Goal: Find specific page/section: Find specific page/section

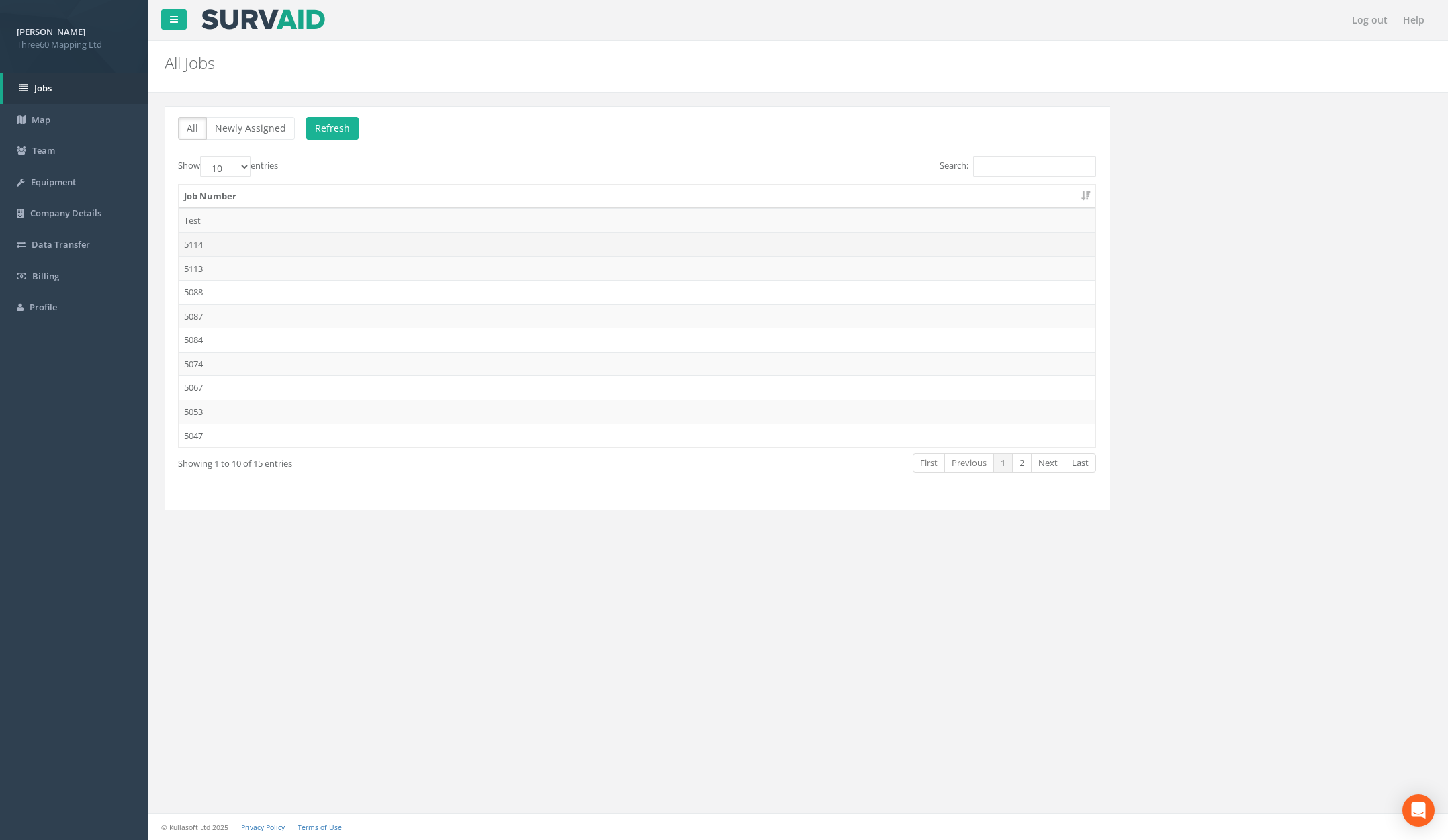
click at [300, 247] on td "5114" at bounding box center [637, 244] width 917 height 24
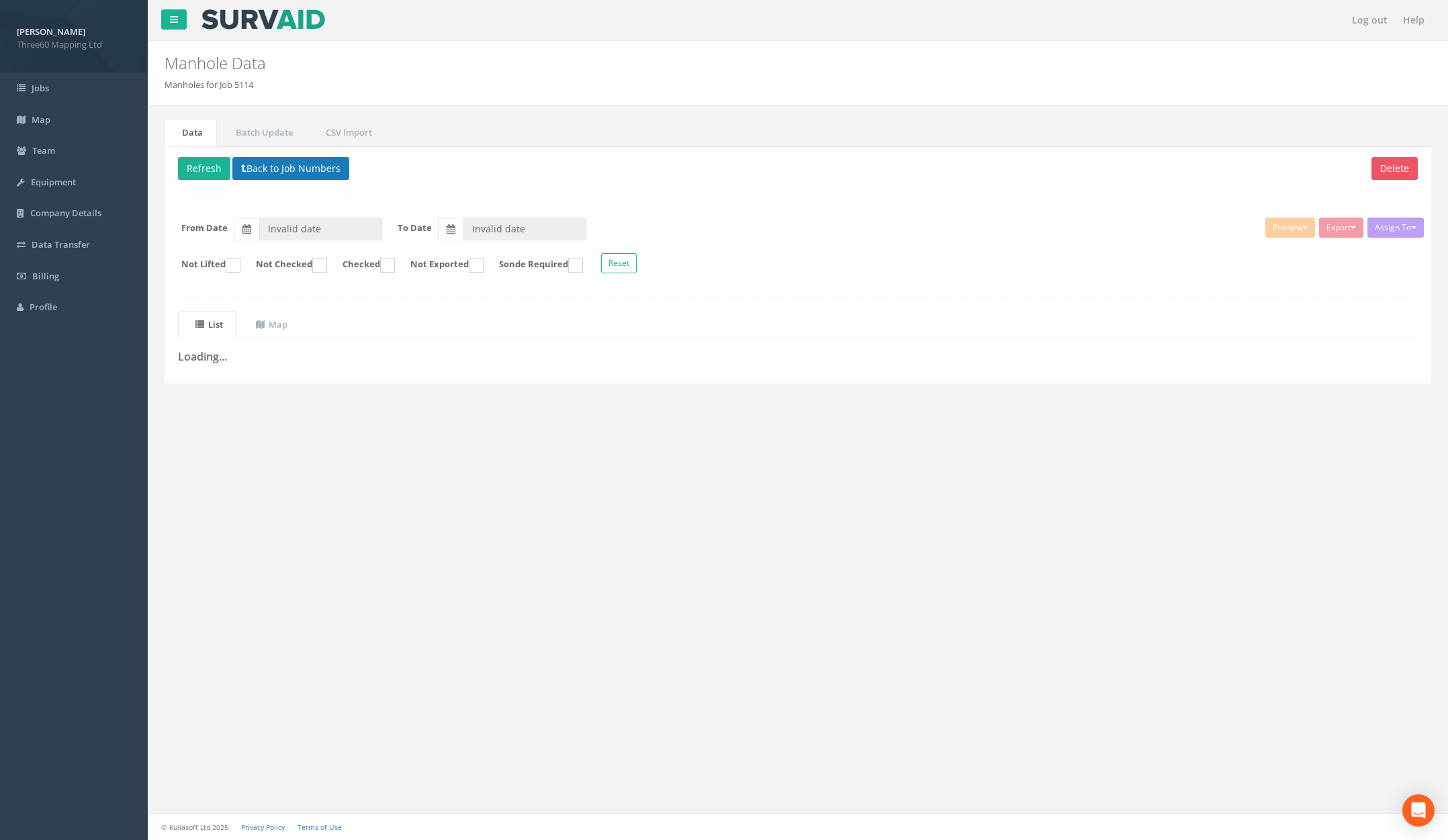
type input "[DATE]"
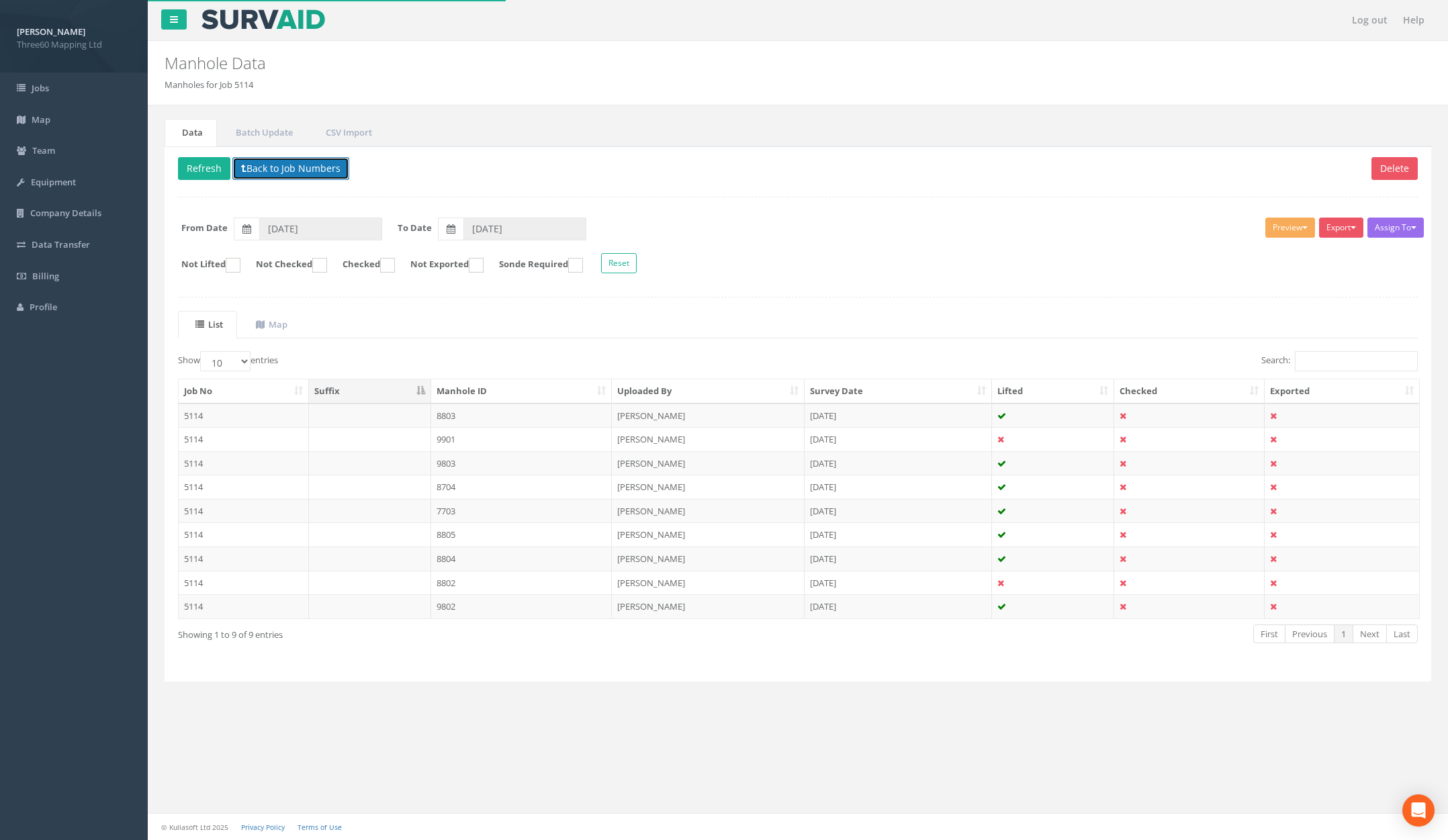
click at [278, 162] on button "Back to Job Numbers" at bounding box center [290, 169] width 117 height 23
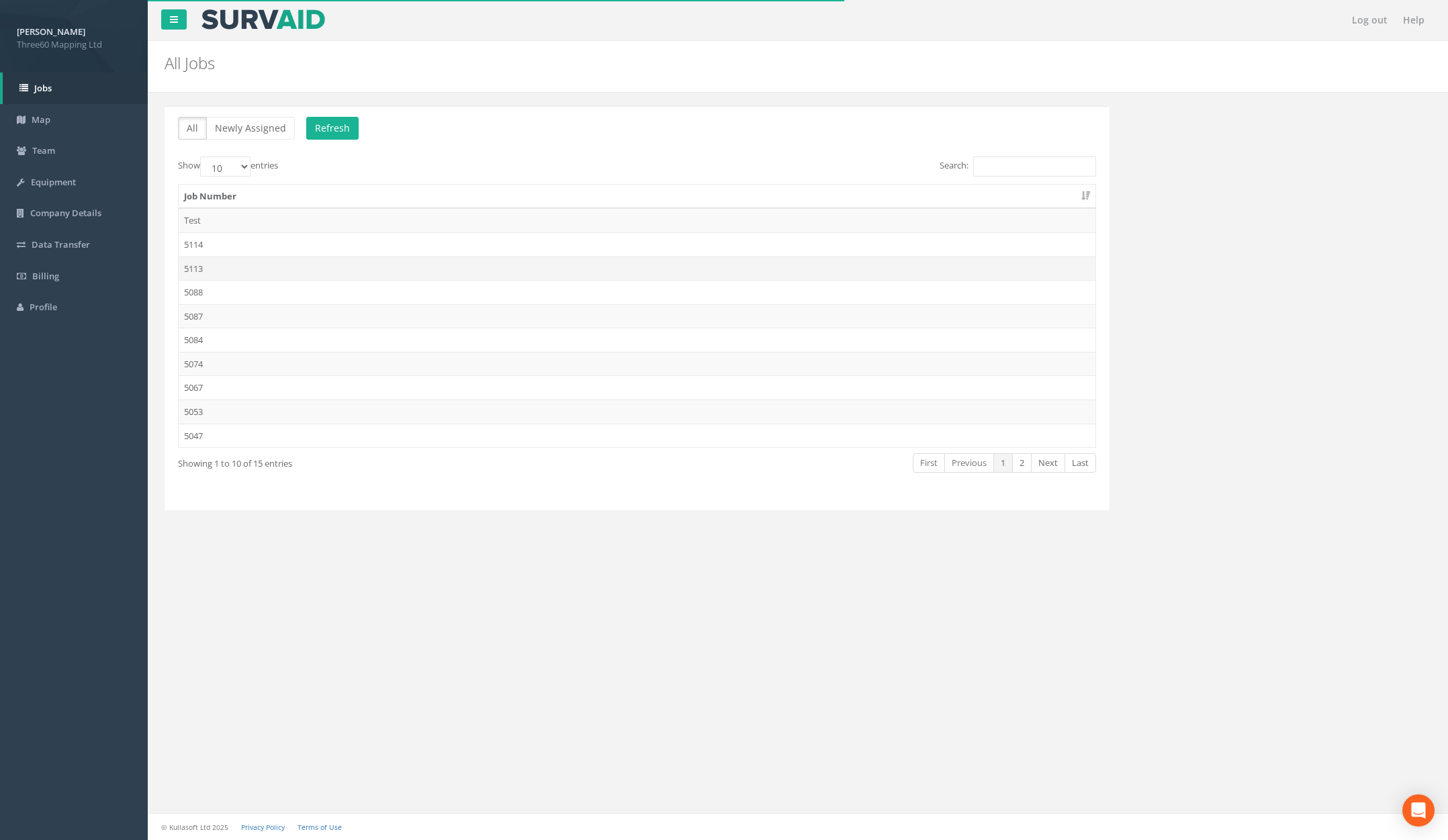
click at [270, 267] on td "5113" at bounding box center [637, 269] width 917 height 24
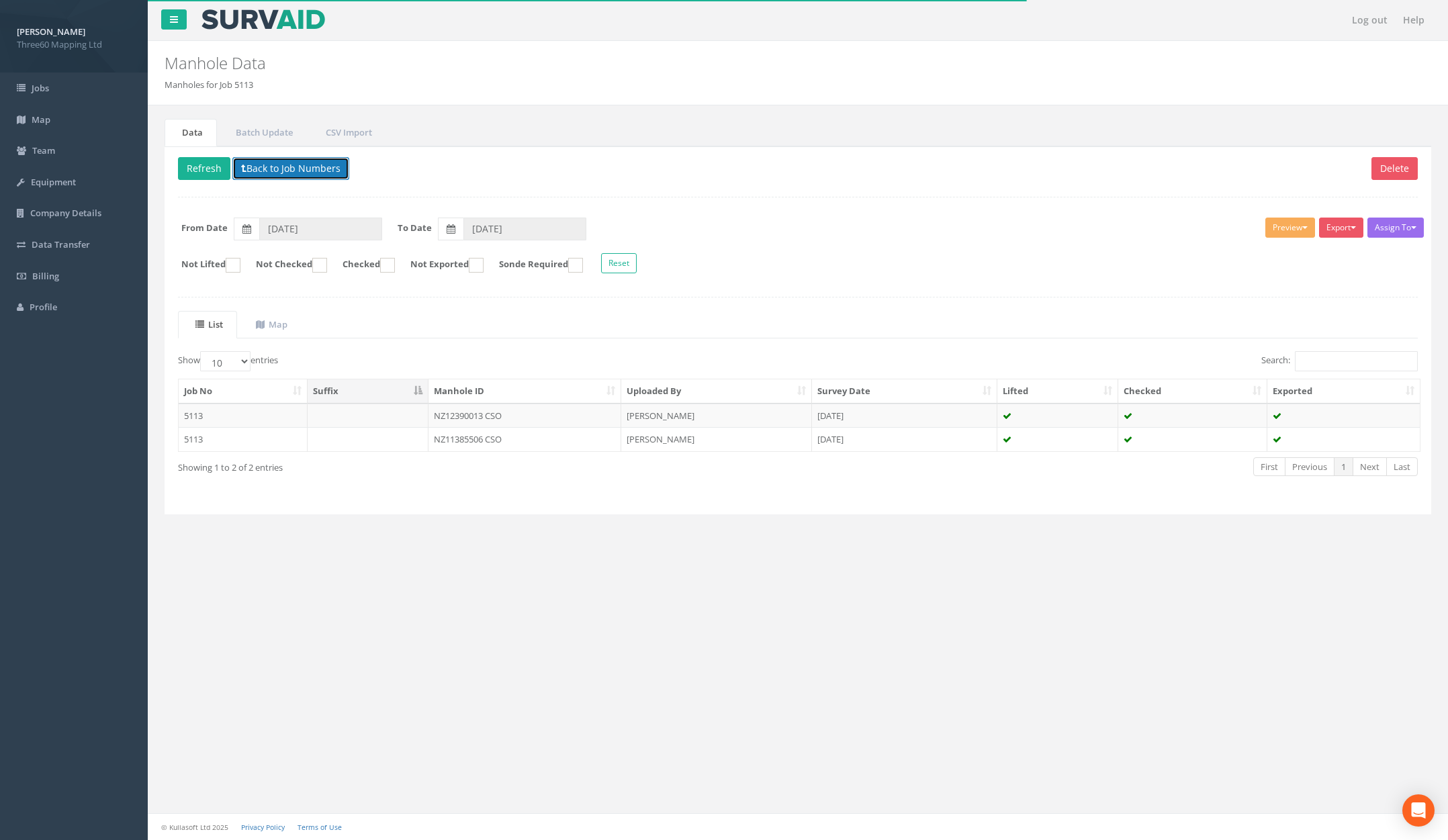
click at [290, 169] on button "Back to Job Numbers" at bounding box center [290, 169] width 117 height 23
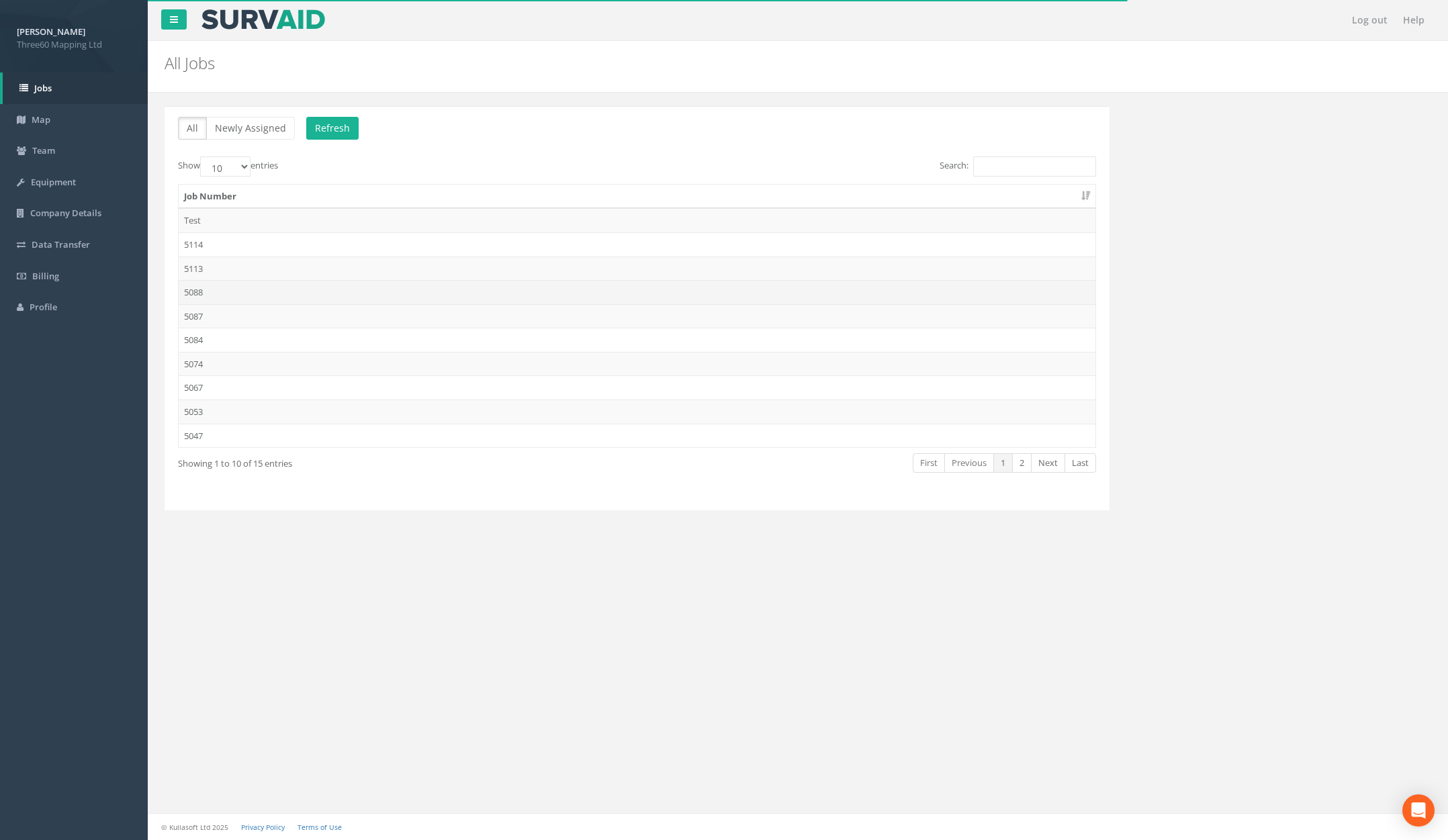
click at [290, 299] on td "5088" at bounding box center [637, 292] width 917 height 24
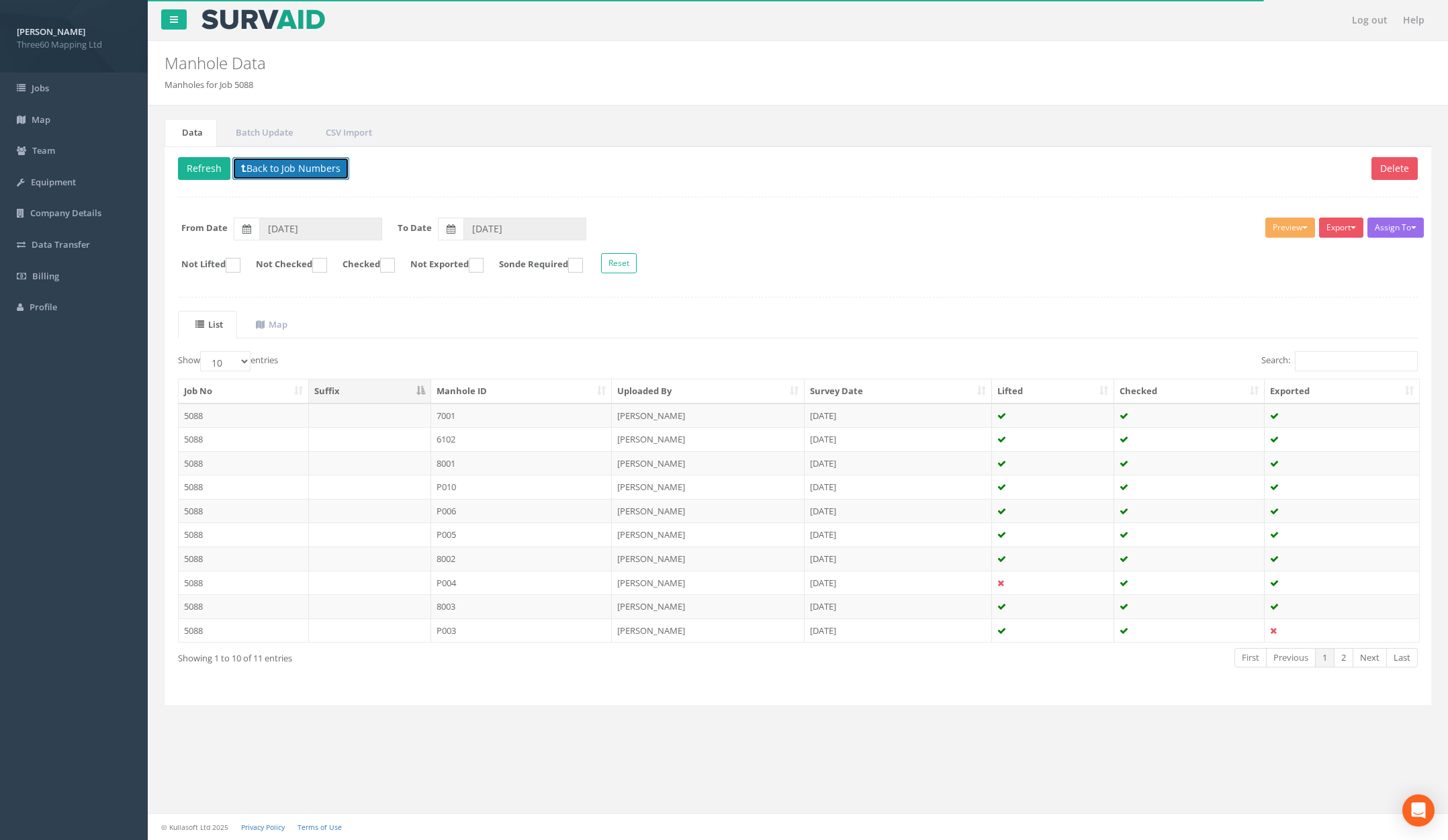
click at [295, 174] on button "Back to Job Numbers" at bounding box center [290, 169] width 117 height 23
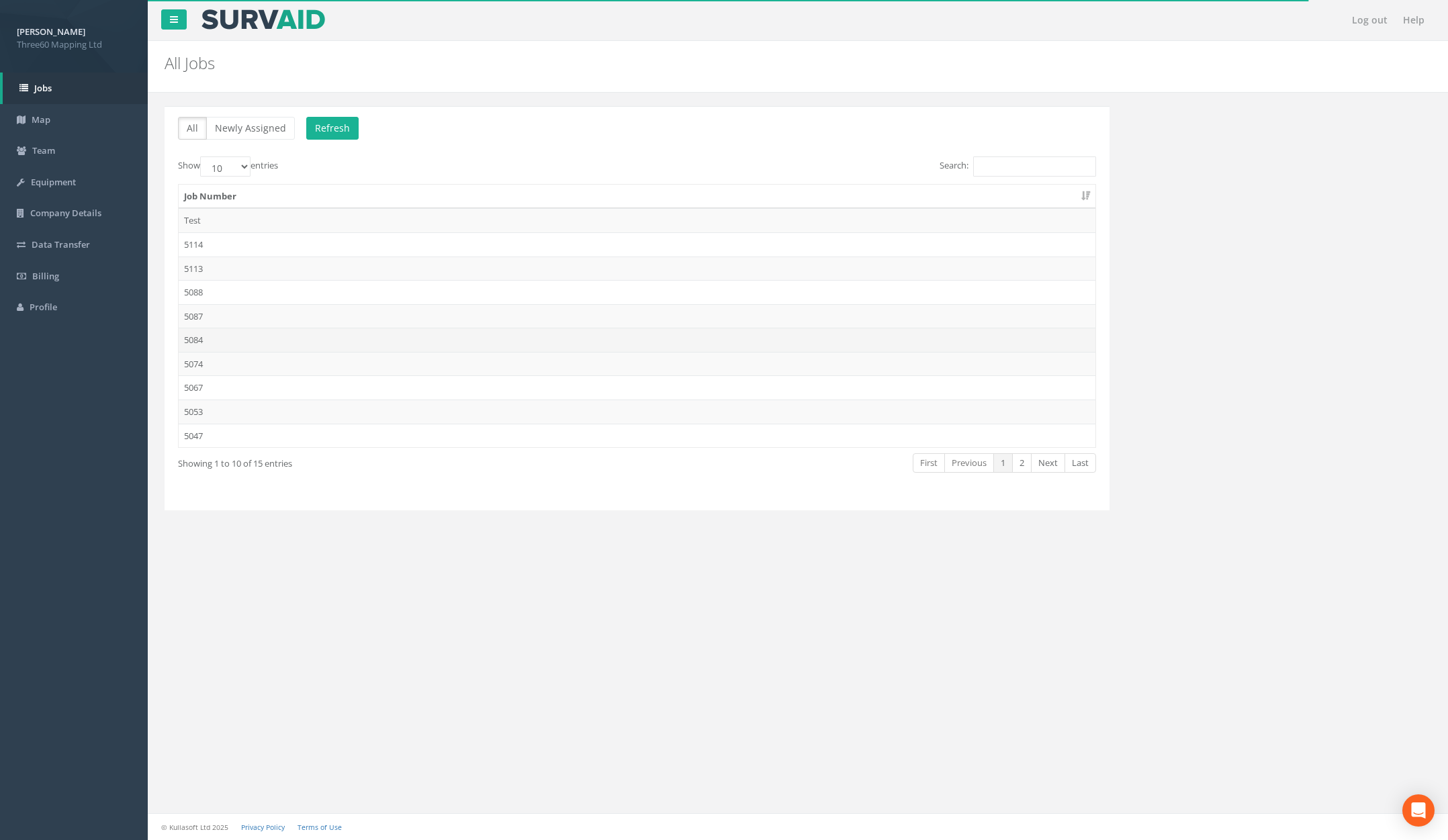
click at [282, 340] on td "5084" at bounding box center [637, 340] width 917 height 24
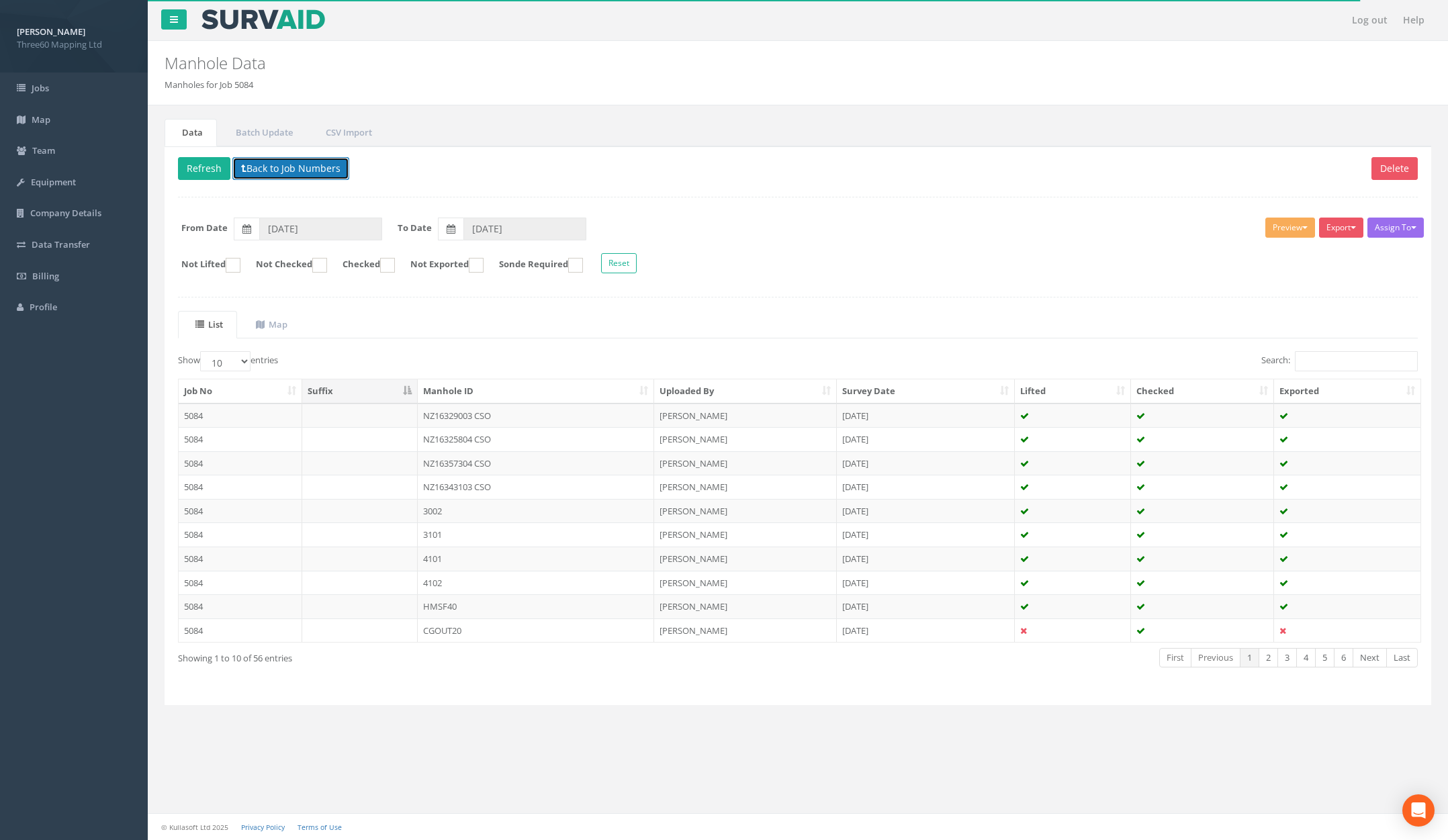
click at [300, 173] on button "Back to Job Numbers" at bounding box center [290, 169] width 117 height 23
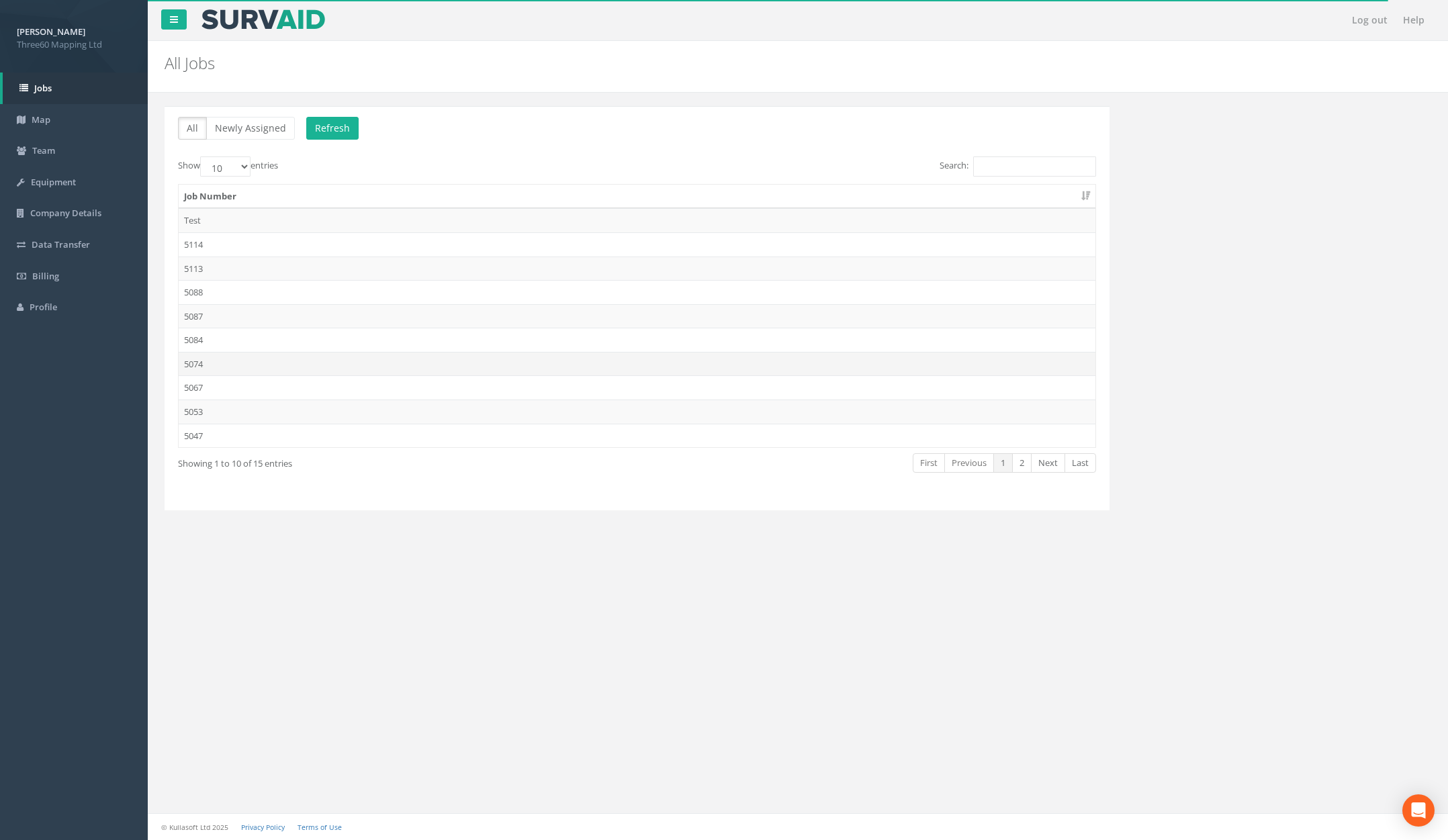
click at [273, 362] on td "5074" at bounding box center [637, 364] width 917 height 24
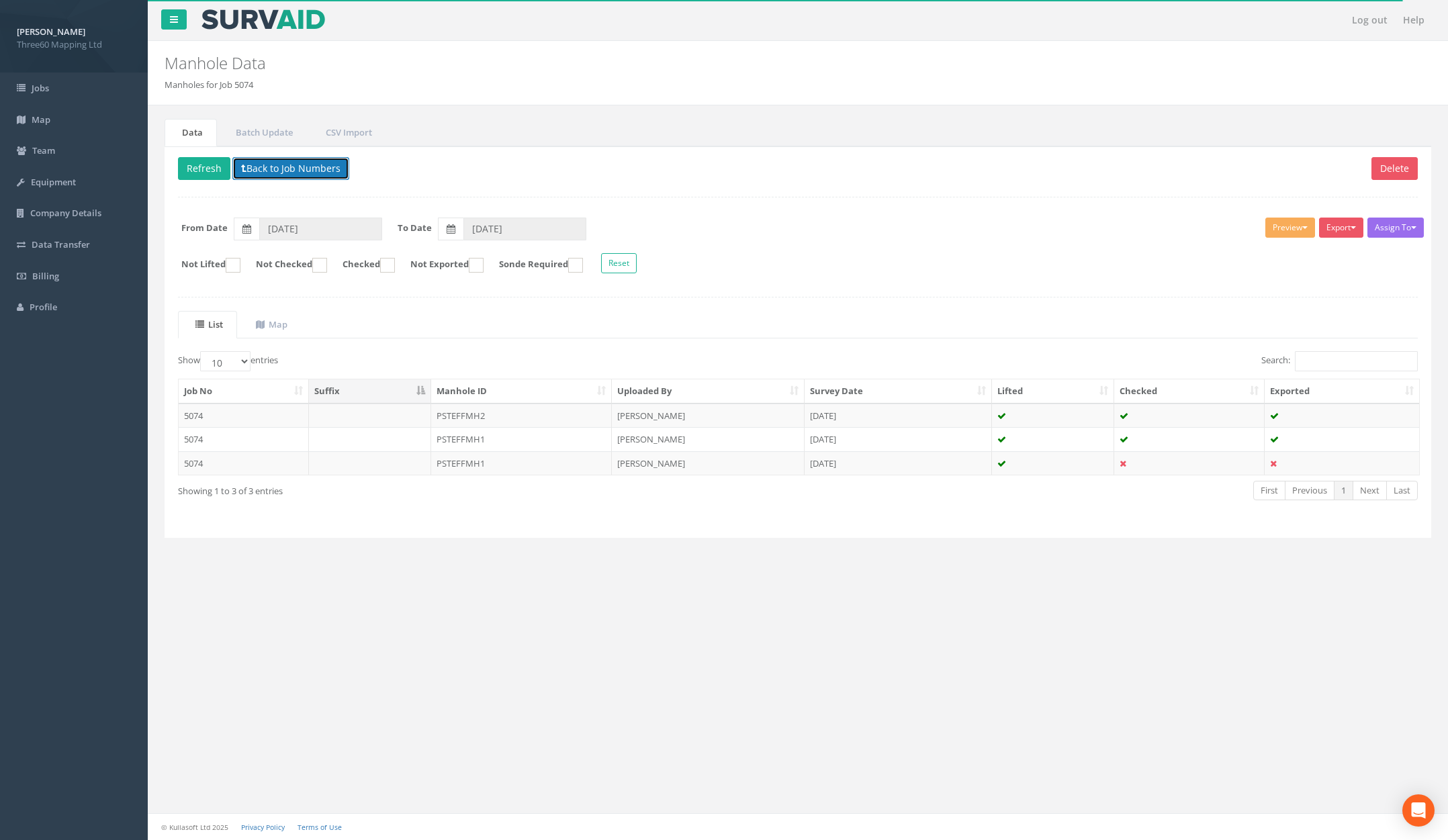
click at [315, 170] on button "Back to Job Numbers" at bounding box center [290, 169] width 117 height 23
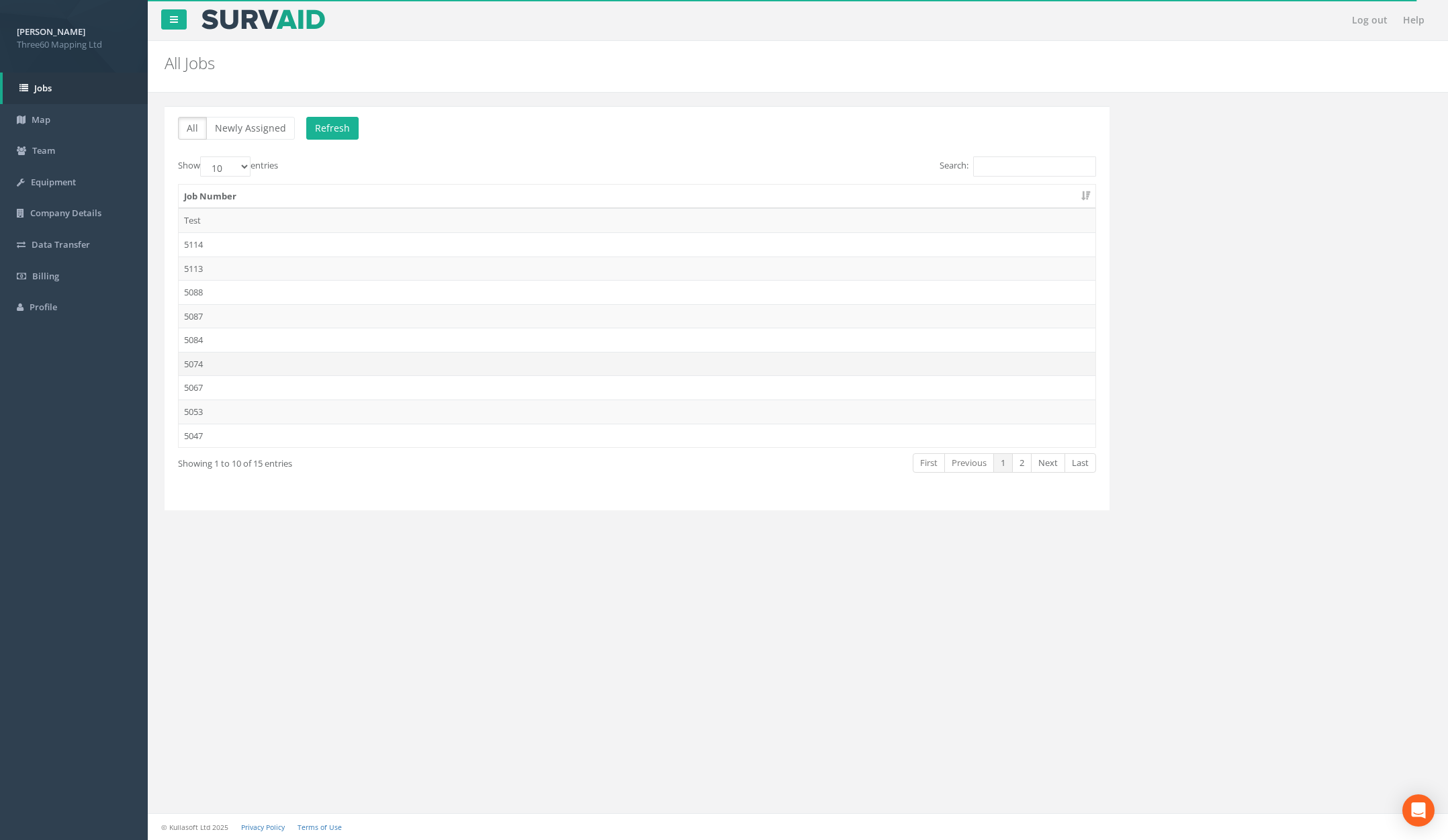
click at [302, 367] on td "5074" at bounding box center [637, 364] width 917 height 24
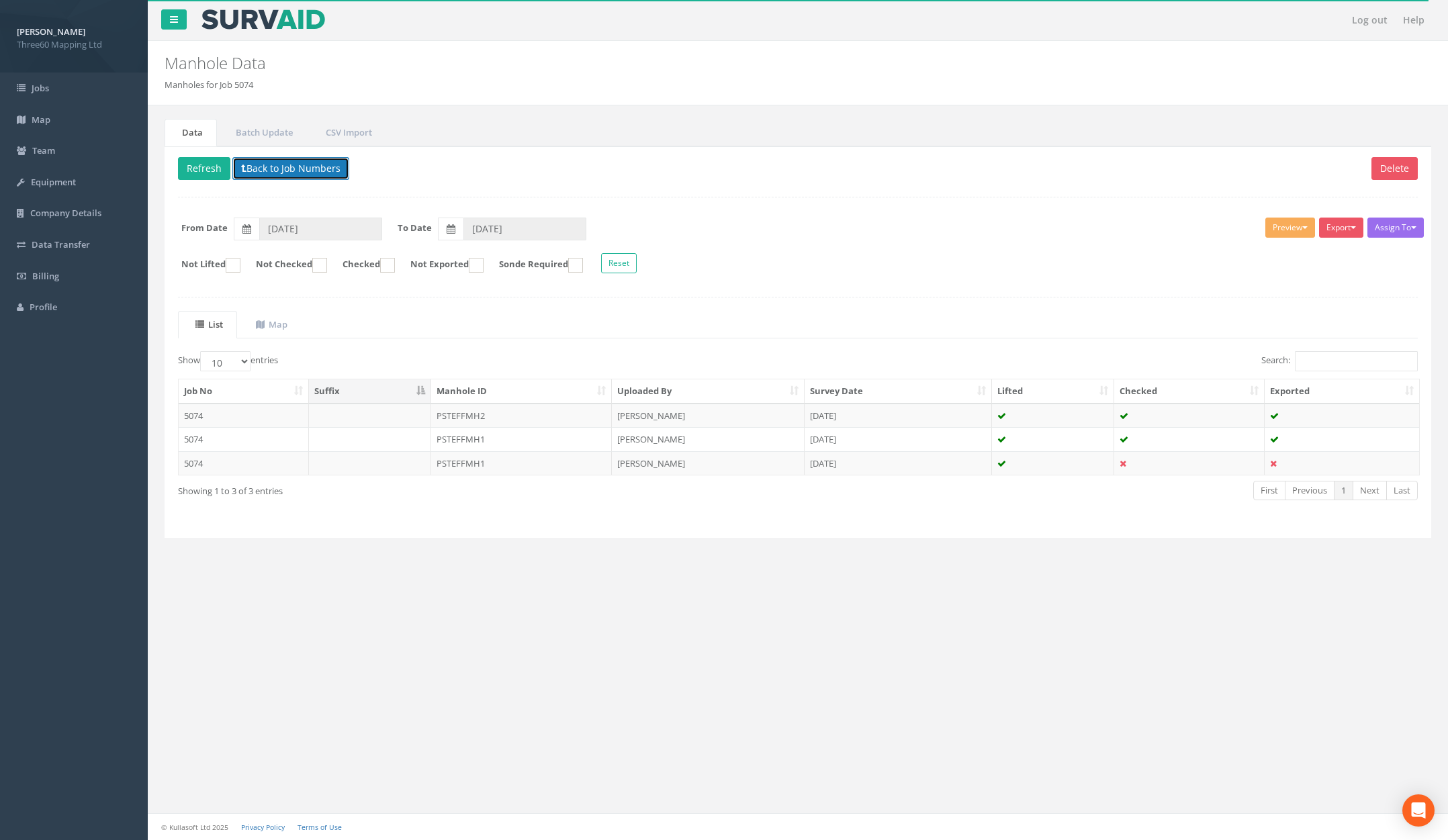
click at [302, 175] on button "Back to Job Numbers" at bounding box center [290, 169] width 117 height 23
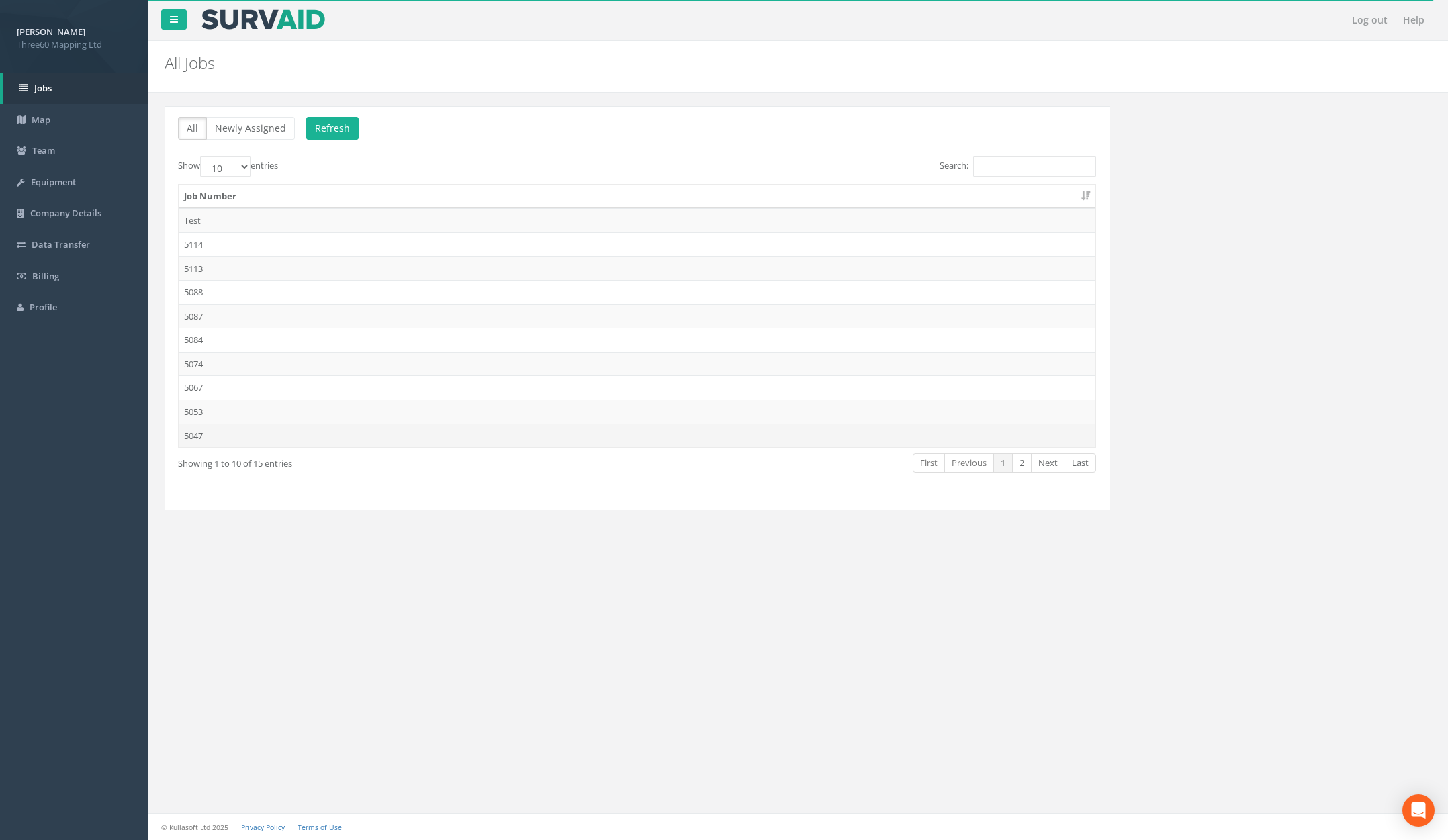
click at [253, 439] on td "5047" at bounding box center [637, 436] width 917 height 24
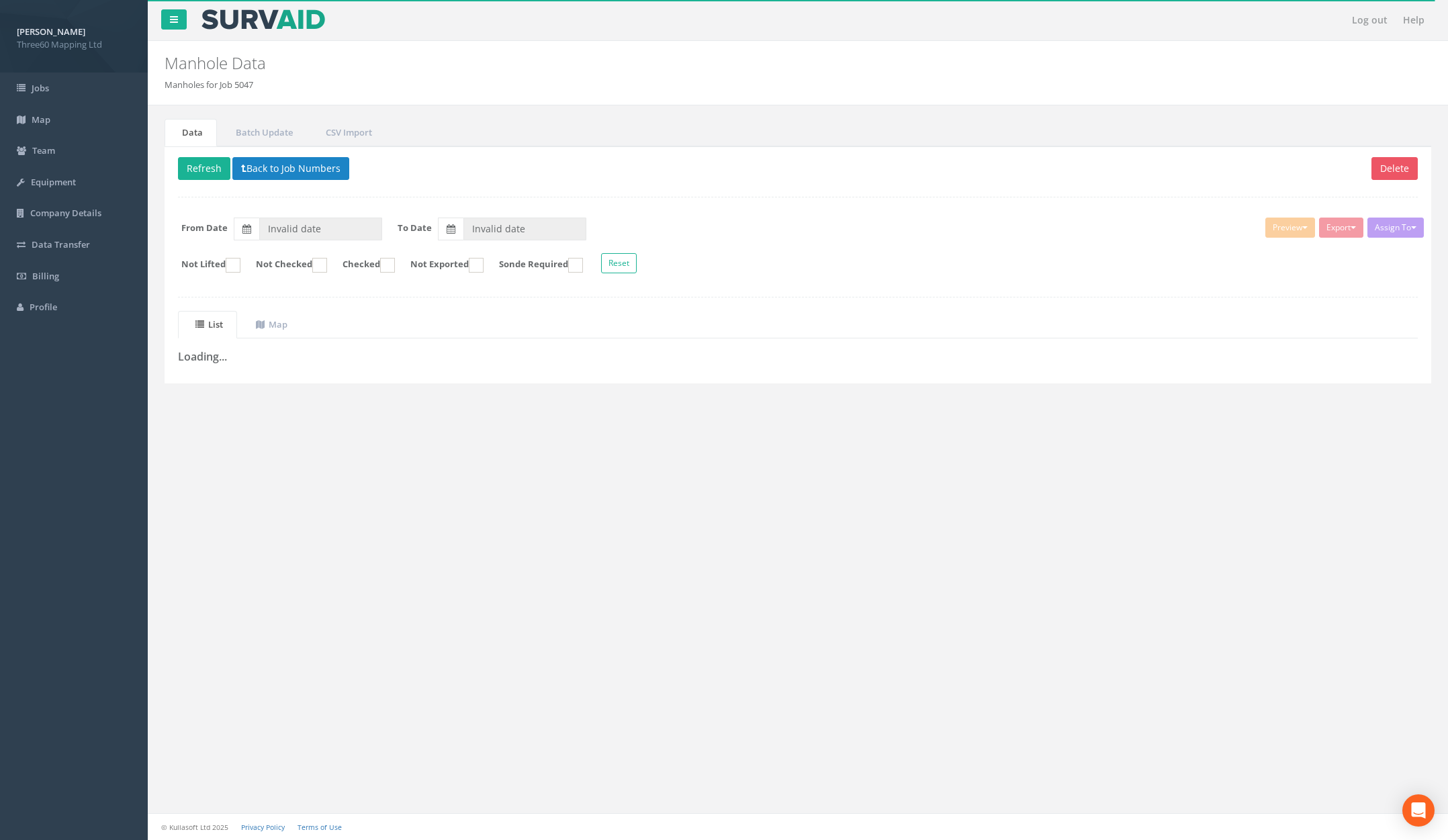
type input "[DATE]"
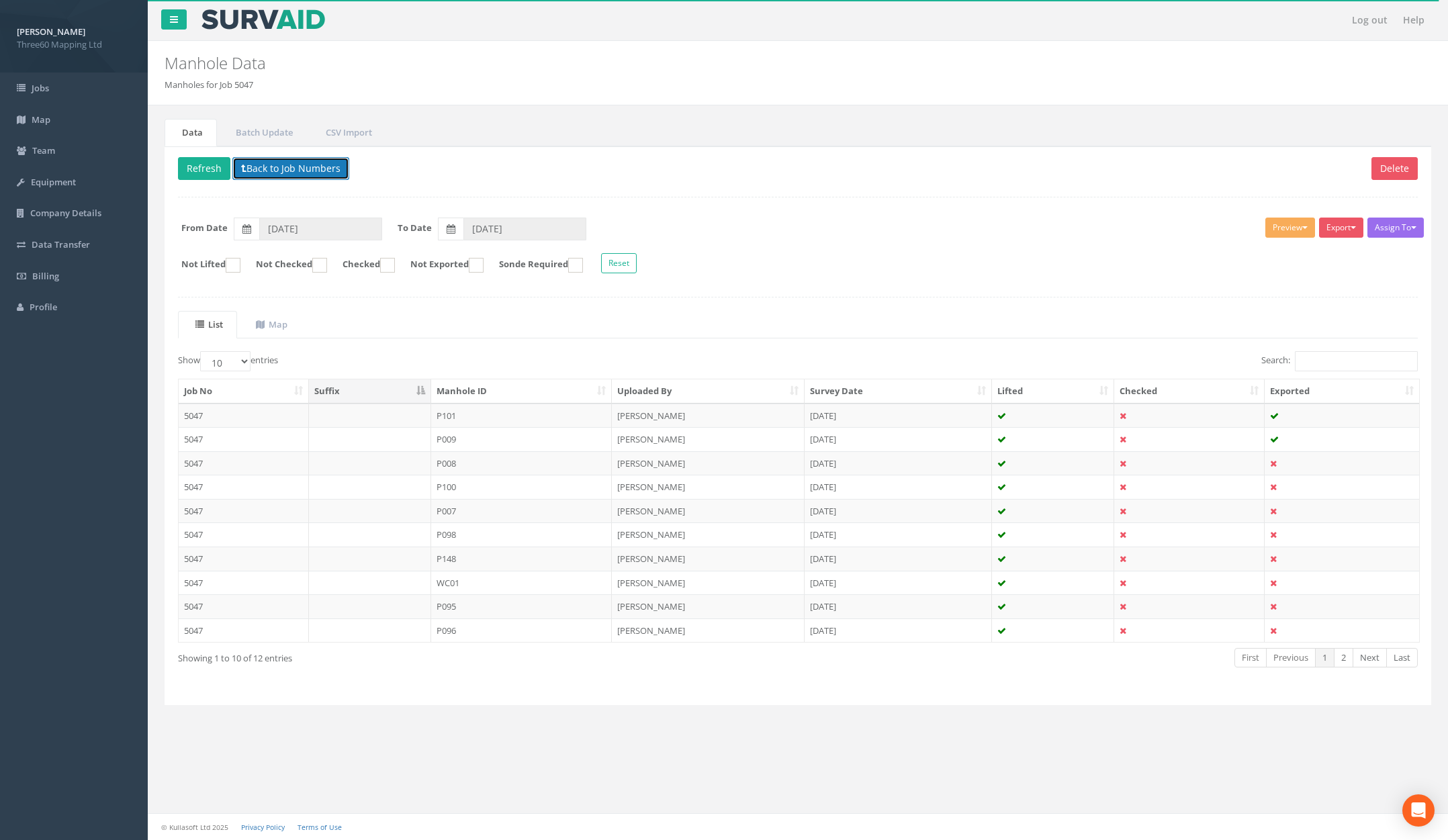
click at [316, 166] on button "Back to Job Numbers" at bounding box center [290, 169] width 117 height 23
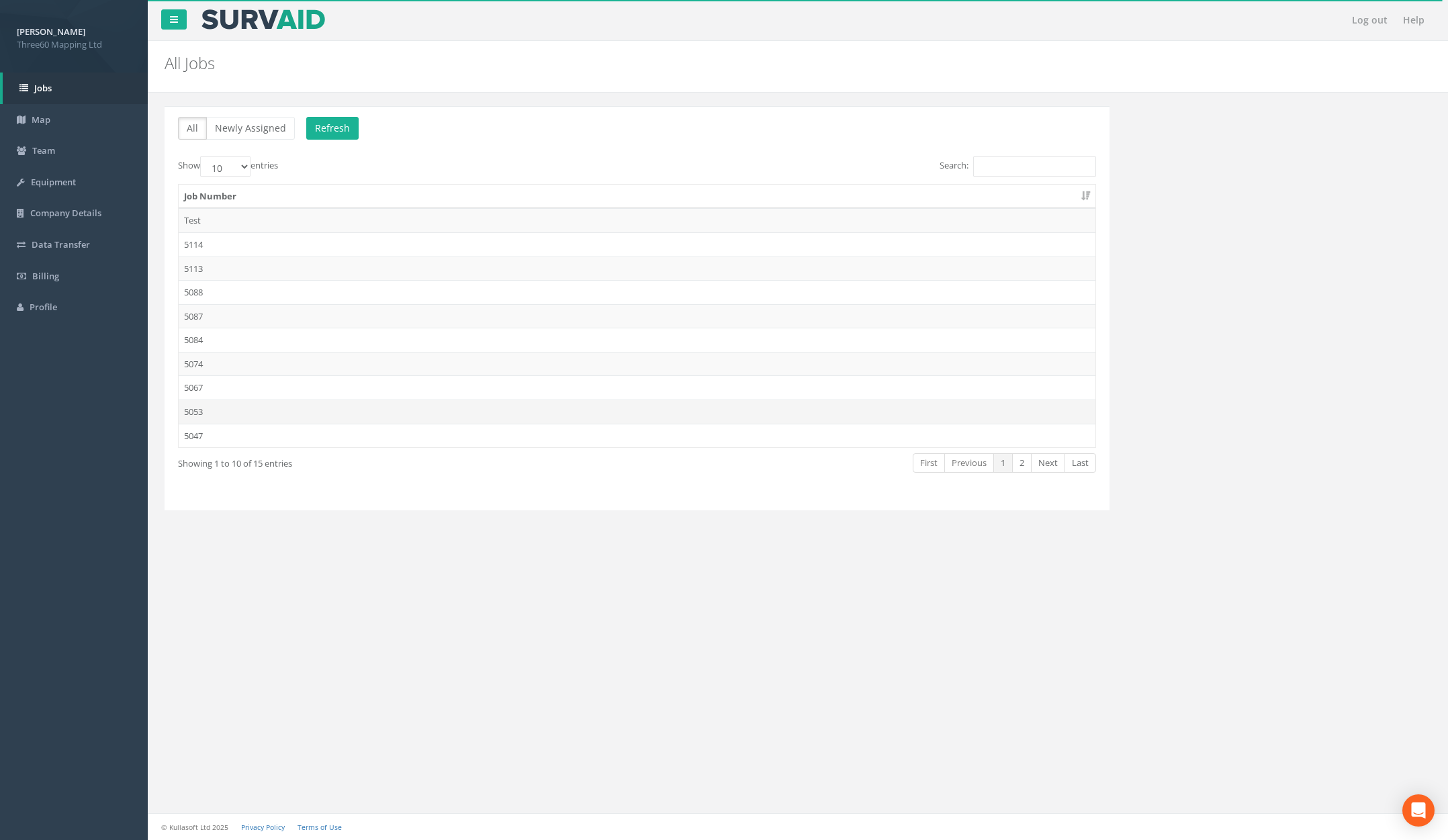
click at [252, 402] on td "5053" at bounding box center [637, 412] width 917 height 24
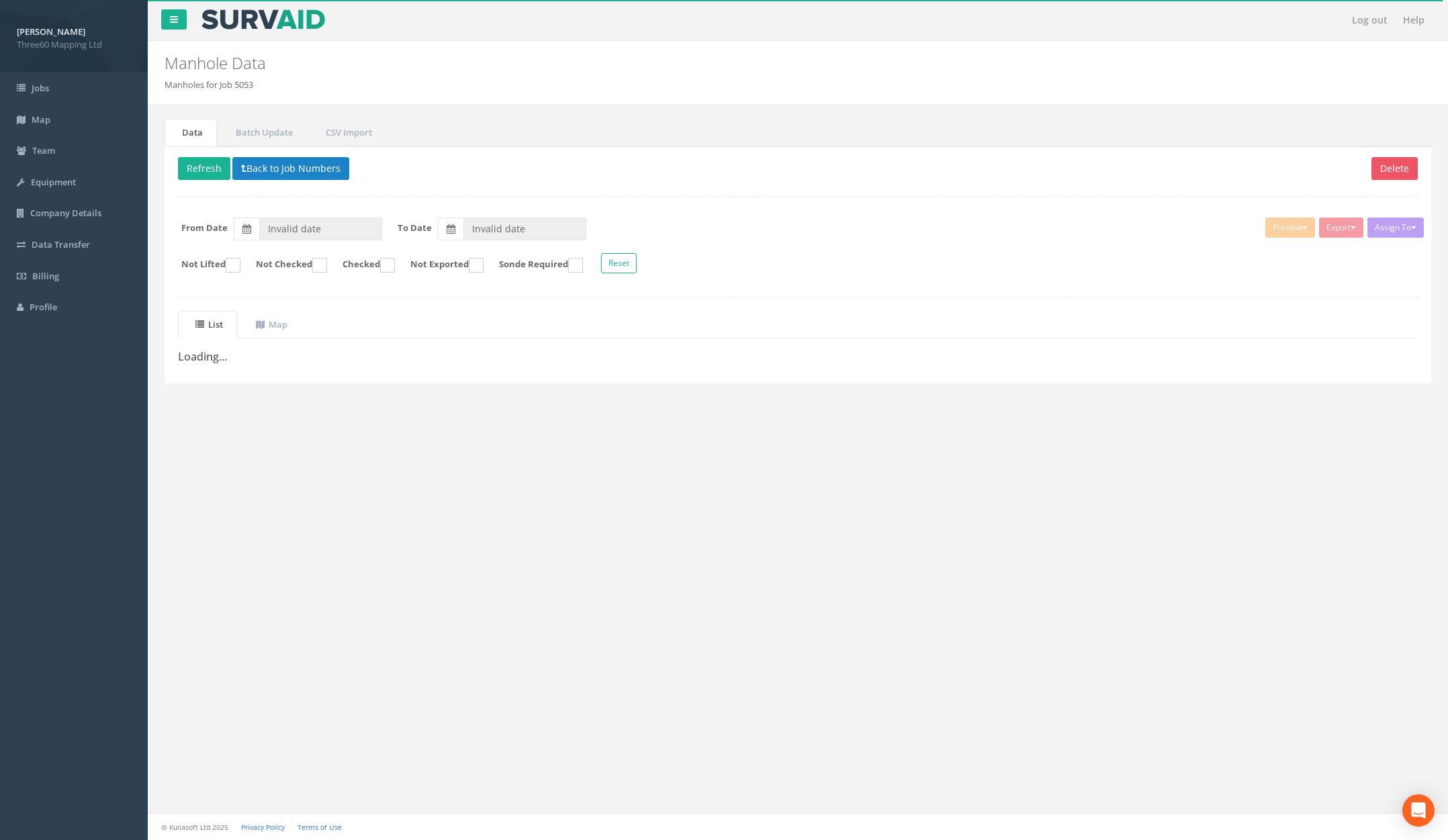
type input "[DATE]"
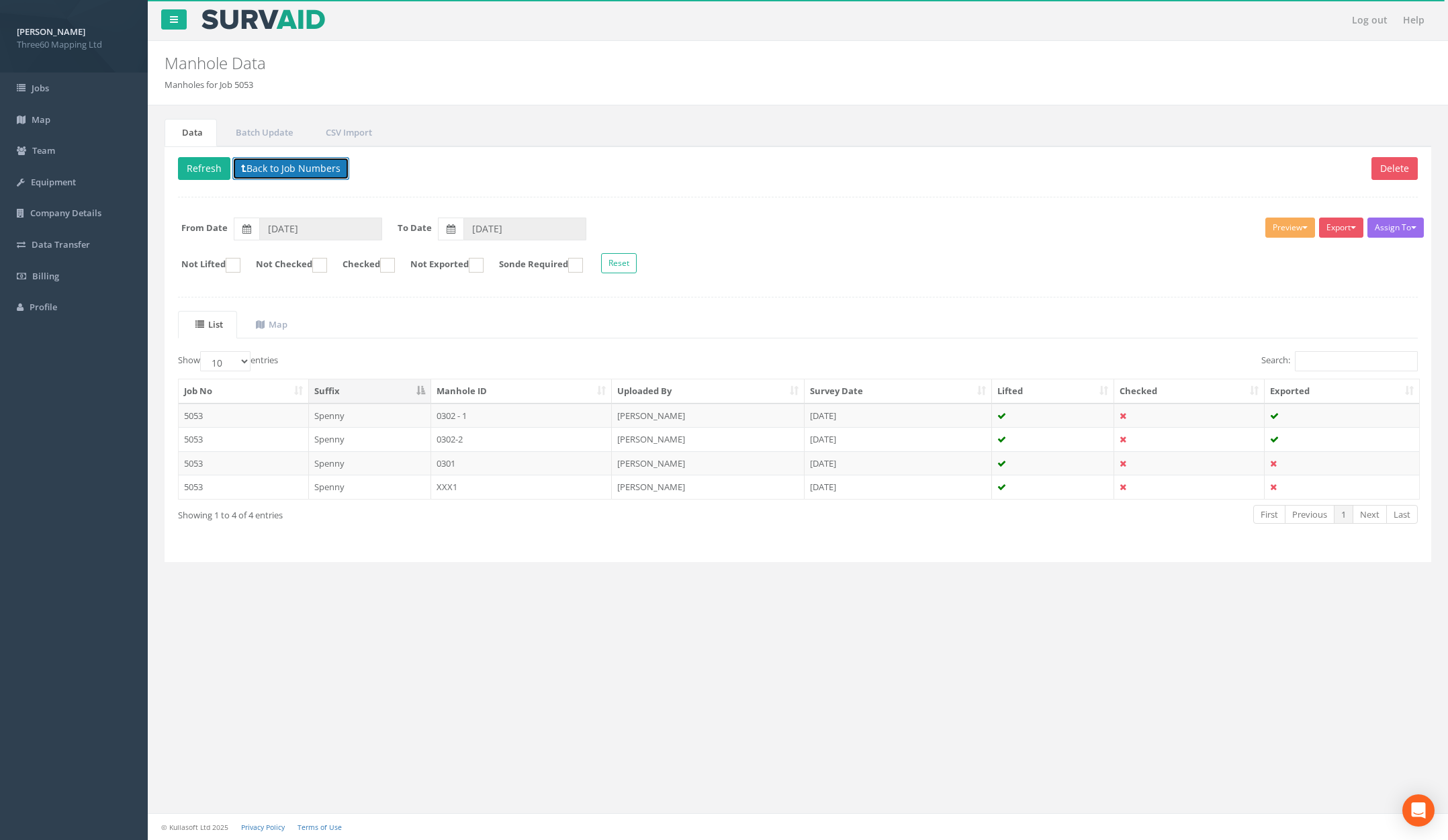
click at [285, 175] on button "Back to Job Numbers" at bounding box center [290, 169] width 117 height 23
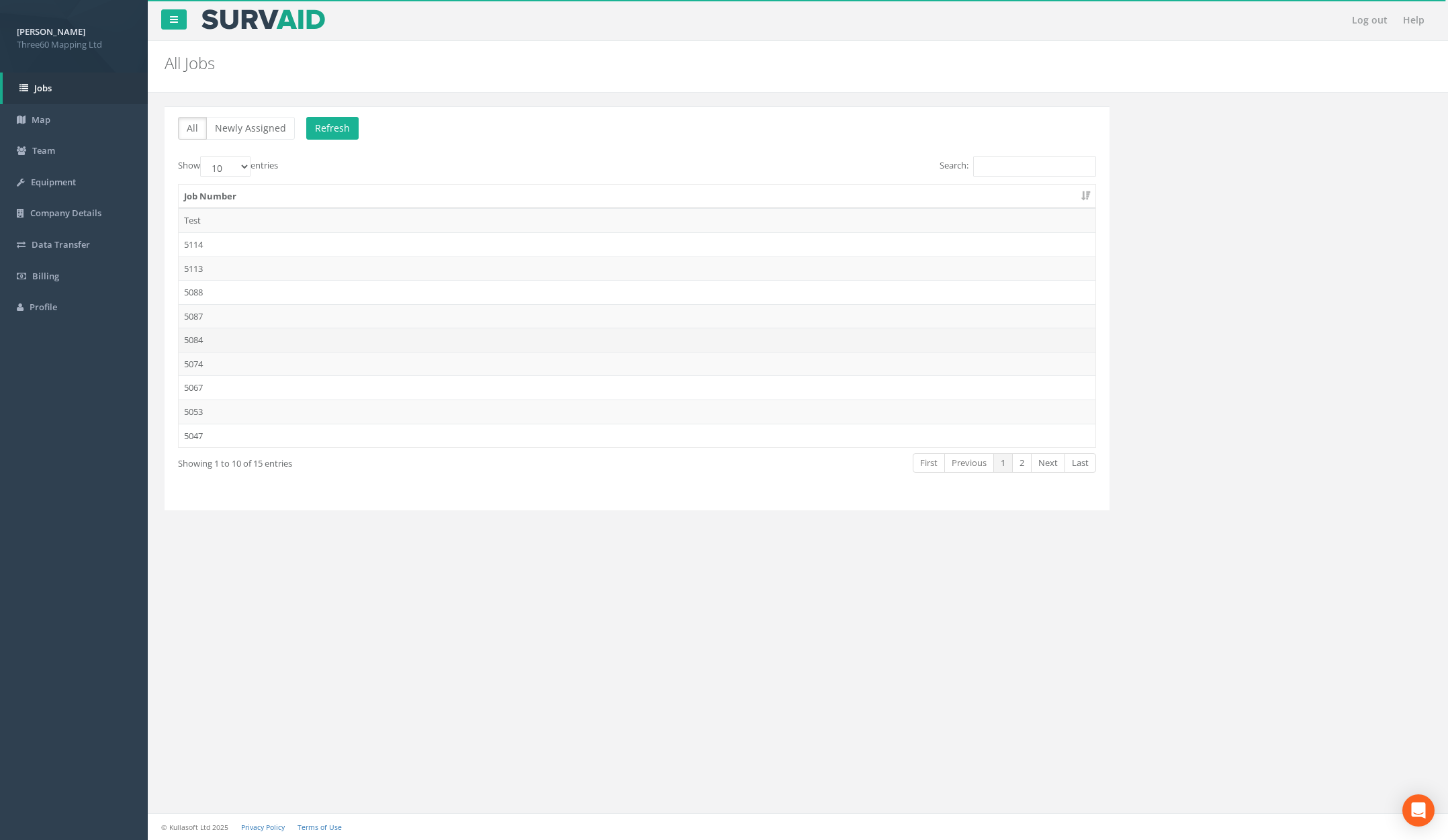
click at [282, 346] on td "5084" at bounding box center [637, 340] width 917 height 24
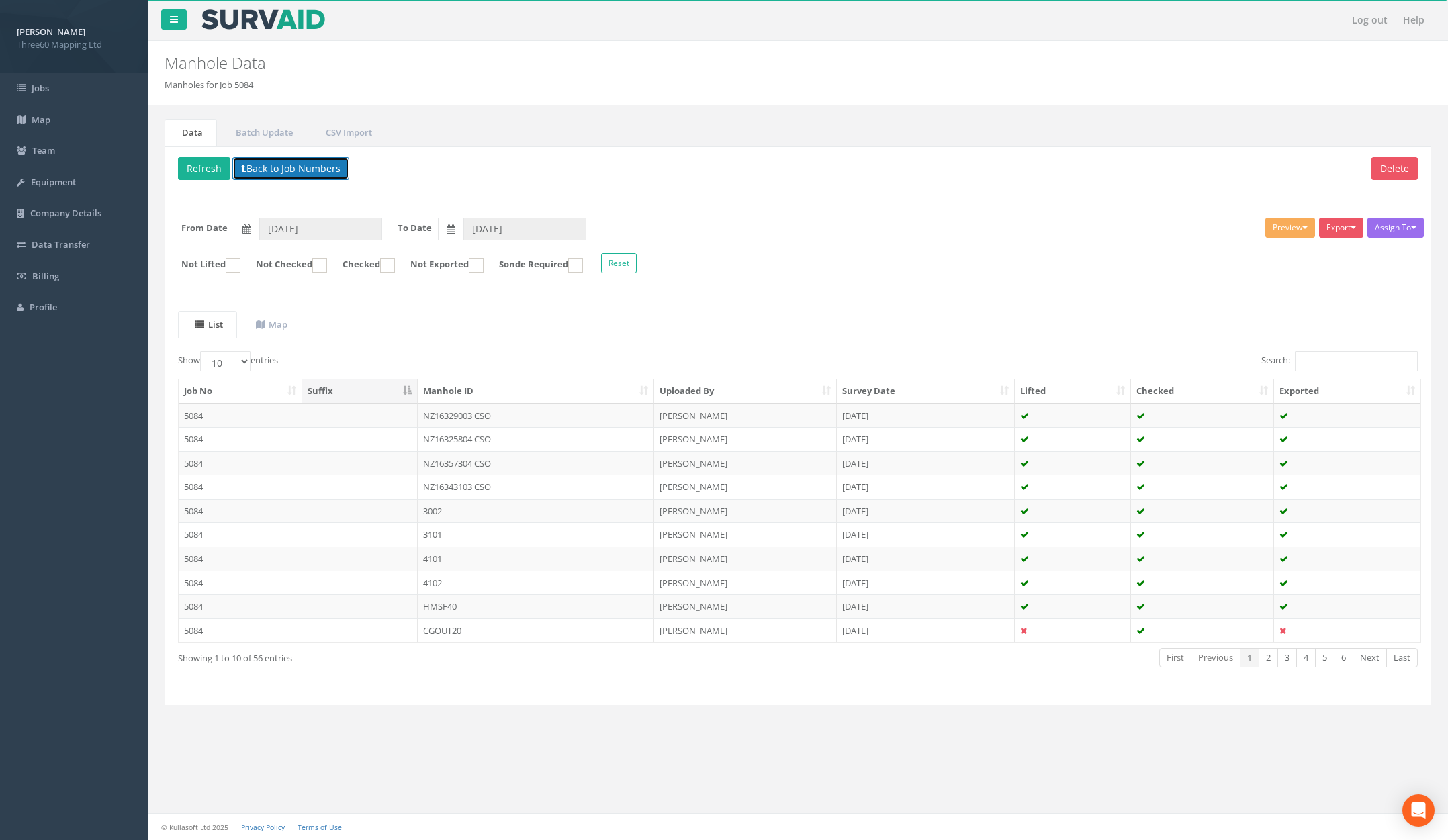
click at [322, 161] on button "Back to Job Numbers" at bounding box center [290, 169] width 117 height 23
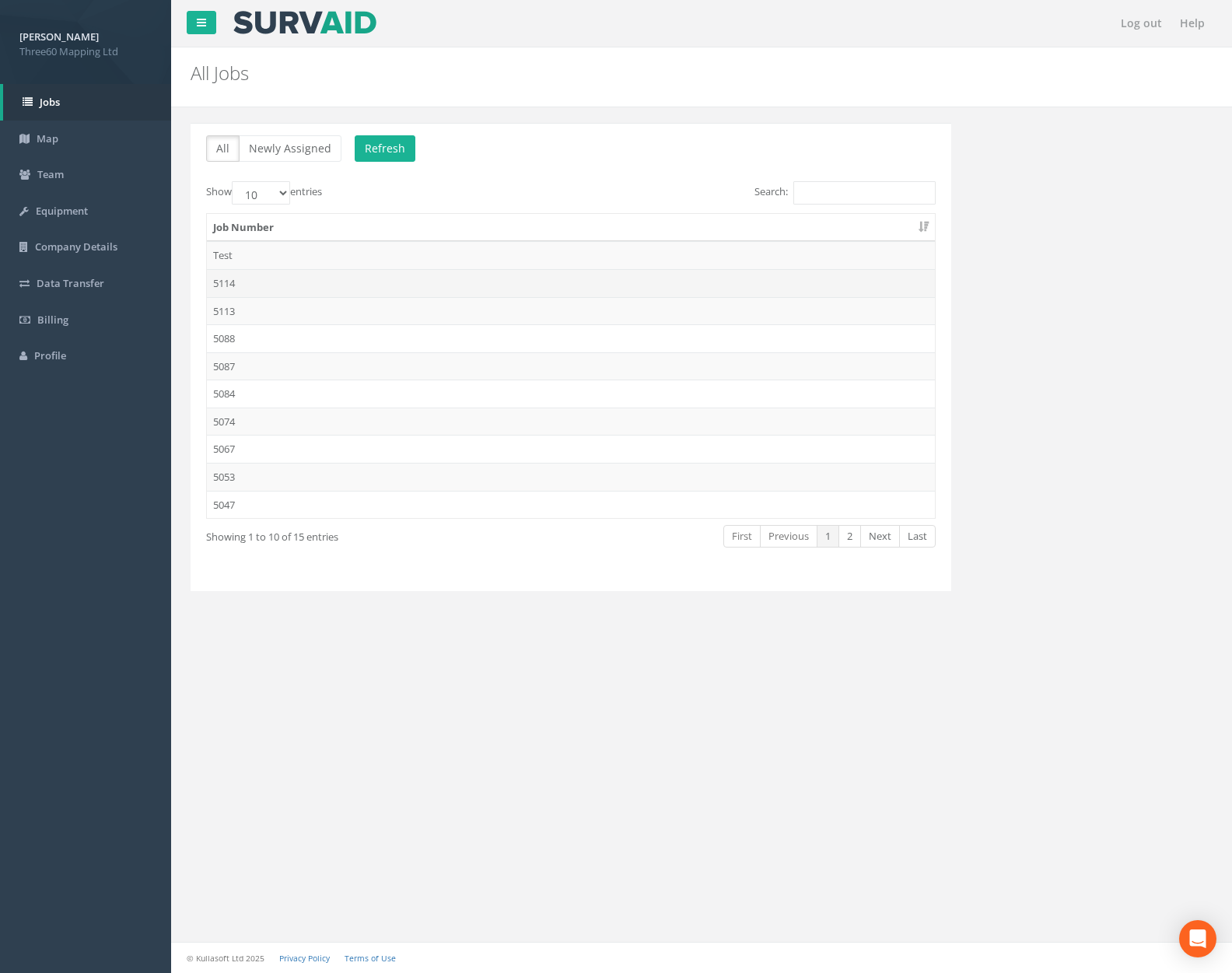
click at [348, 282] on td "5114" at bounding box center [570, 283] width 728 height 28
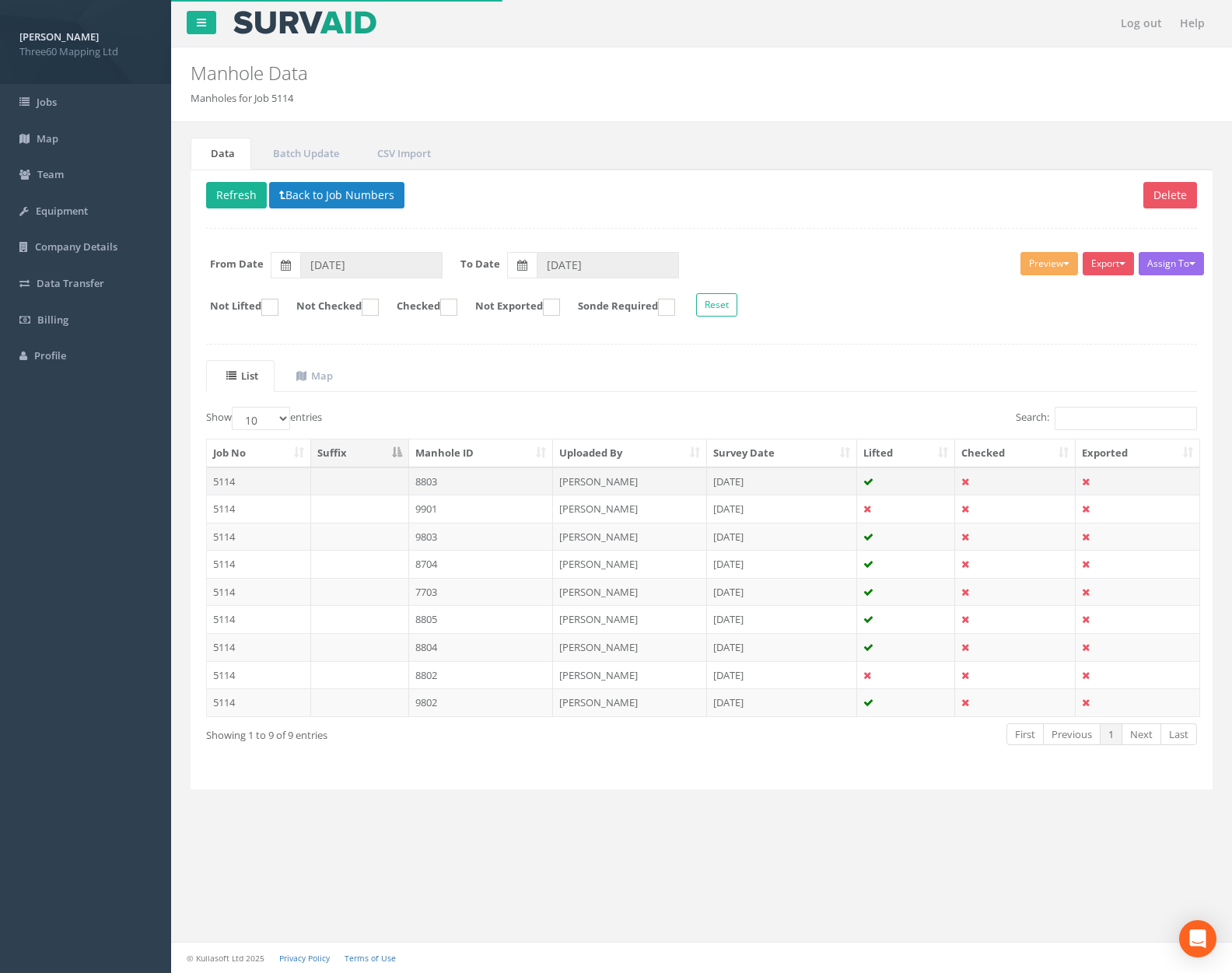
click at [444, 489] on td "8803" at bounding box center [481, 481] width 145 height 28
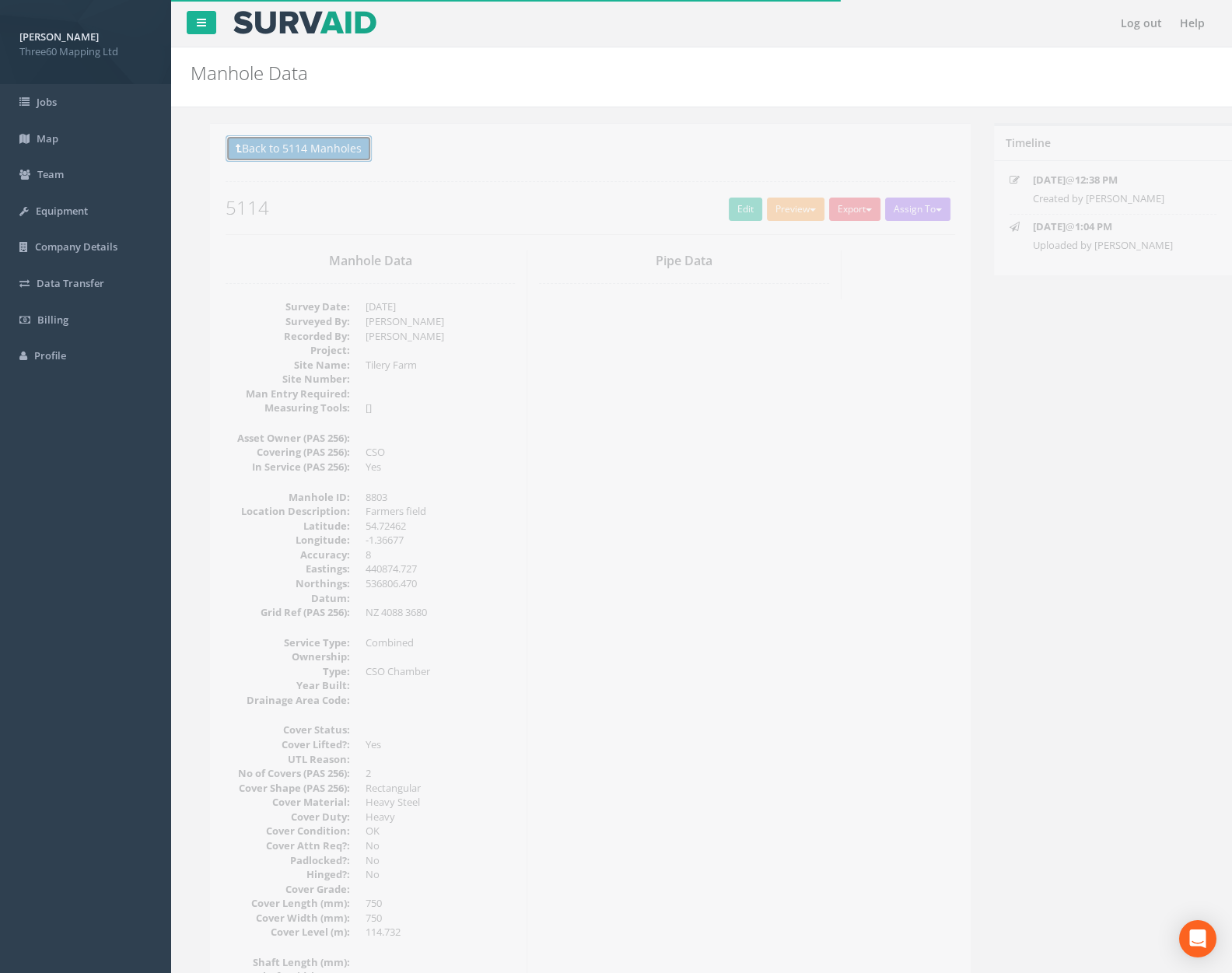
click at [299, 157] on button "Back to 5114 Manholes" at bounding box center [279, 148] width 147 height 26
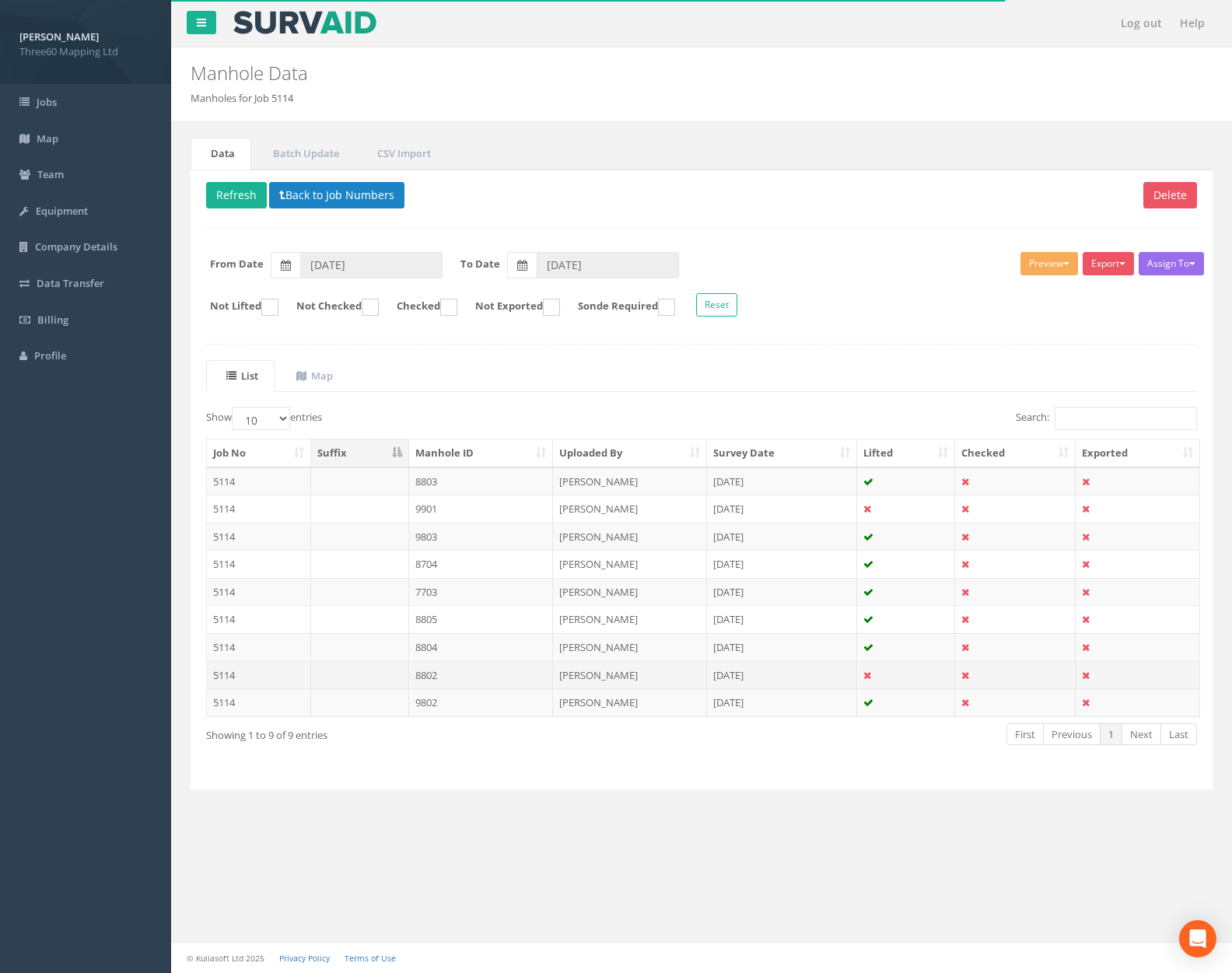
click at [436, 662] on td "8802" at bounding box center [481, 675] width 145 height 28
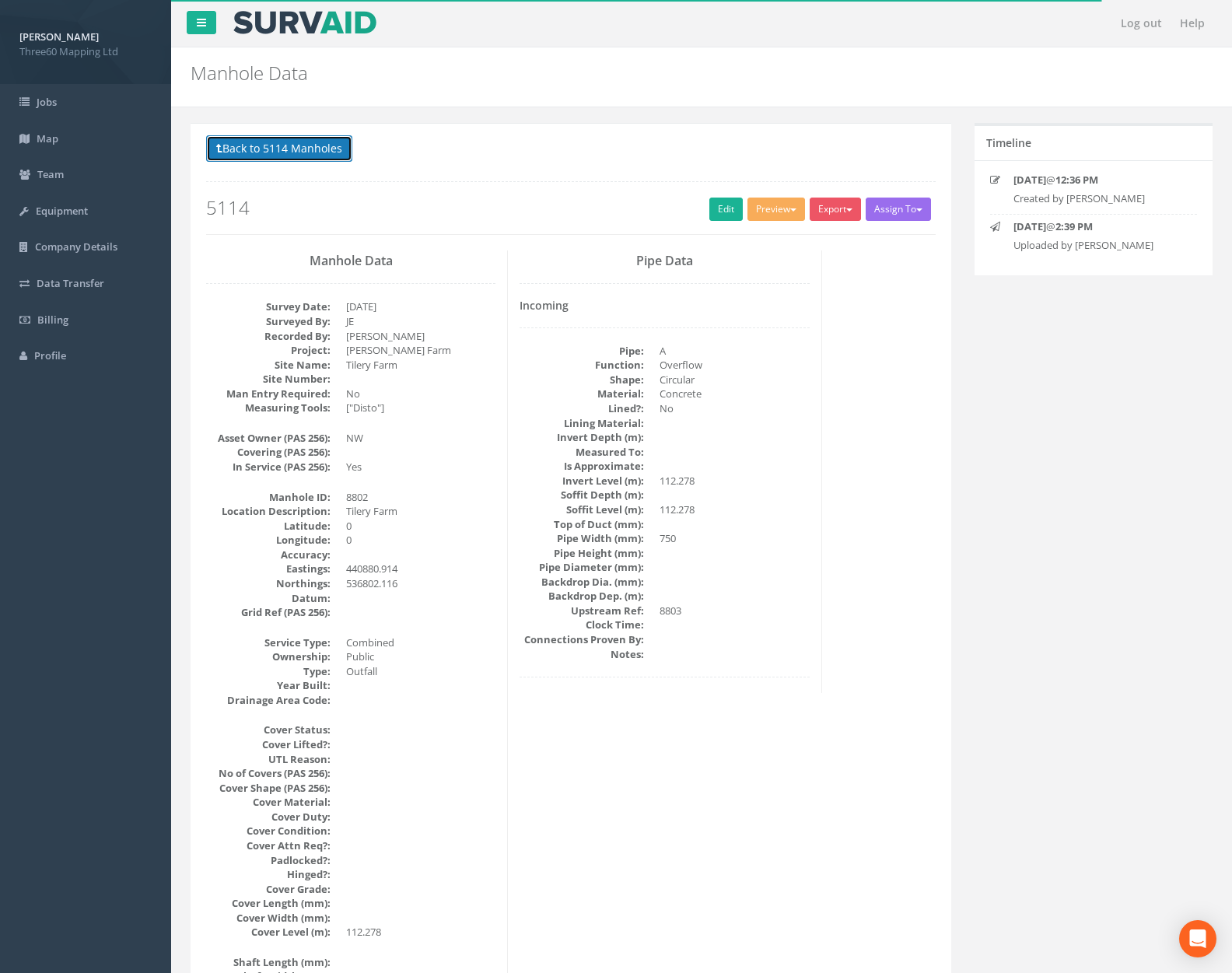
click at [265, 155] on button "Back to 5114 Manholes" at bounding box center [279, 148] width 147 height 26
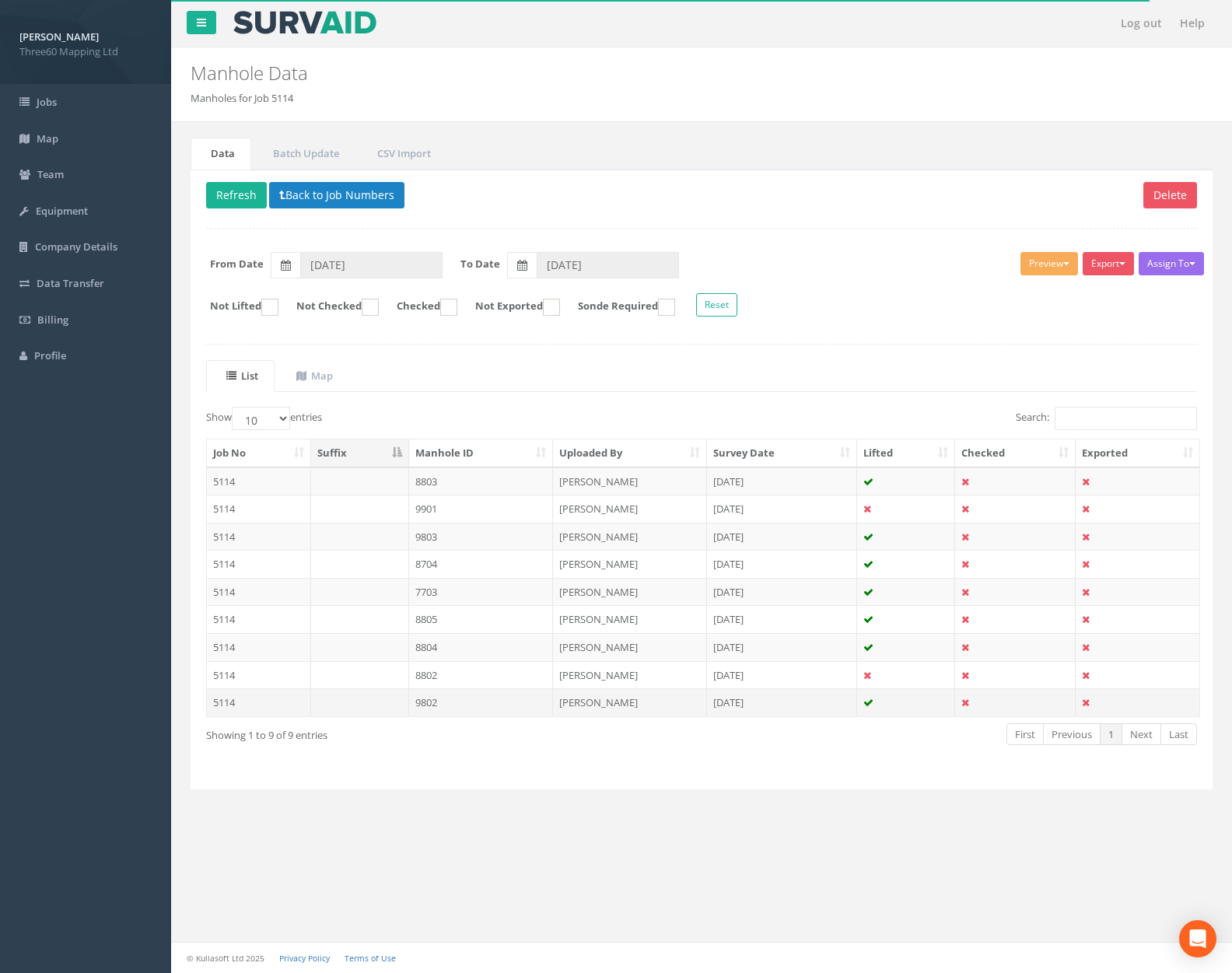
click at [477, 710] on td "9802" at bounding box center [481, 702] width 145 height 28
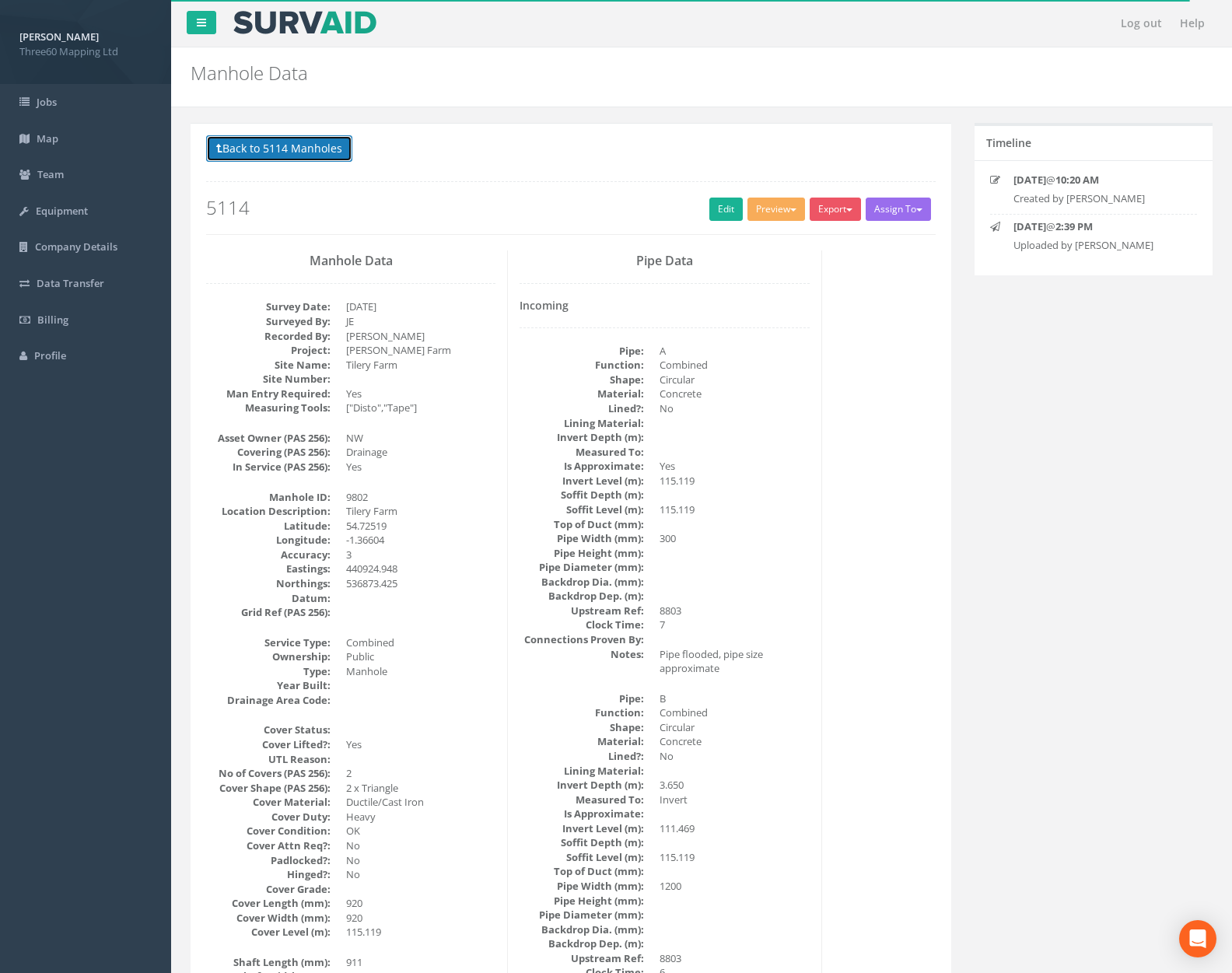
click at [291, 153] on button "Back to 5114 Manholes" at bounding box center [279, 148] width 147 height 26
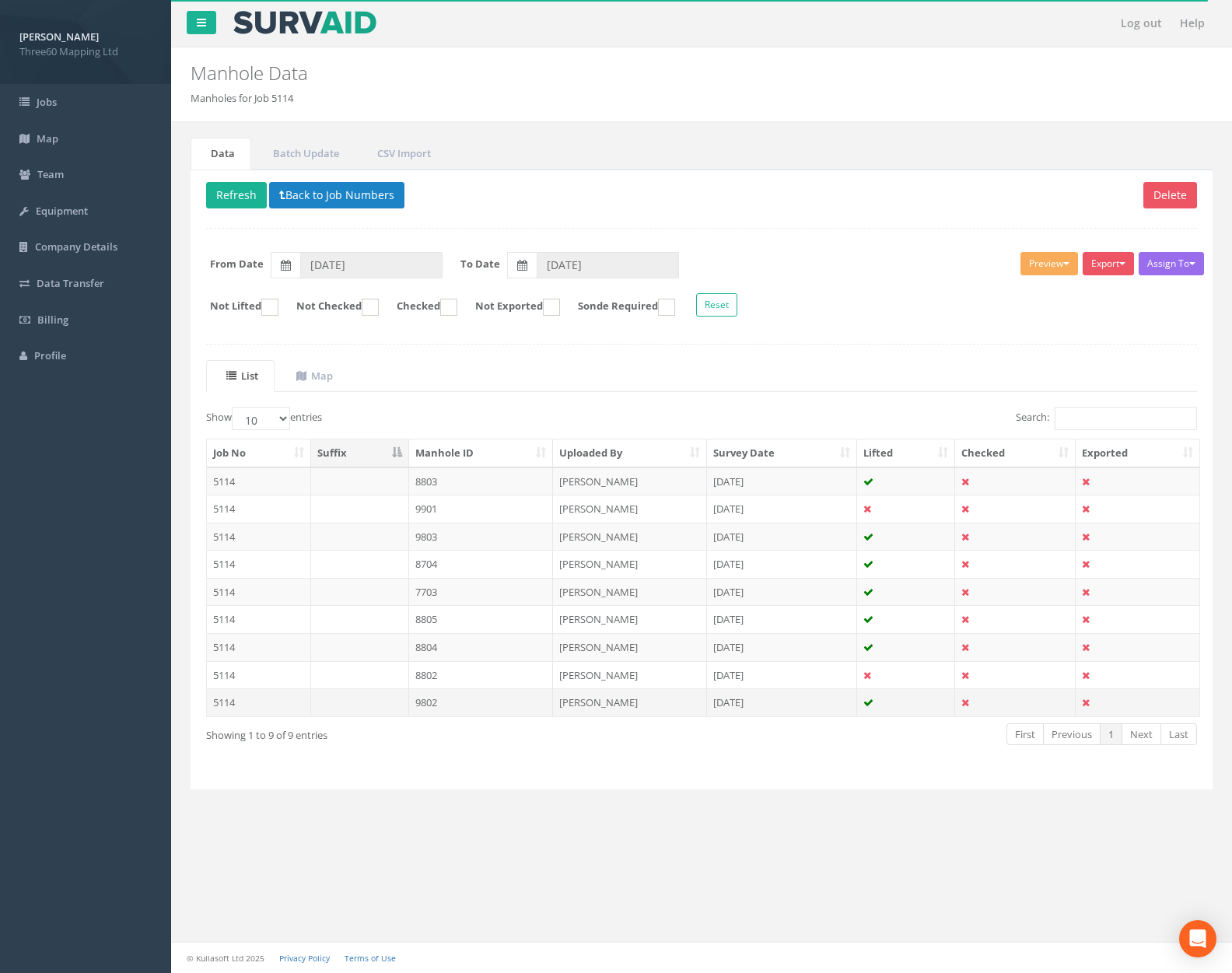
click at [398, 706] on td at bounding box center [360, 702] width 98 height 28
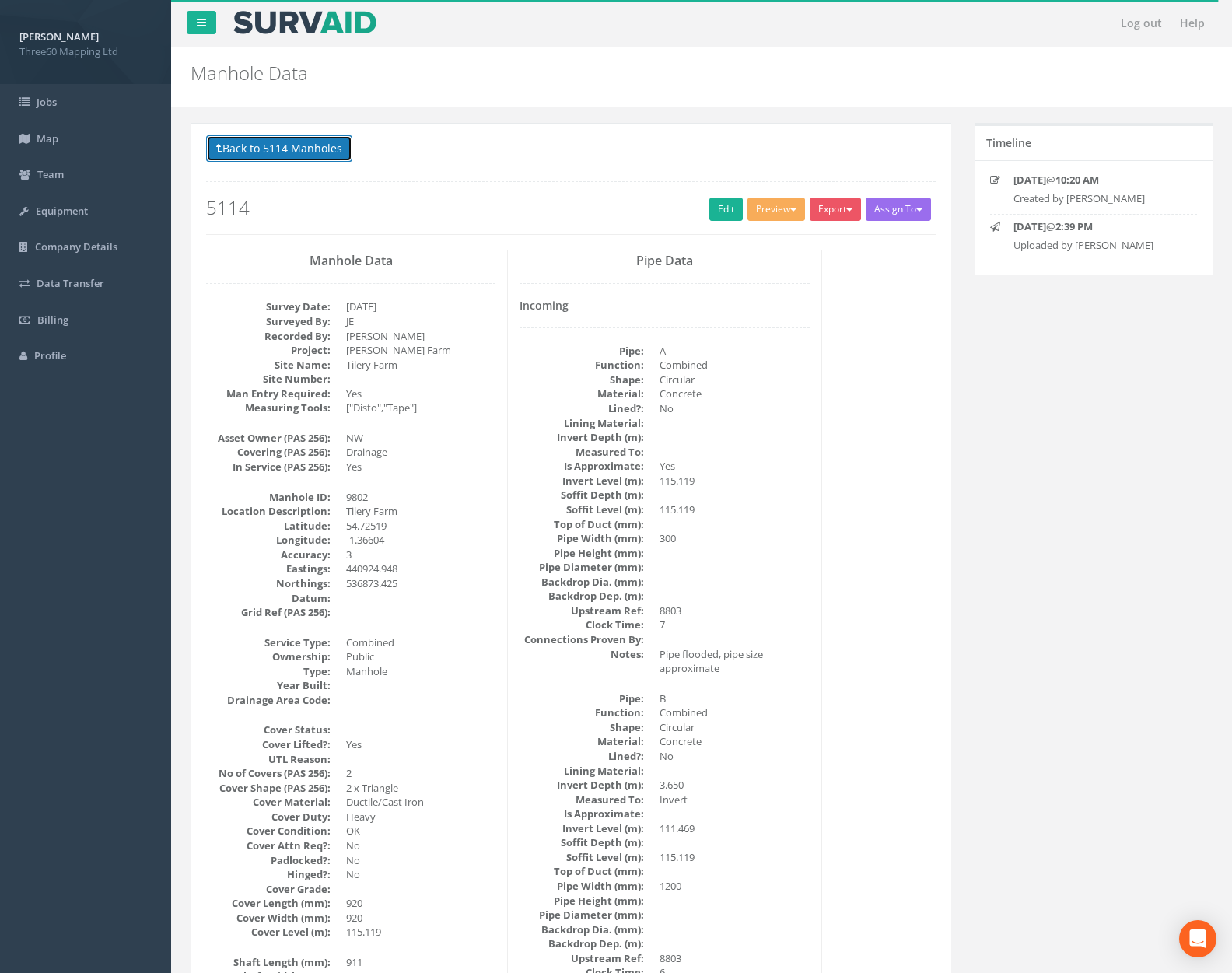
click at [247, 135] on button "Back to 5114 Manholes" at bounding box center [279, 148] width 147 height 26
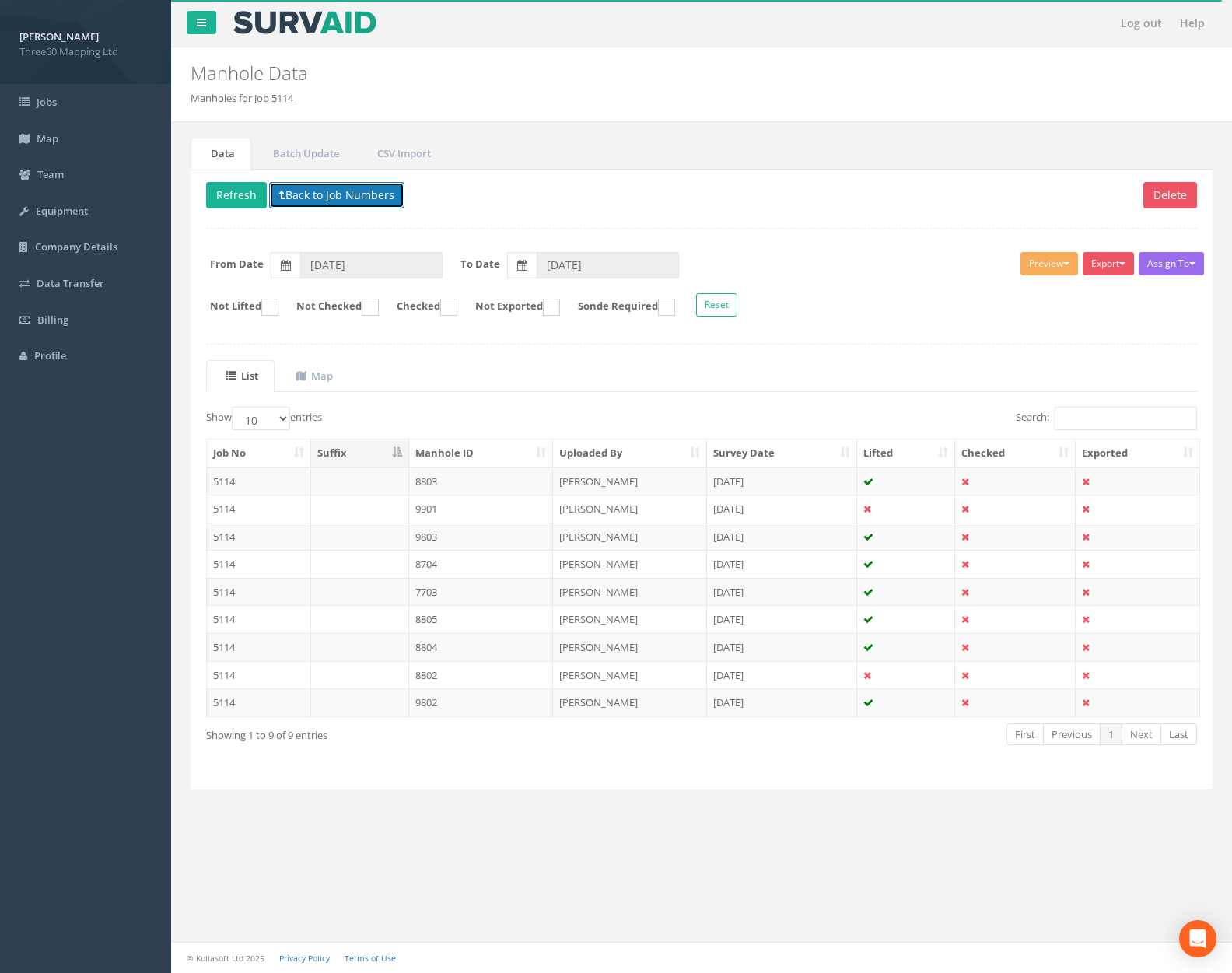
click at [303, 186] on button "Back to Job Numbers" at bounding box center [336, 195] width 135 height 26
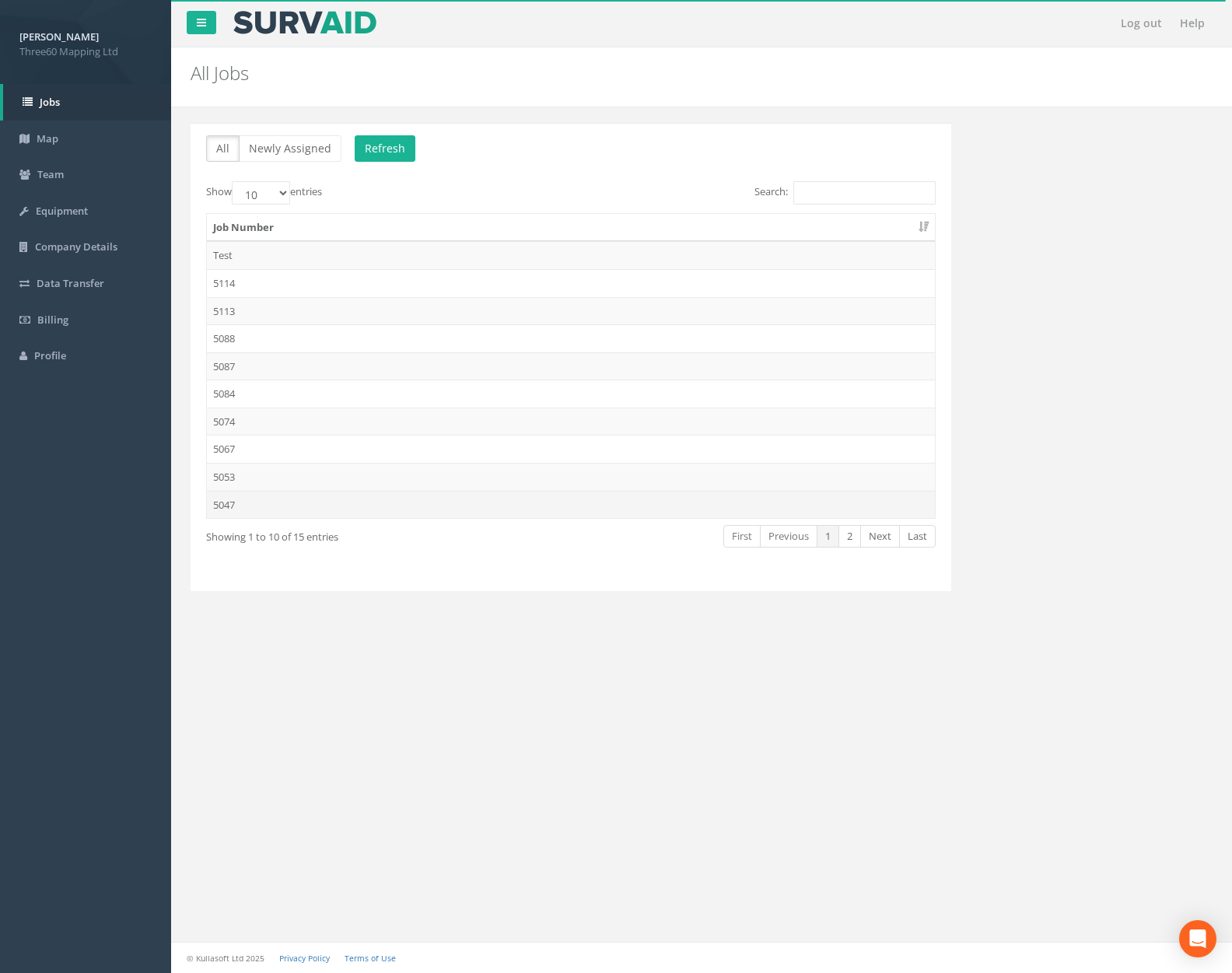
click at [345, 508] on td "5047" at bounding box center [570, 505] width 728 height 28
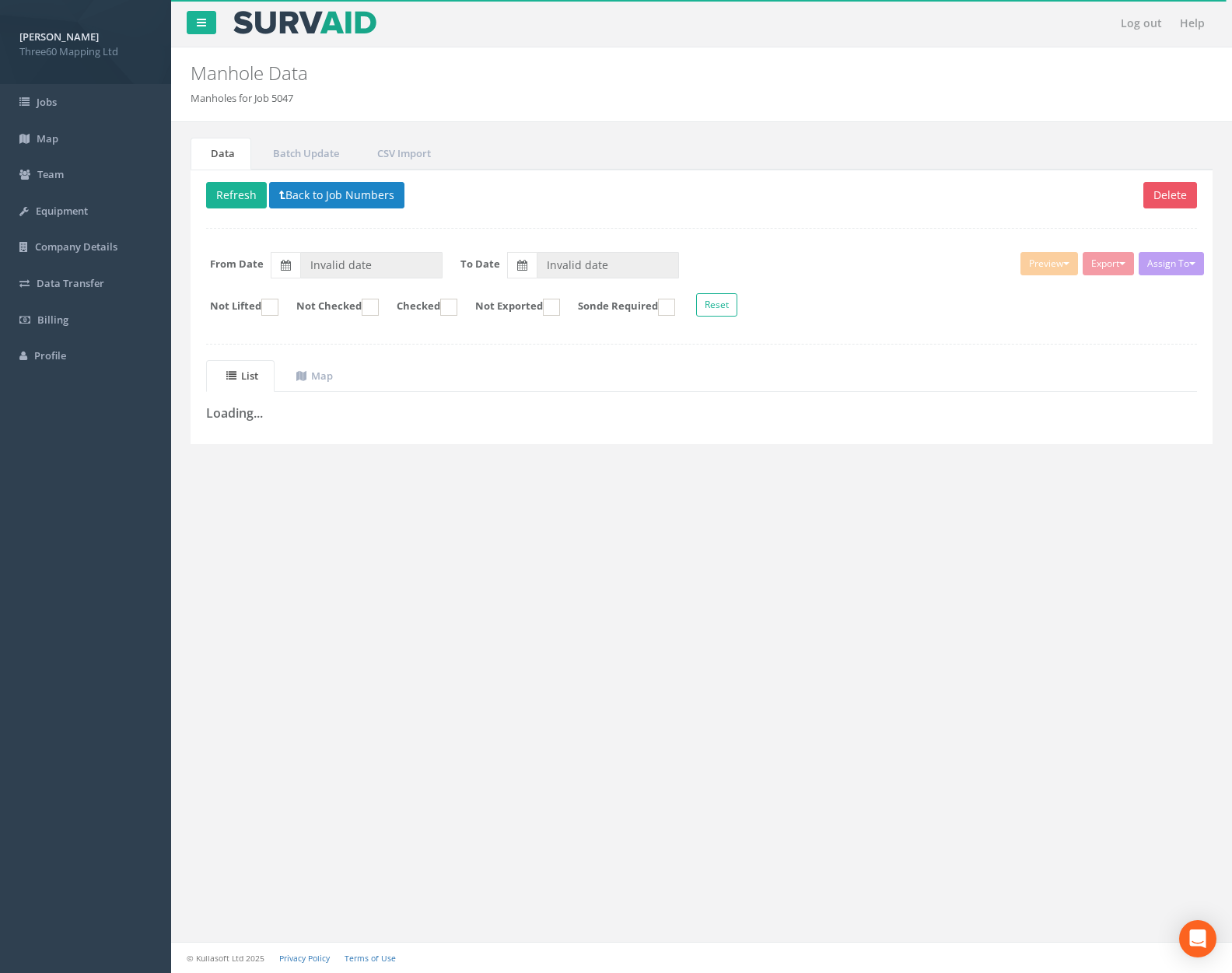
type input "[DATE]"
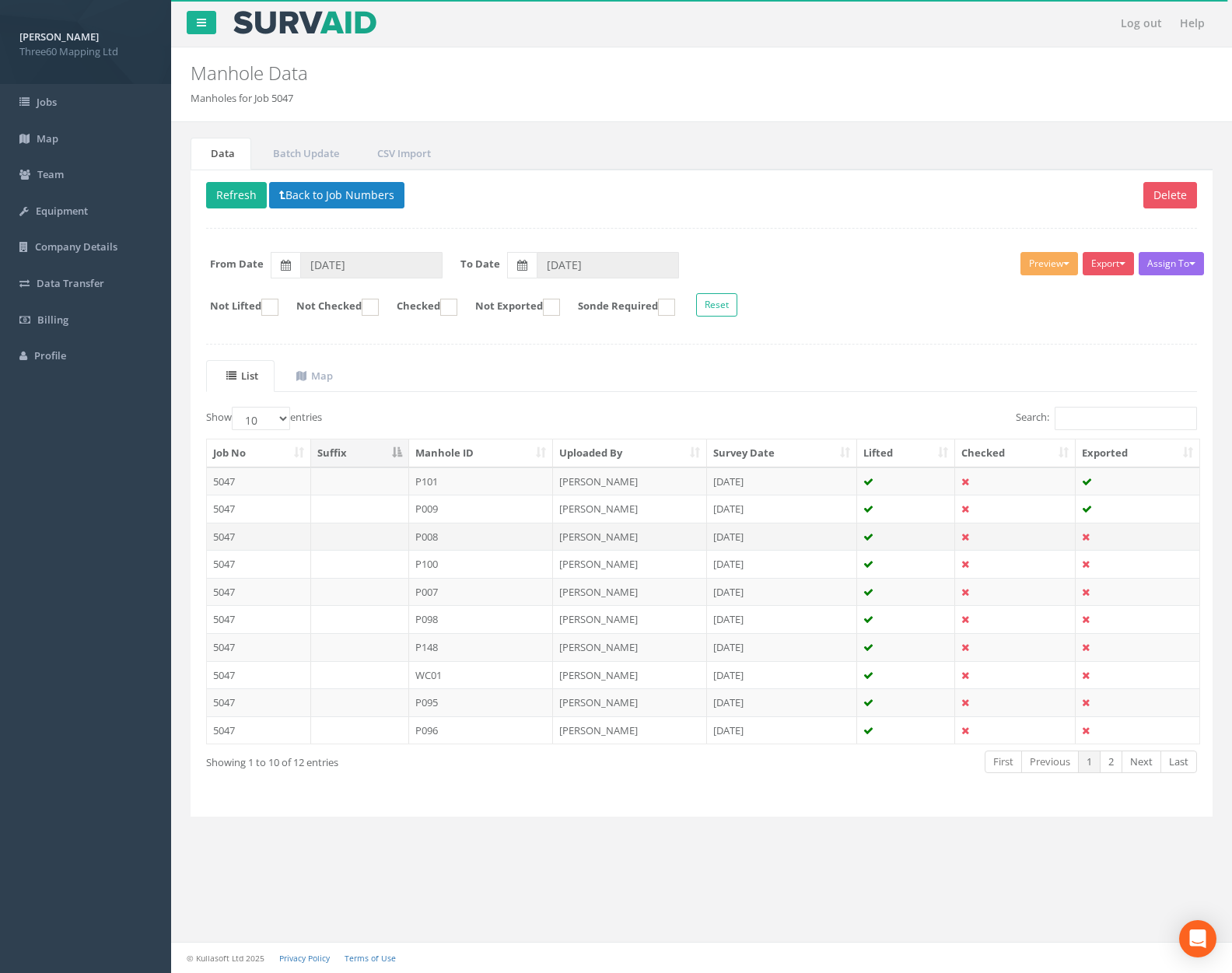
click at [509, 544] on td "P008" at bounding box center [481, 537] width 145 height 28
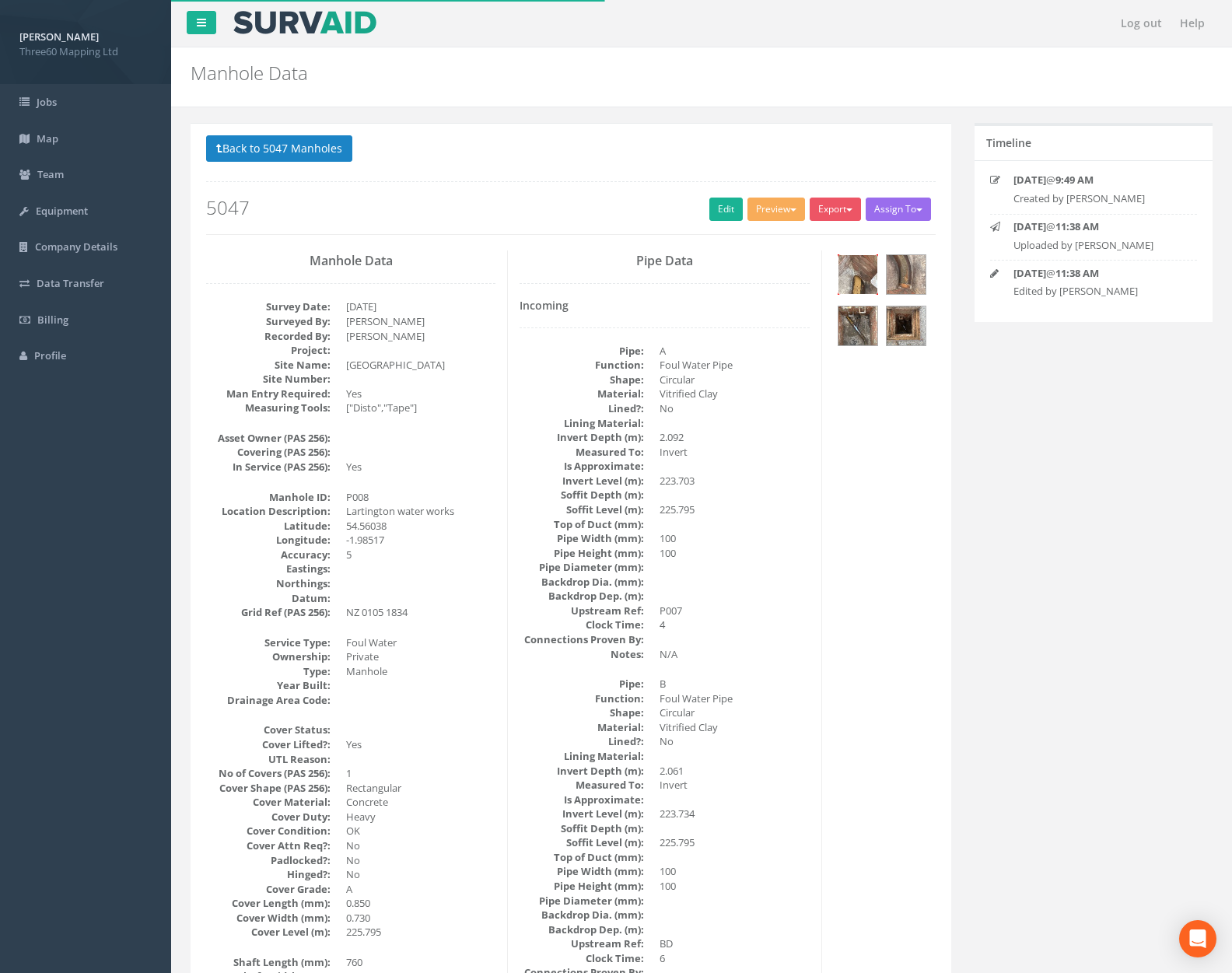
click at [856, 273] on img at bounding box center [857, 274] width 39 height 39
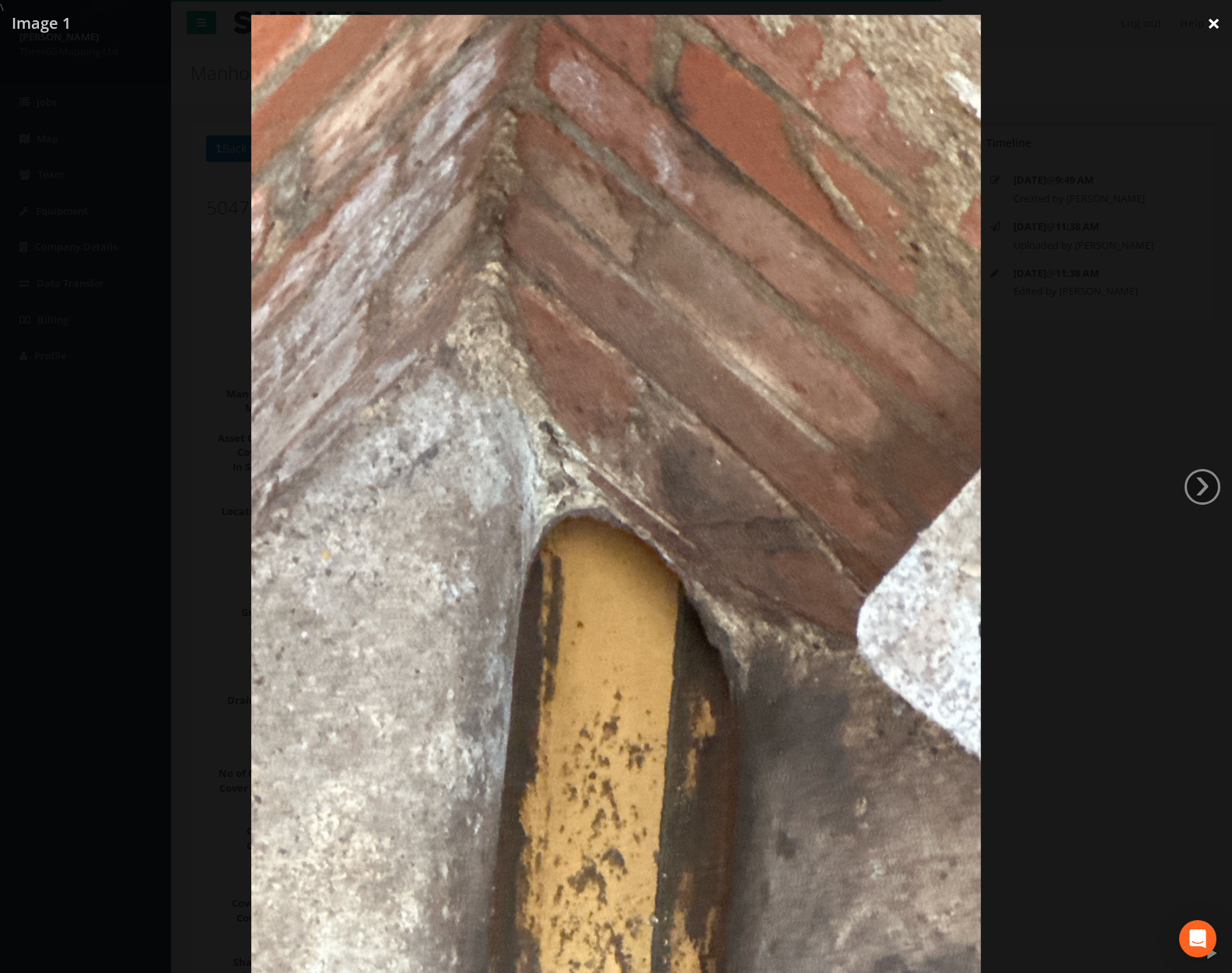
click at [1212, 35] on link "×" at bounding box center [1214, 23] width 36 height 46
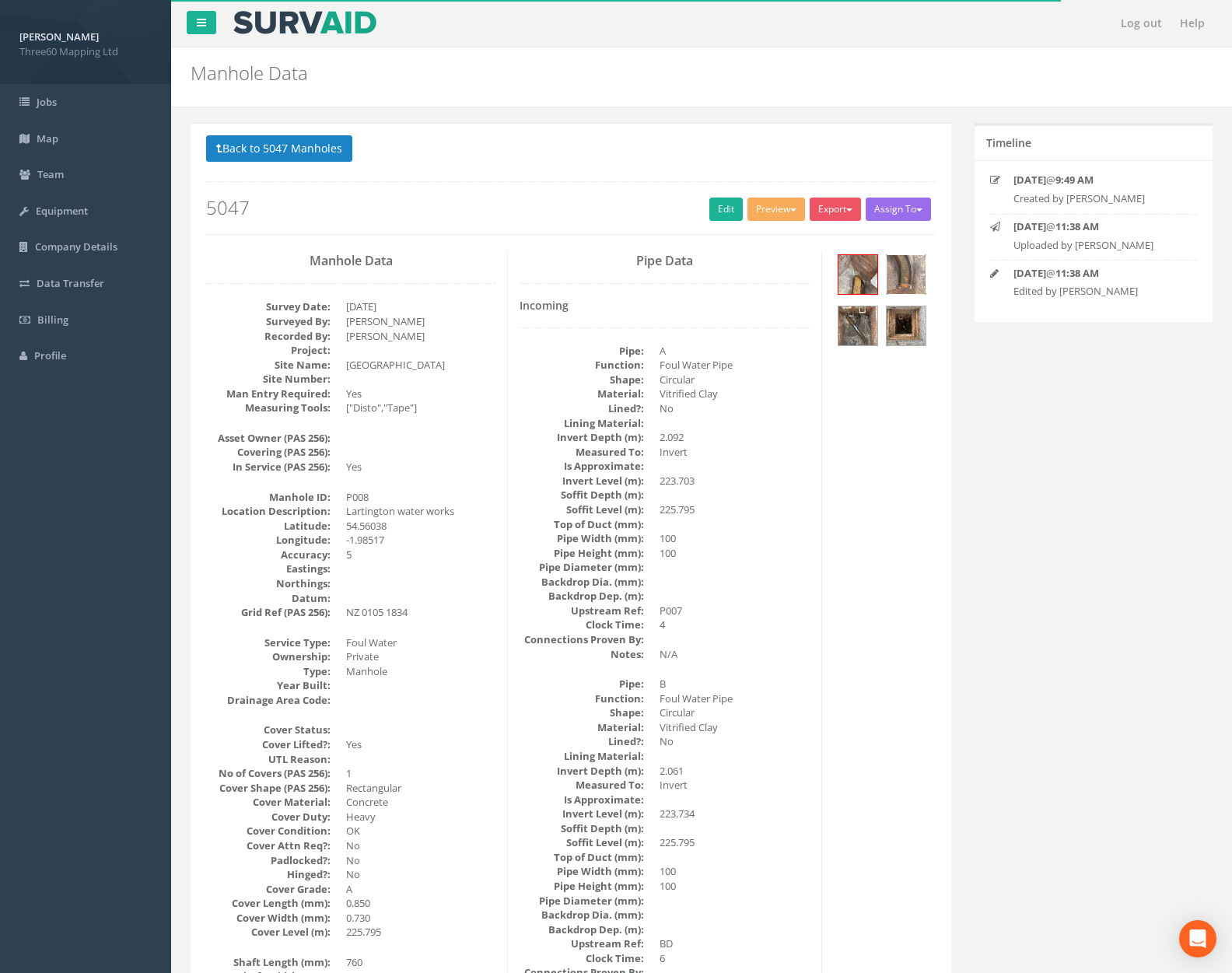
click at [911, 274] on img at bounding box center [906, 274] width 39 height 39
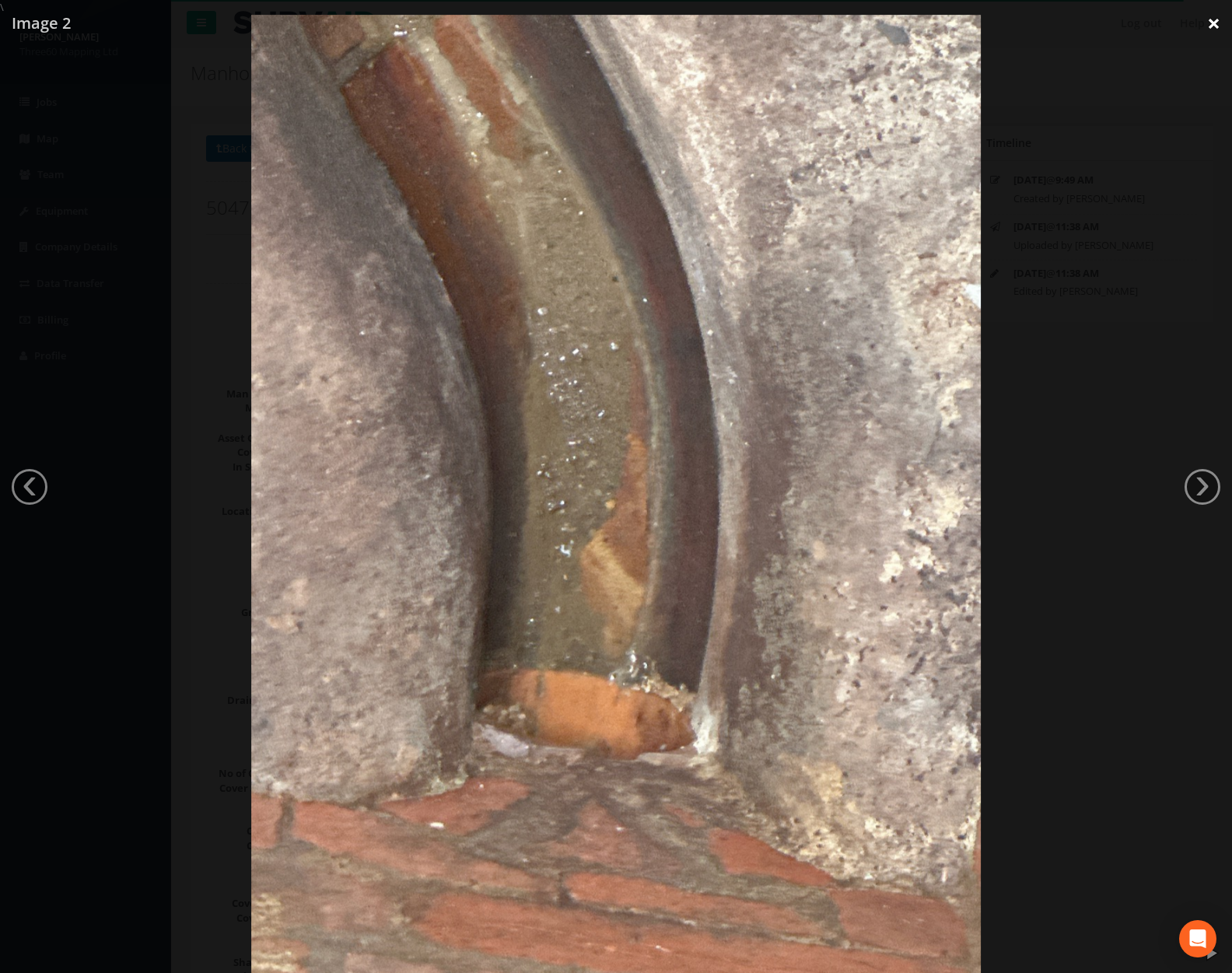
click at [1207, 28] on link "×" at bounding box center [1214, 23] width 36 height 46
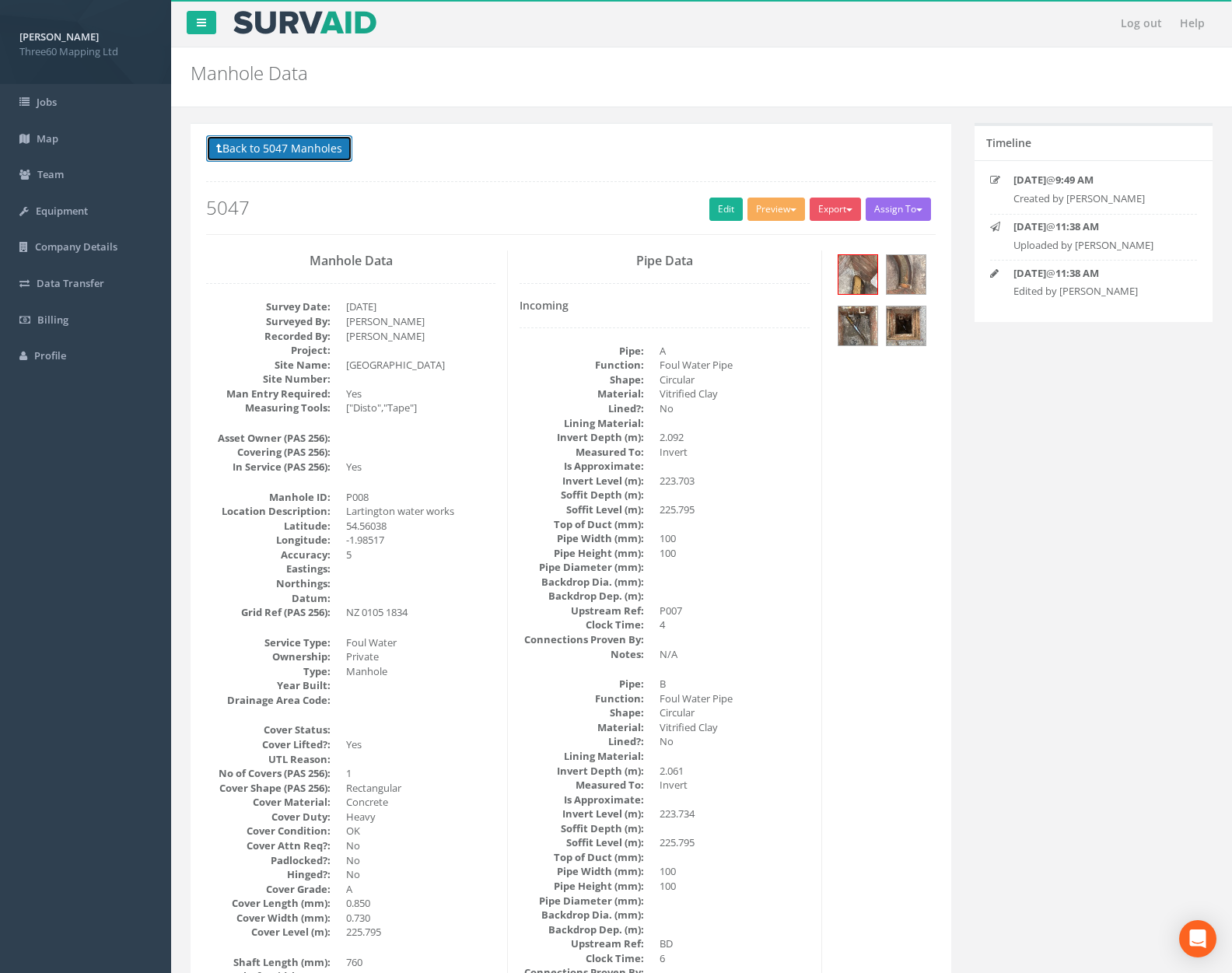
click at [265, 147] on button "Back to 5047 Manholes" at bounding box center [279, 148] width 147 height 26
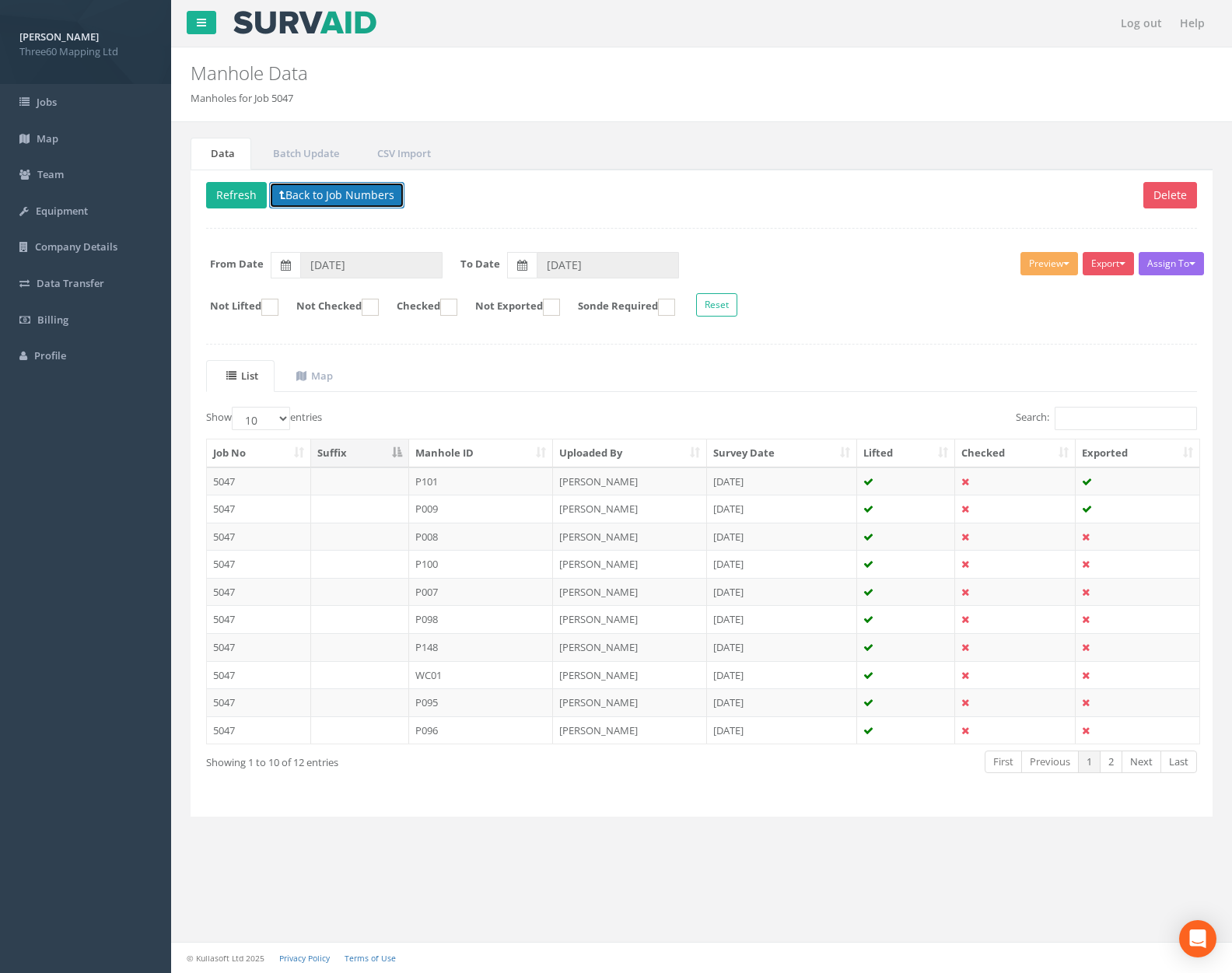
click at [341, 198] on button "Back to Job Numbers" at bounding box center [336, 195] width 135 height 26
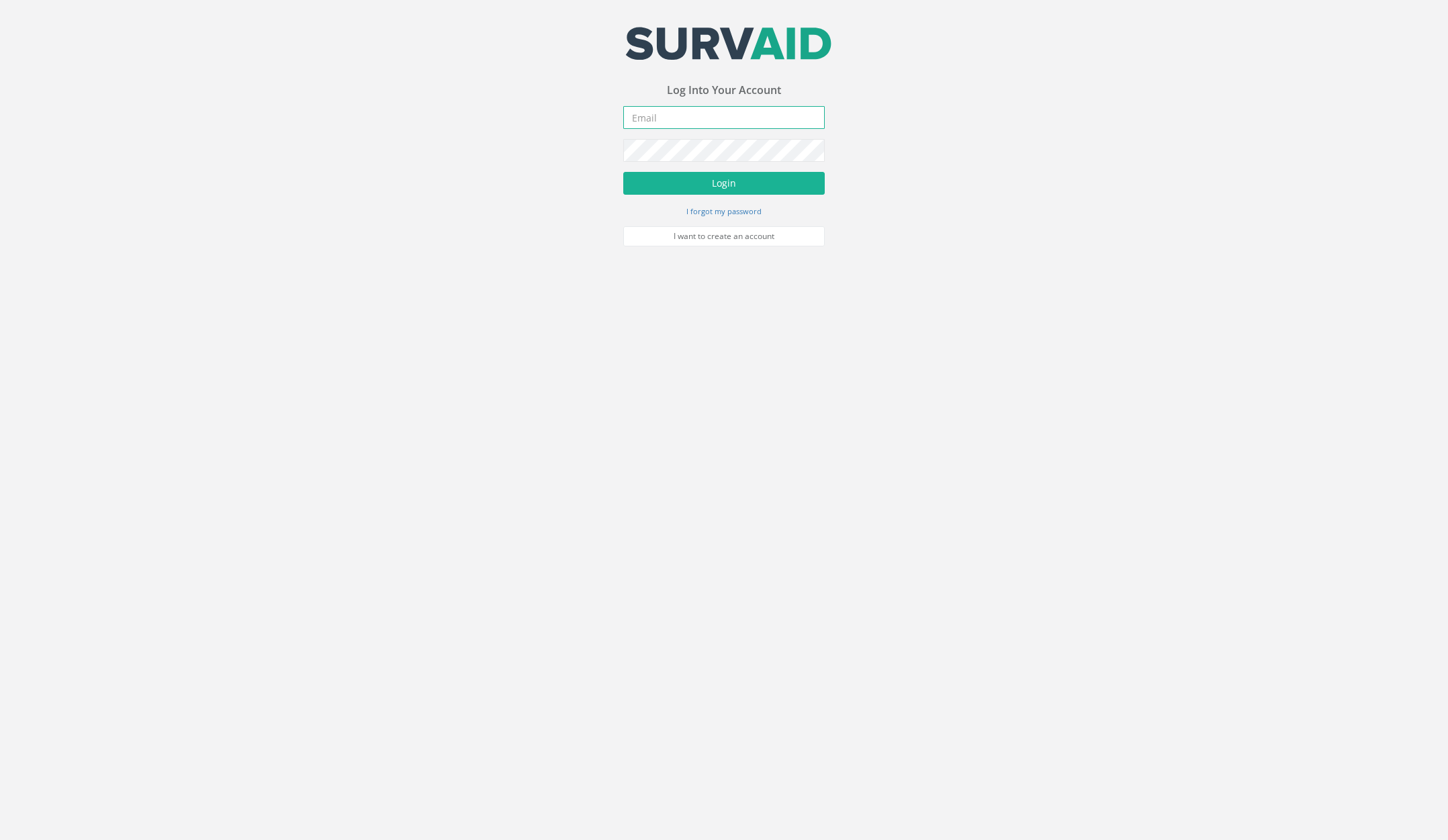
click at [716, 116] on input "email" at bounding box center [724, 117] width 202 height 23
type input "jimmy@pewtress.com"
click at [624, 172] on button "Login" at bounding box center [724, 183] width 202 height 23
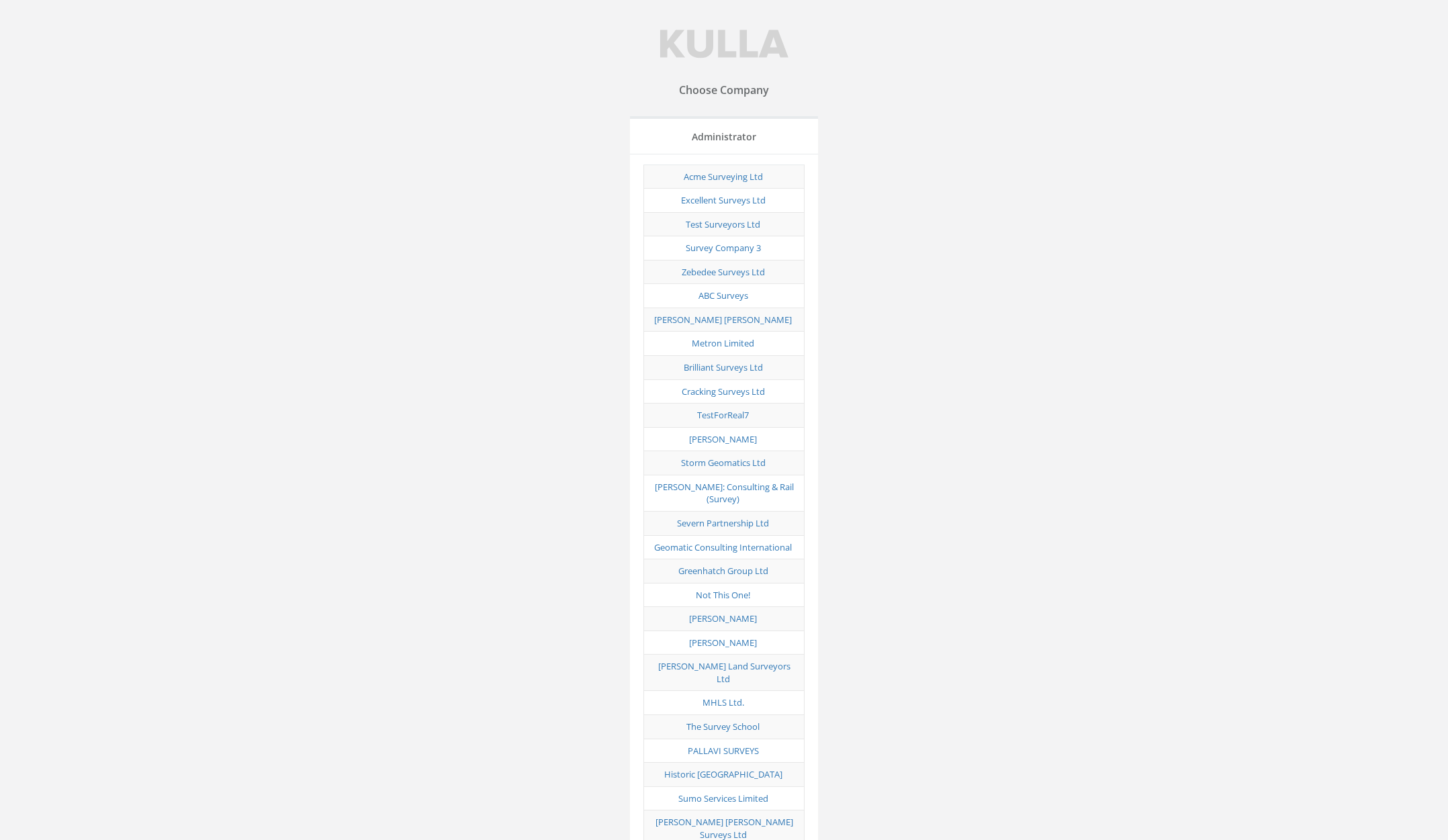
scroll to position [6641, 0]
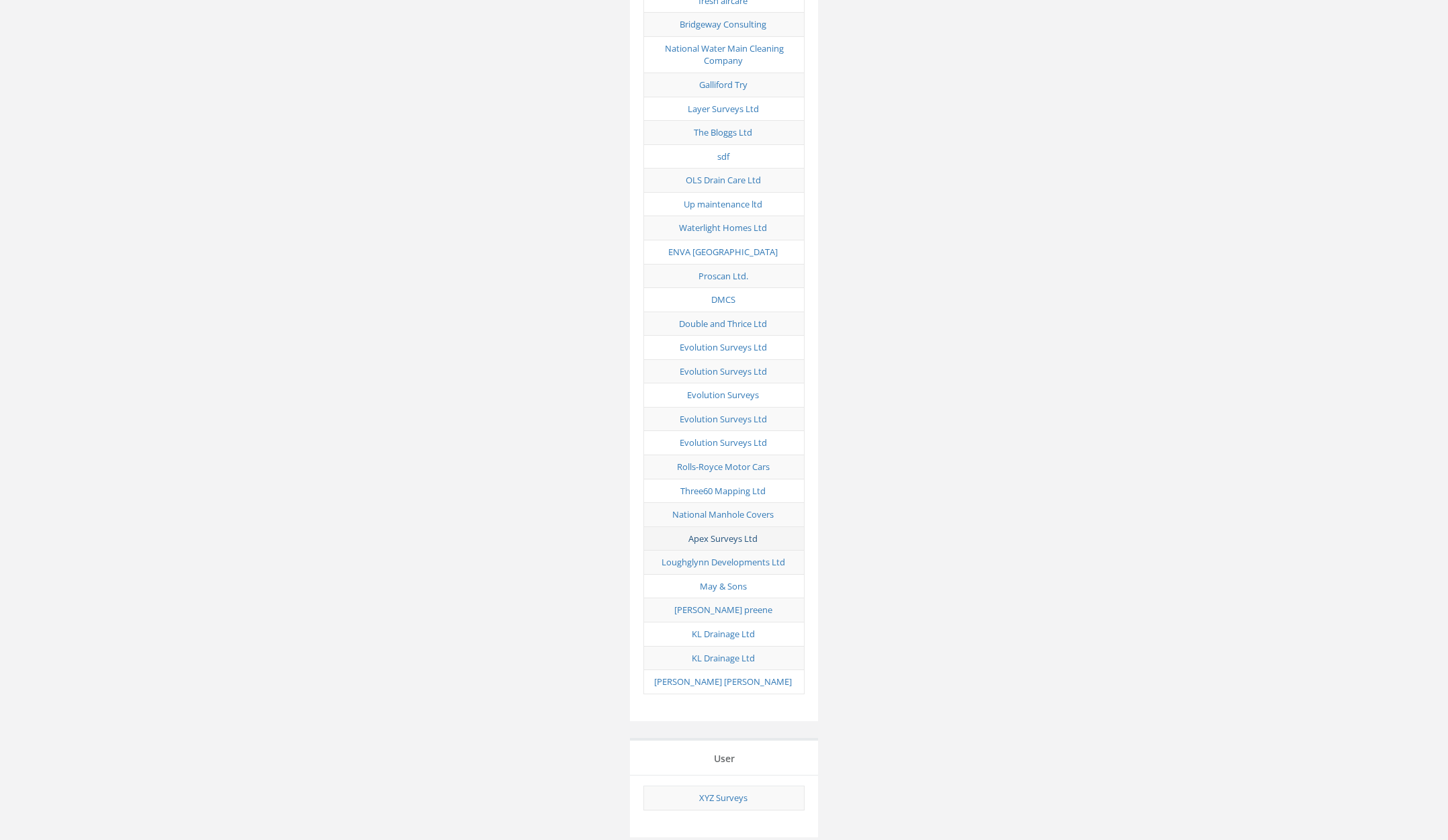
click at [735, 533] on link "Apex Surveys Ltd" at bounding box center [723, 538] width 69 height 12
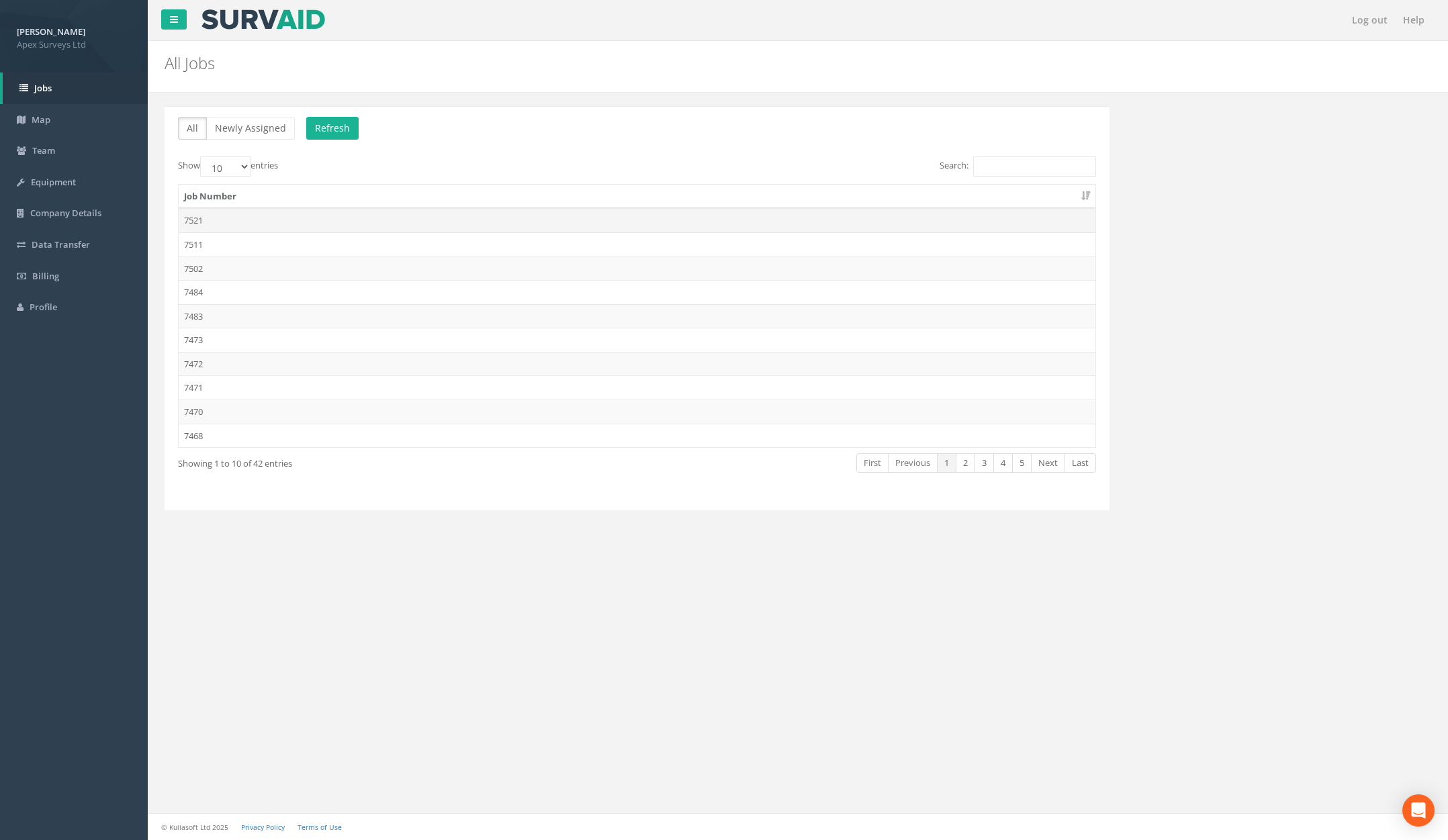
click at [307, 224] on td "7521" at bounding box center [637, 220] width 917 height 24
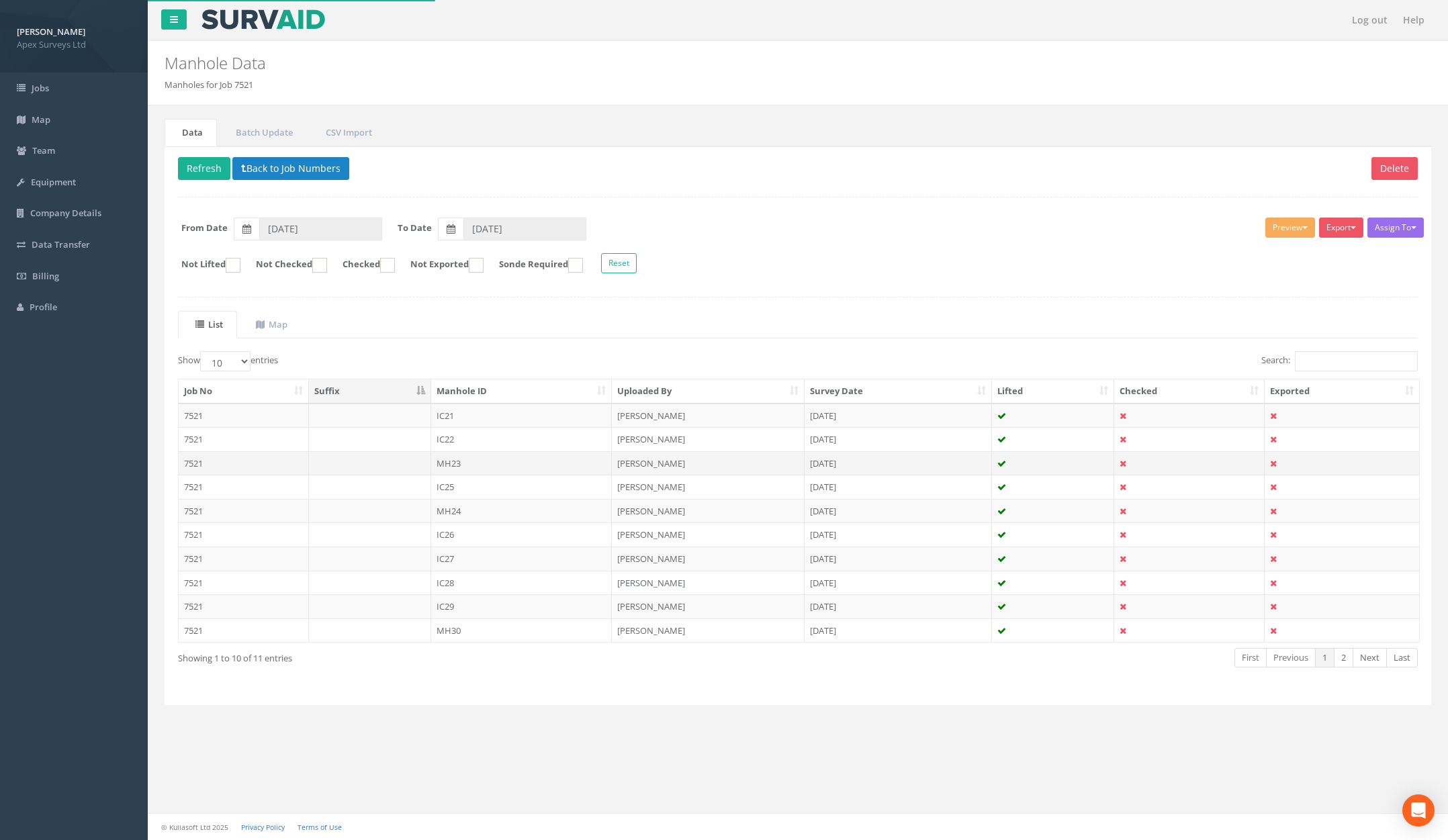
click at [302, 463] on td "7521" at bounding box center [244, 463] width 130 height 24
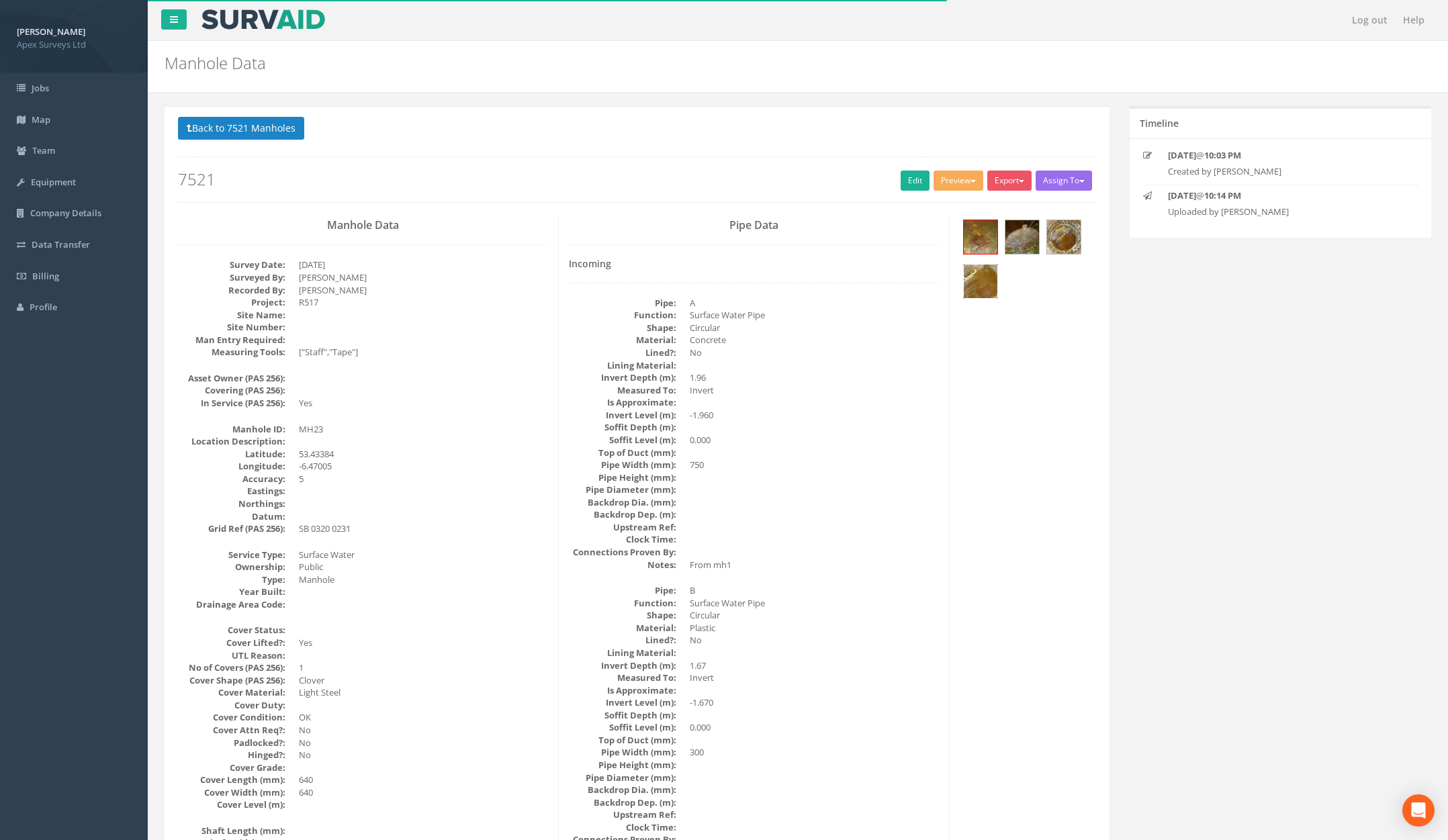
click at [976, 276] on img at bounding box center [980, 281] width 34 height 34
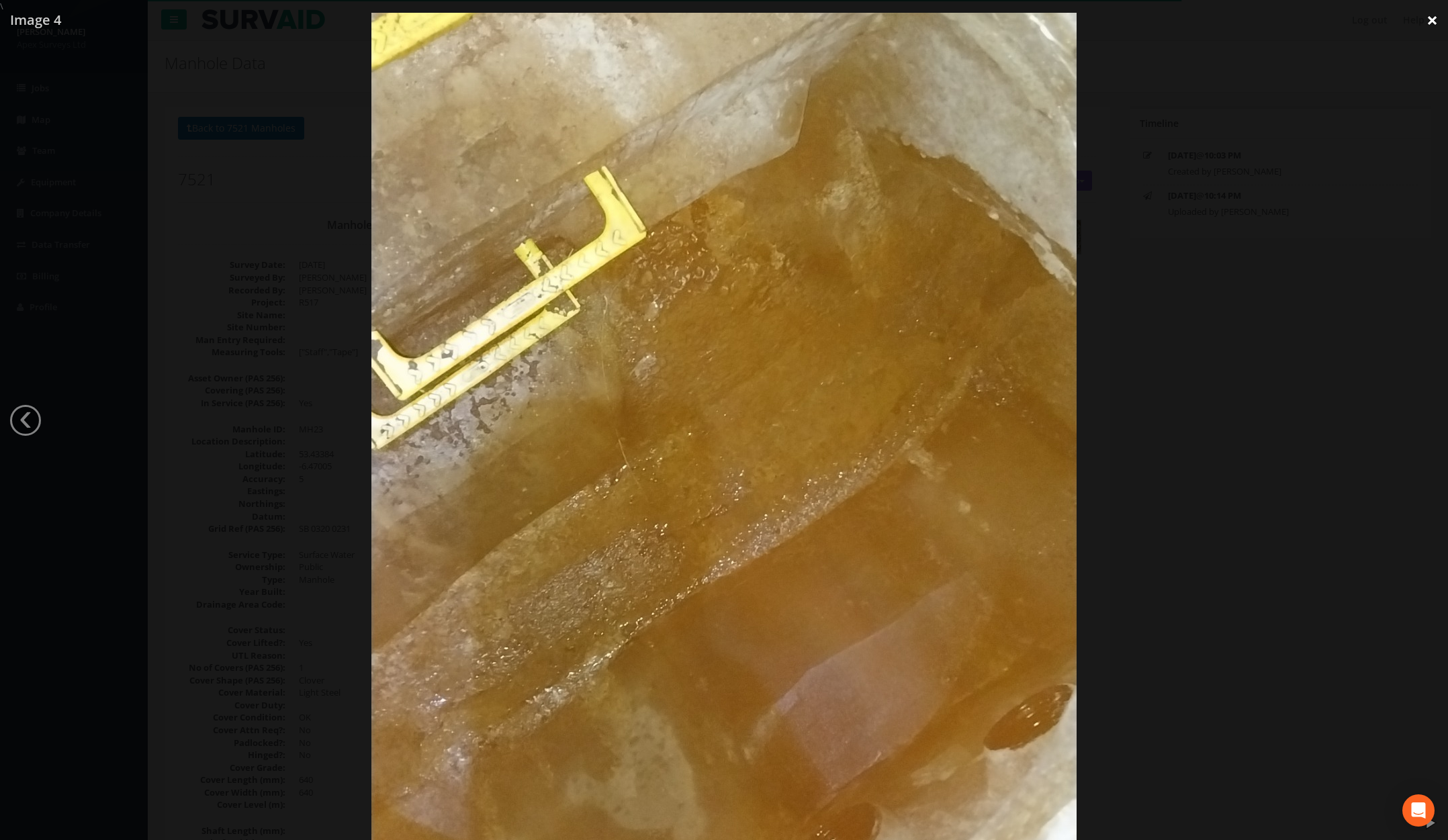
click at [1063, 19] on link "×" at bounding box center [1432, 20] width 31 height 40
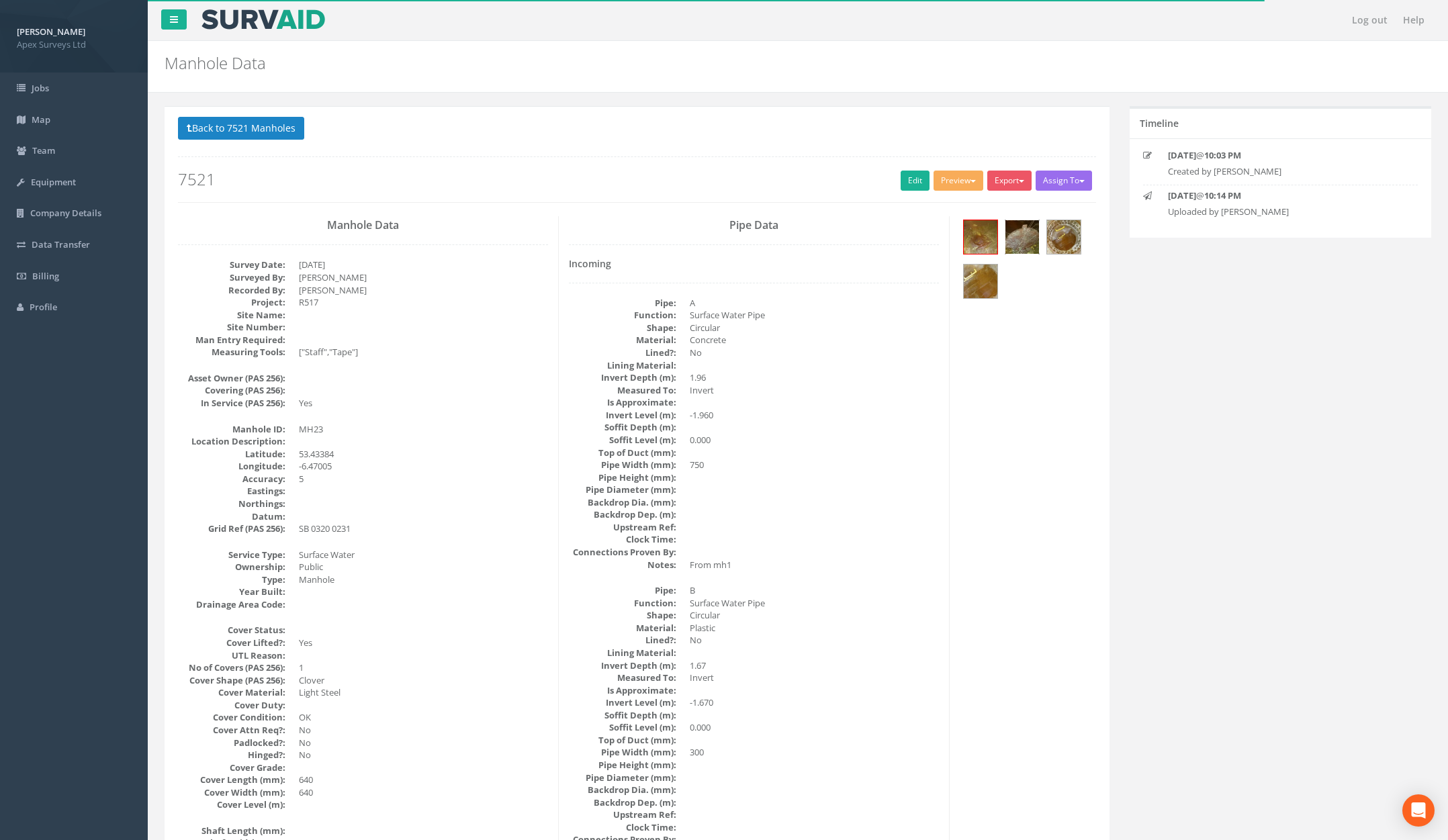
click at [1016, 242] on img at bounding box center [1022, 237] width 34 height 34
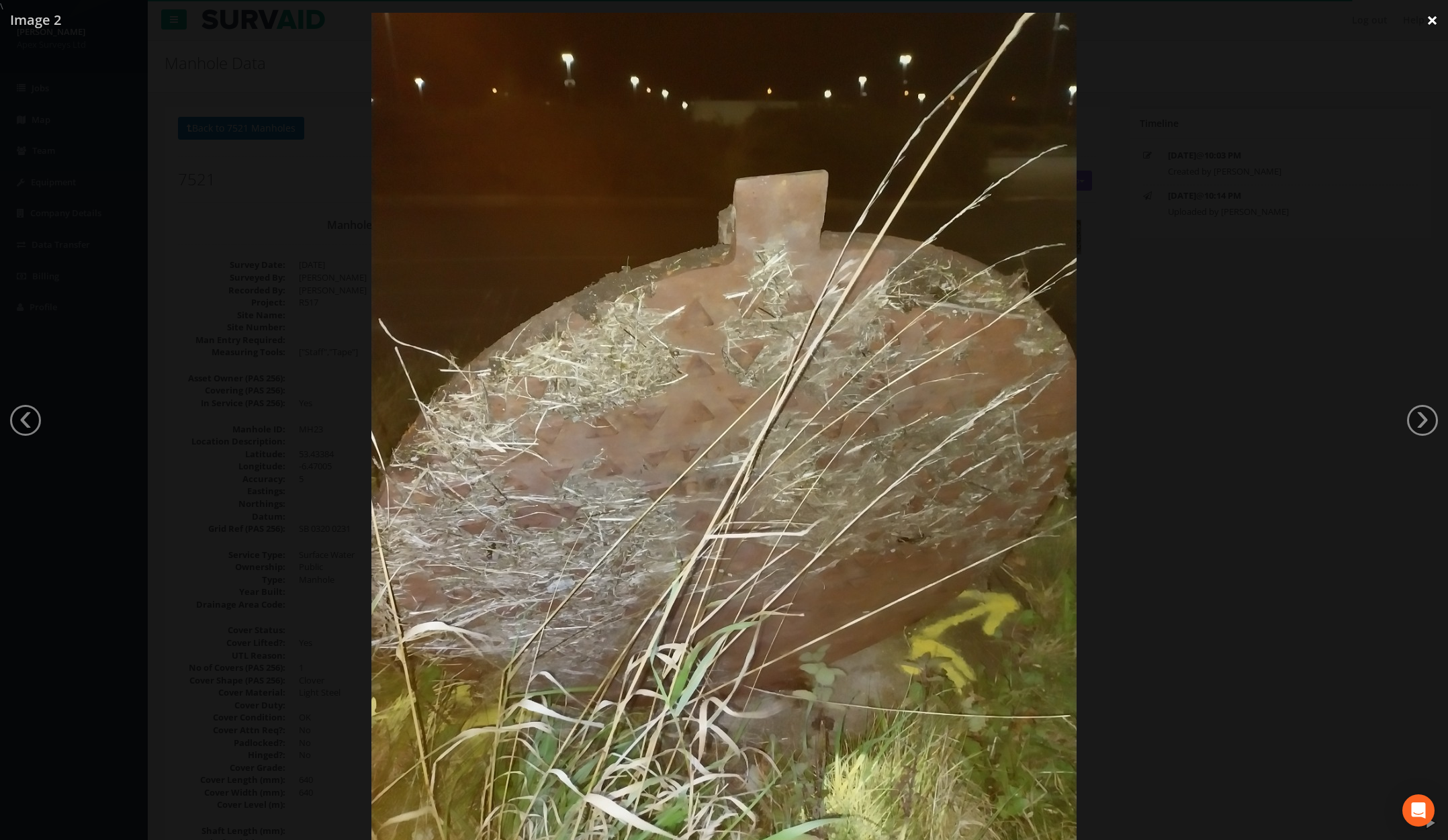
click at [1063, 25] on link "×" at bounding box center [1432, 20] width 31 height 40
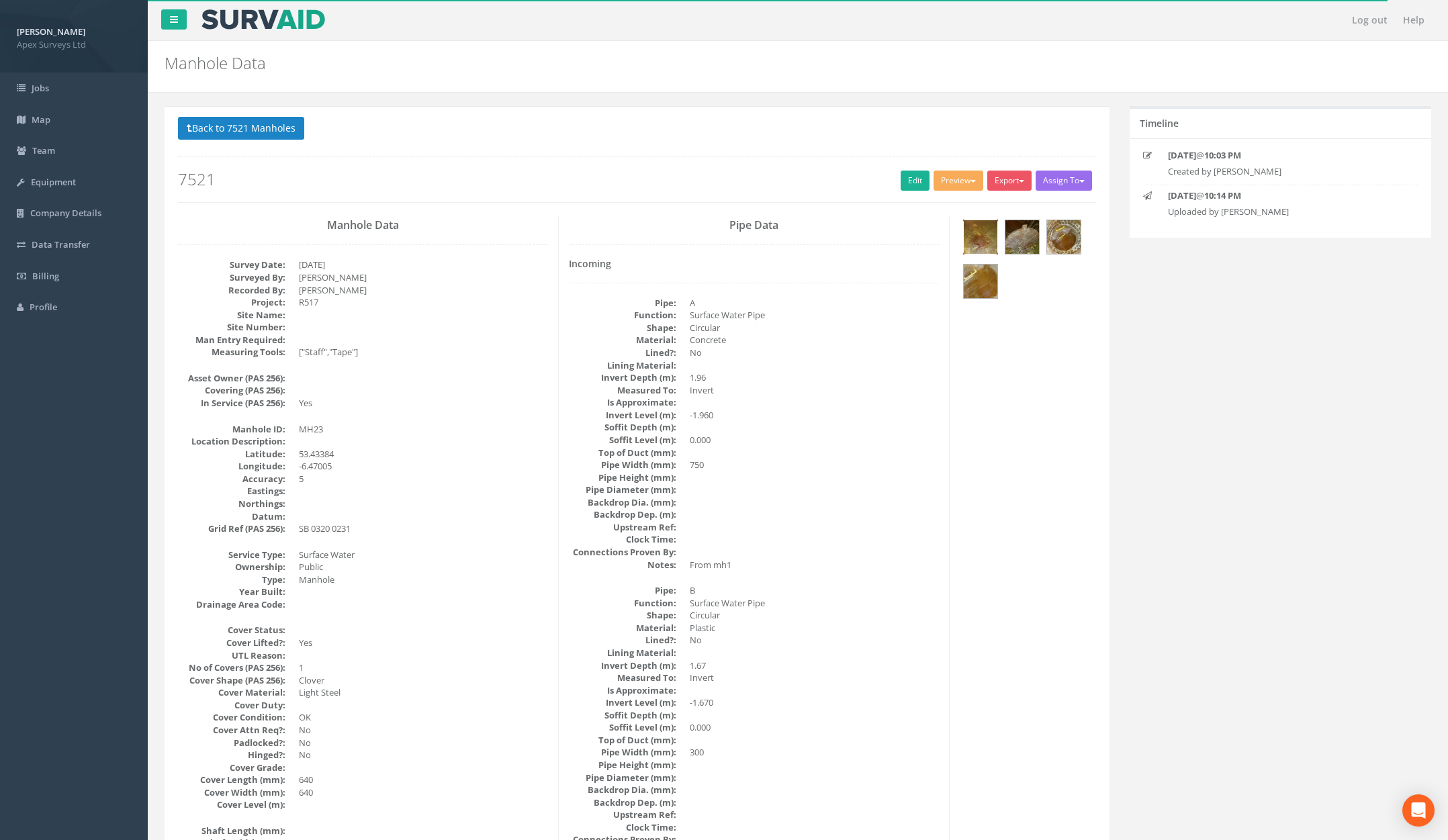
click at [990, 234] on img at bounding box center [980, 237] width 34 height 34
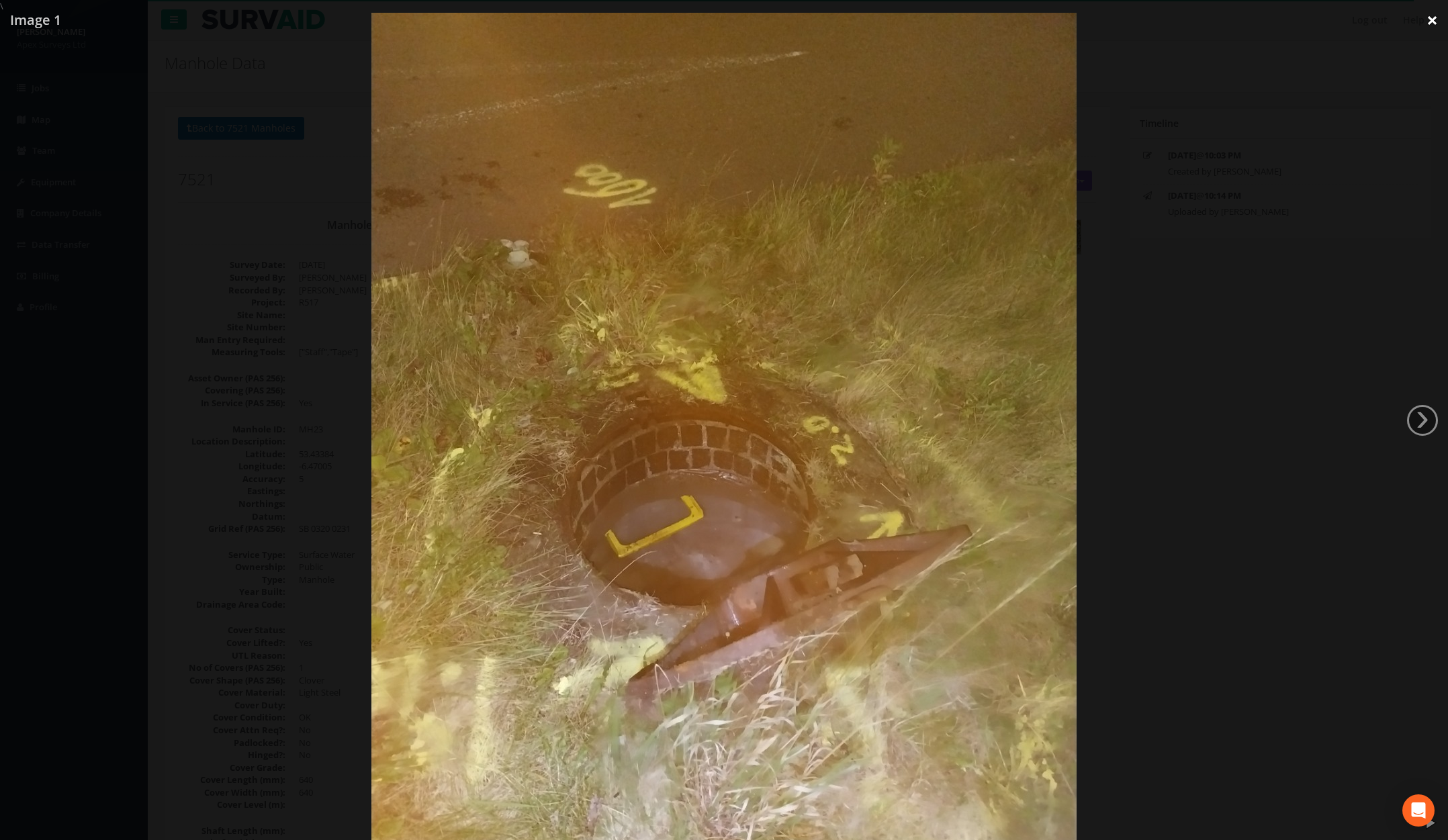
click at [1063, 19] on link "×" at bounding box center [1432, 20] width 31 height 40
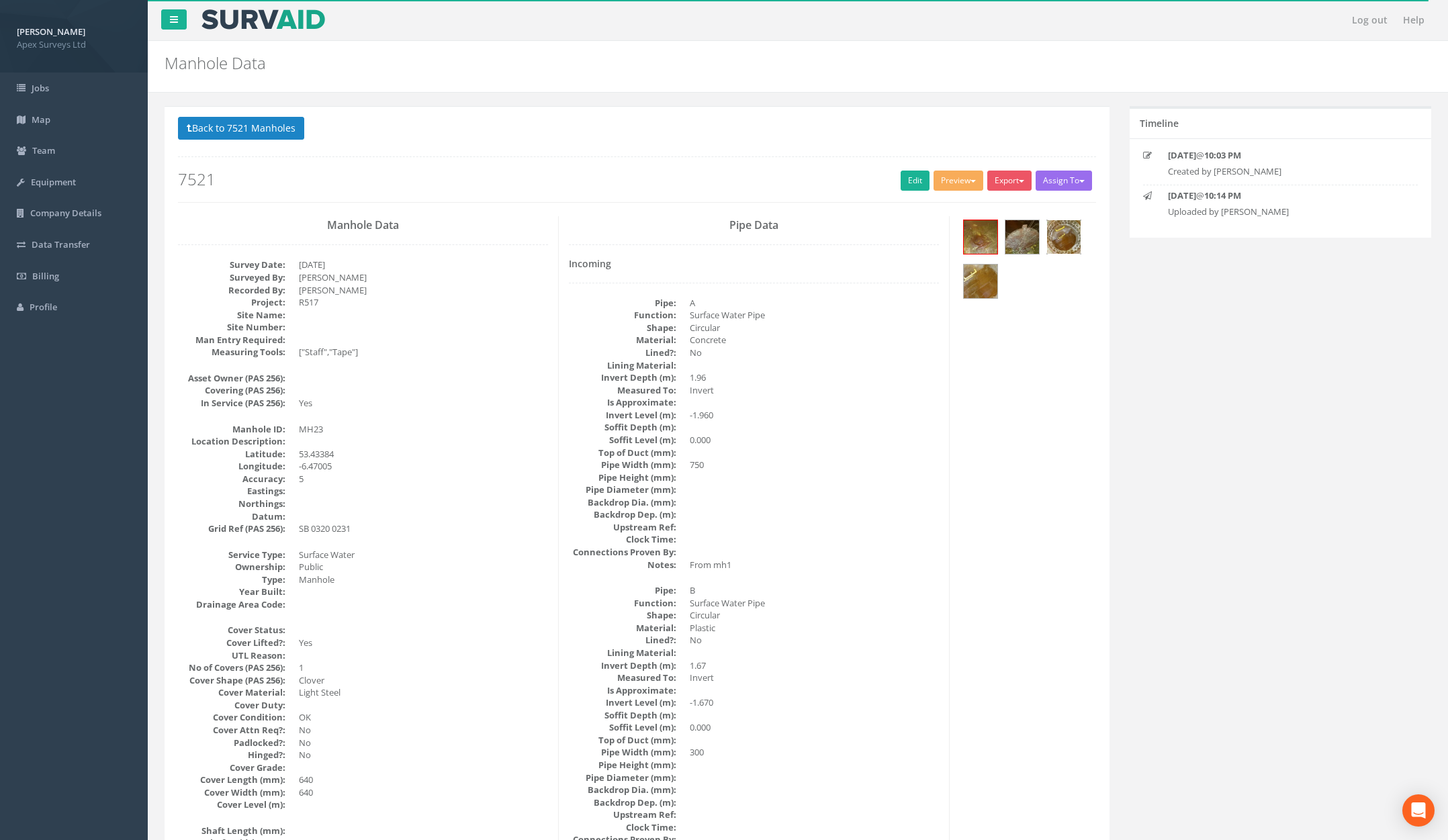
click at [1063, 234] on img at bounding box center [1063, 237] width 34 height 34
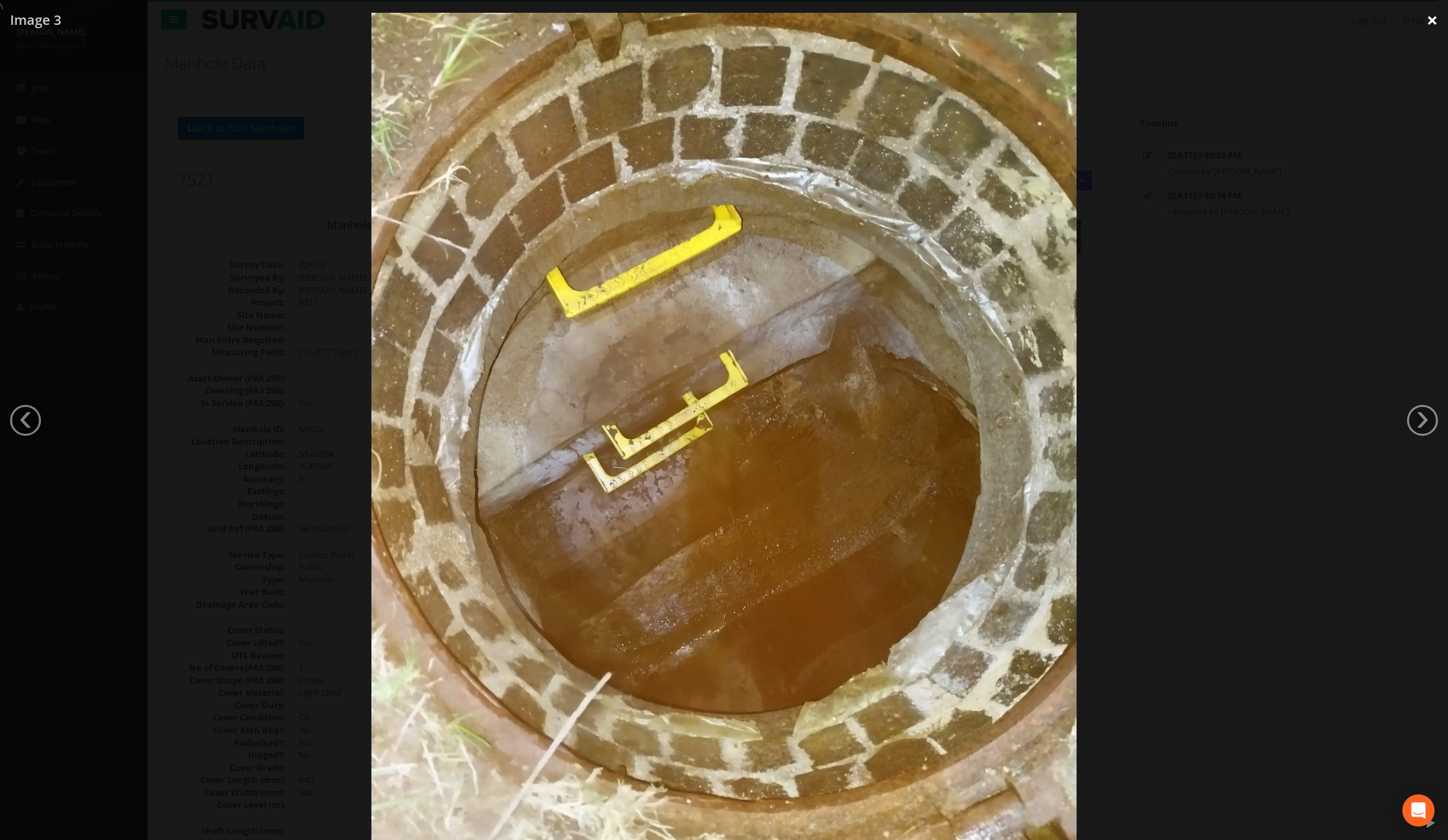
click at [1063, 19] on link "×" at bounding box center [1432, 20] width 31 height 40
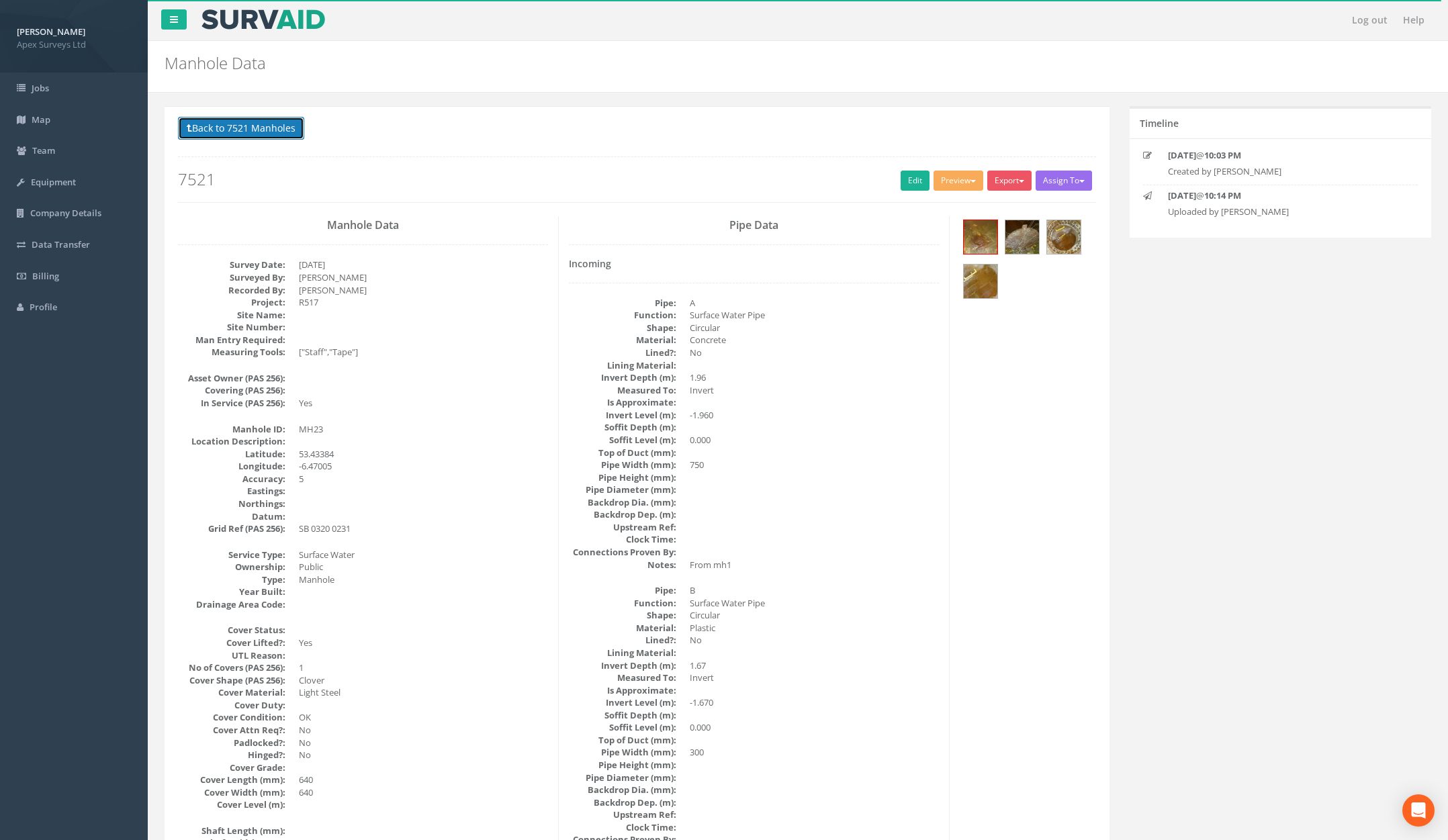
click at [296, 129] on button "Back to 7521 Manholes" at bounding box center [241, 128] width 127 height 23
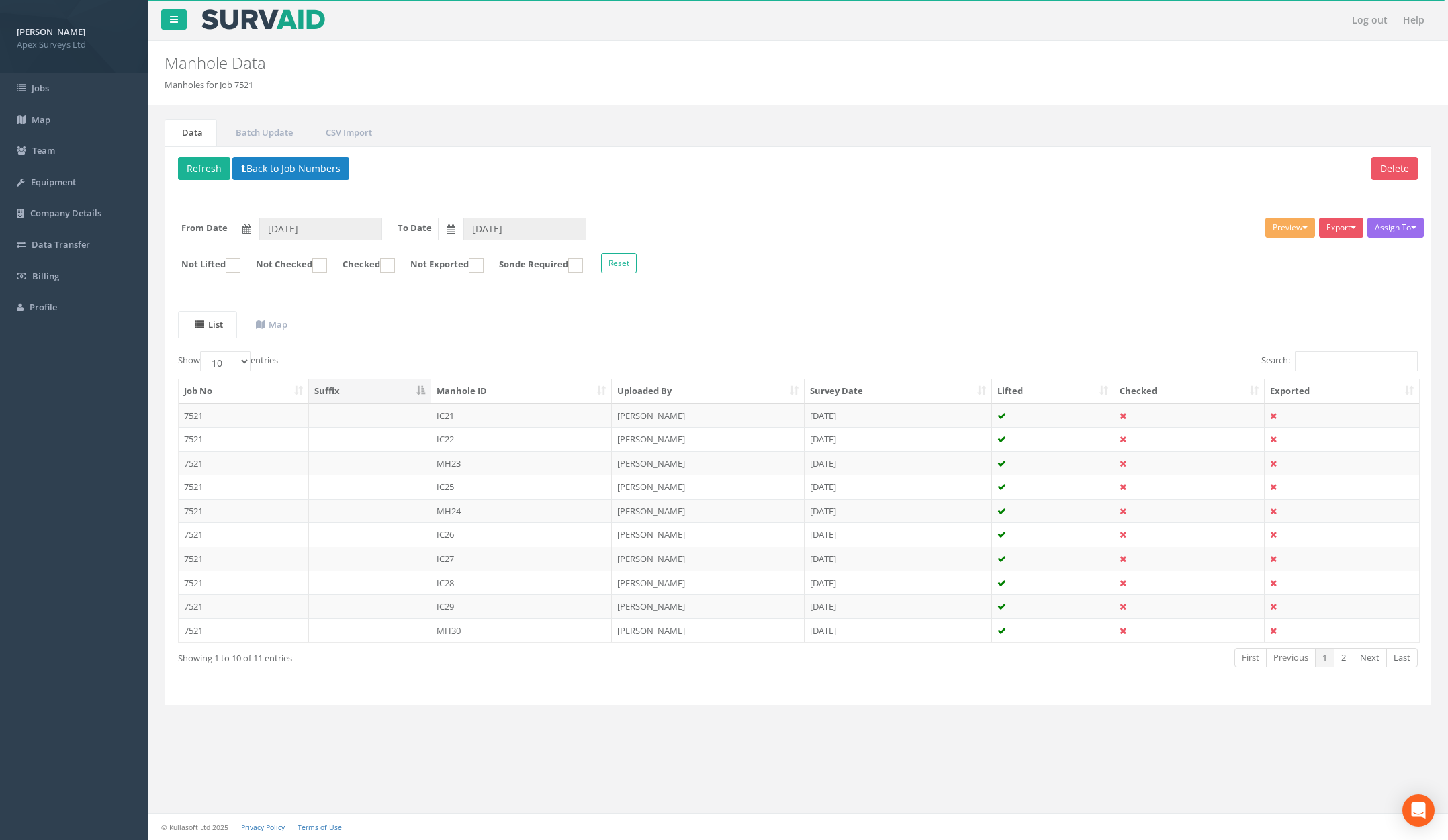
click at [468, 587] on td "IC28" at bounding box center [522, 583] width 182 height 24
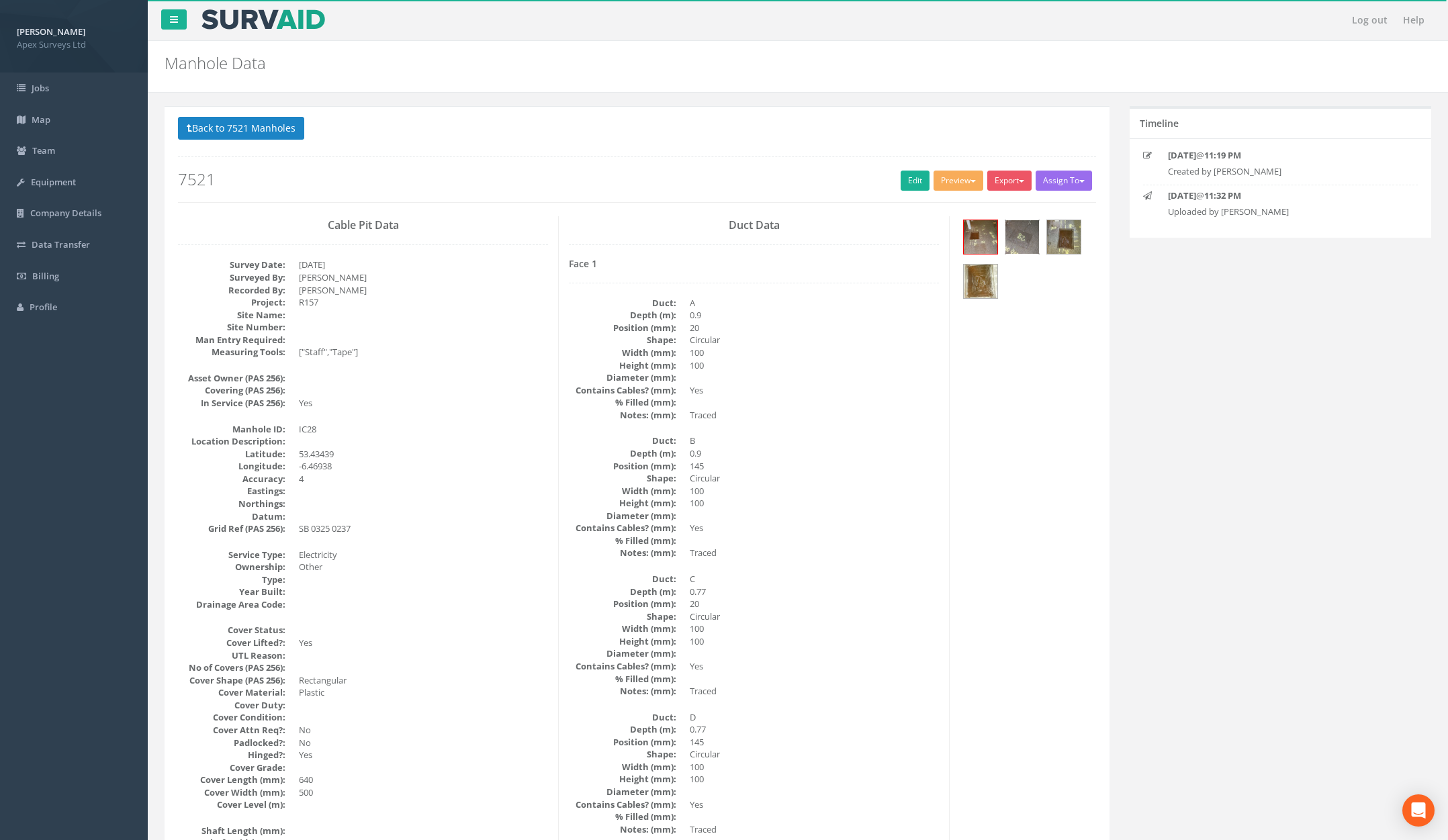
click at [1015, 246] on img at bounding box center [1022, 237] width 34 height 34
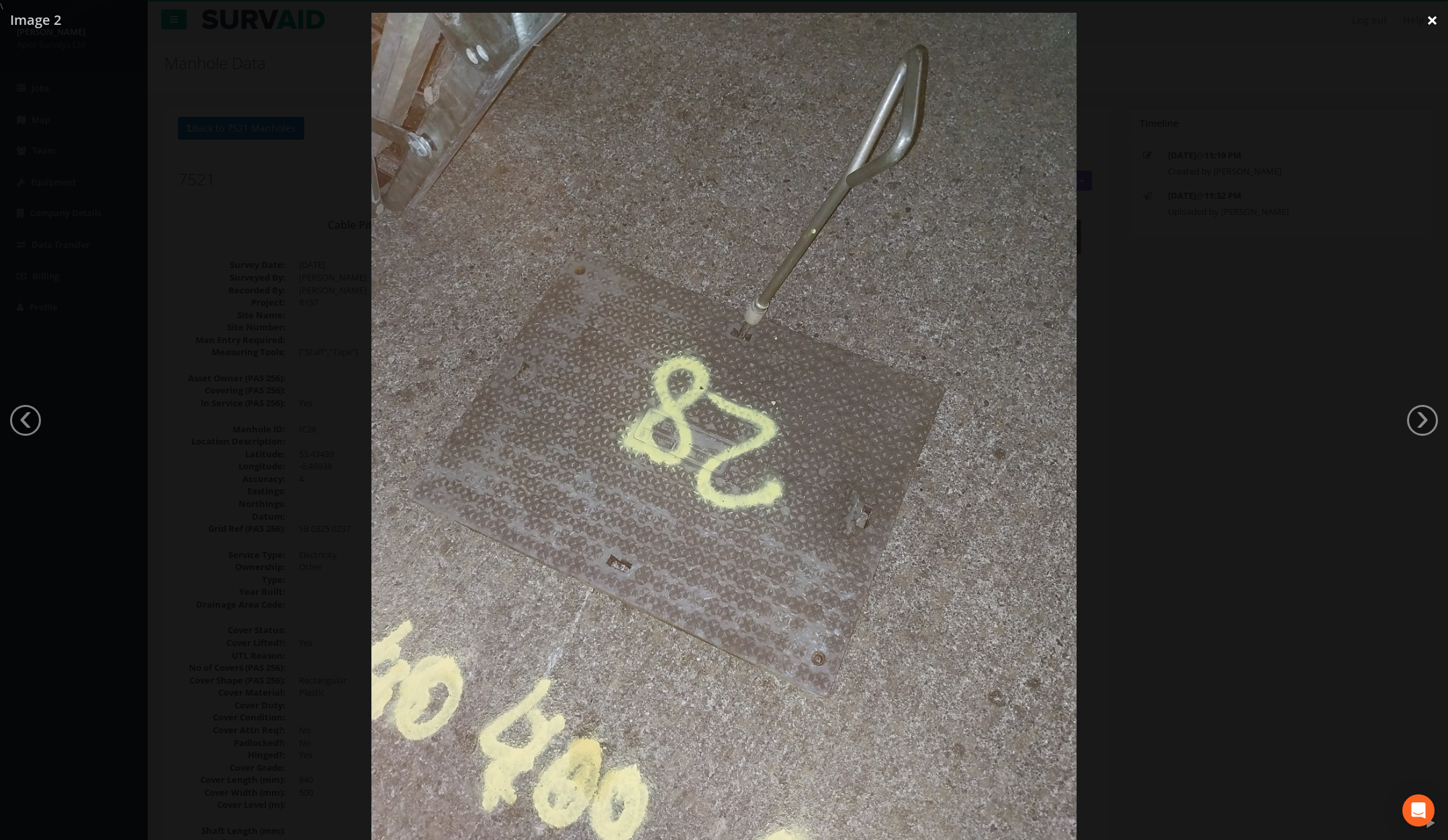
click at [1063, 19] on link "×" at bounding box center [1432, 20] width 31 height 40
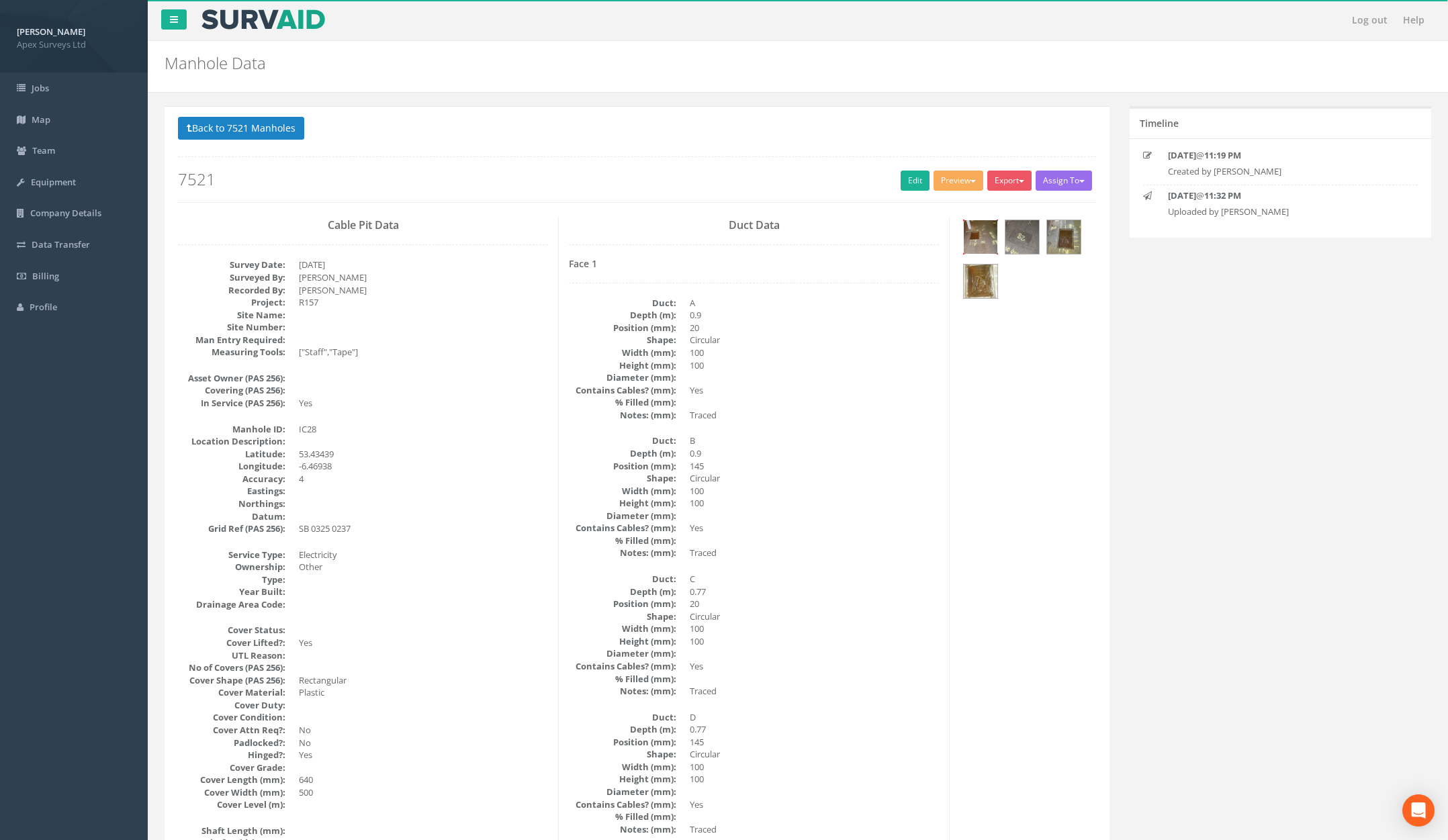
click at [981, 242] on img at bounding box center [980, 237] width 34 height 34
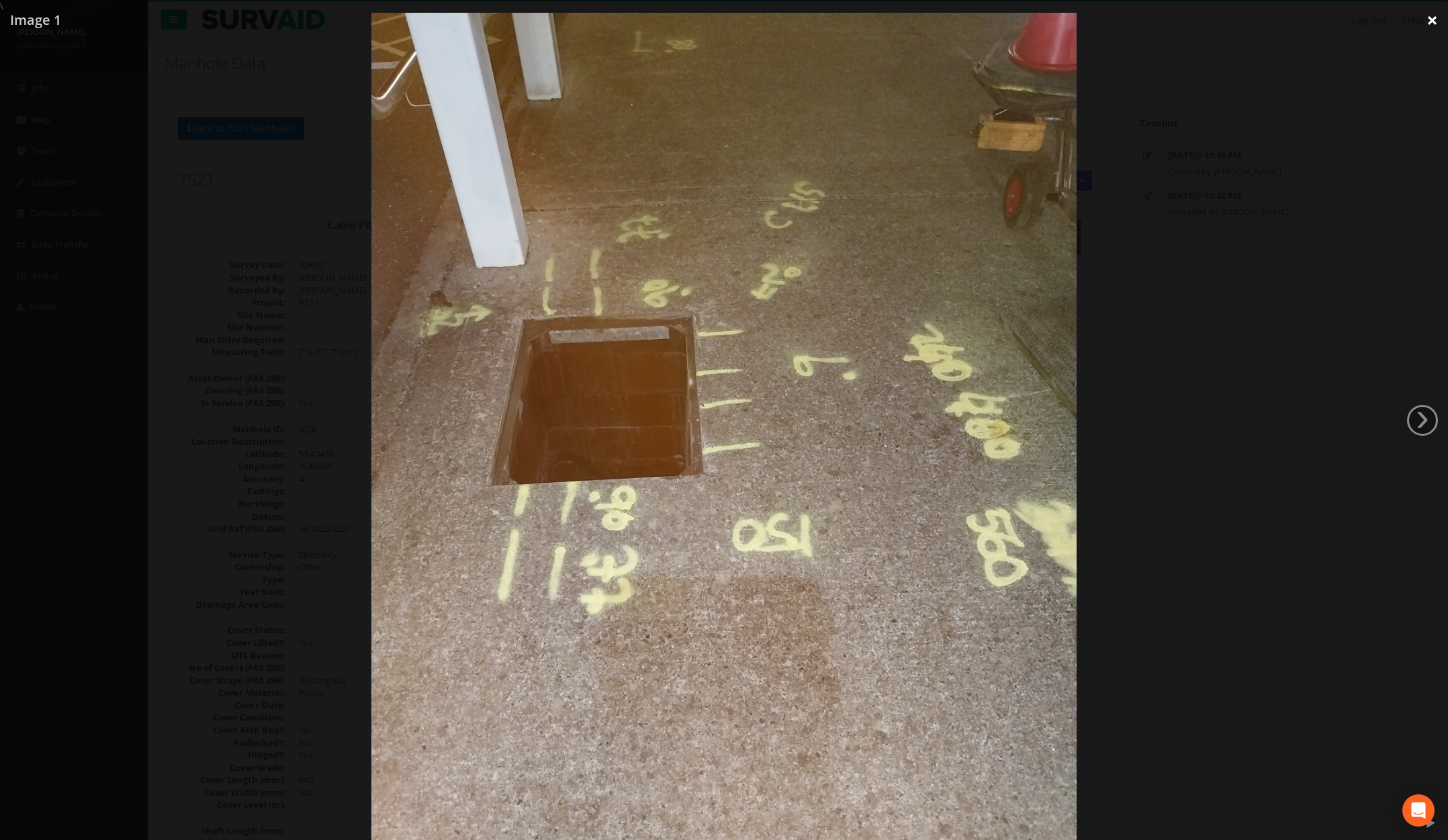
click at [1063, 19] on link "×" at bounding box center [1432, 20] width 31 height 40
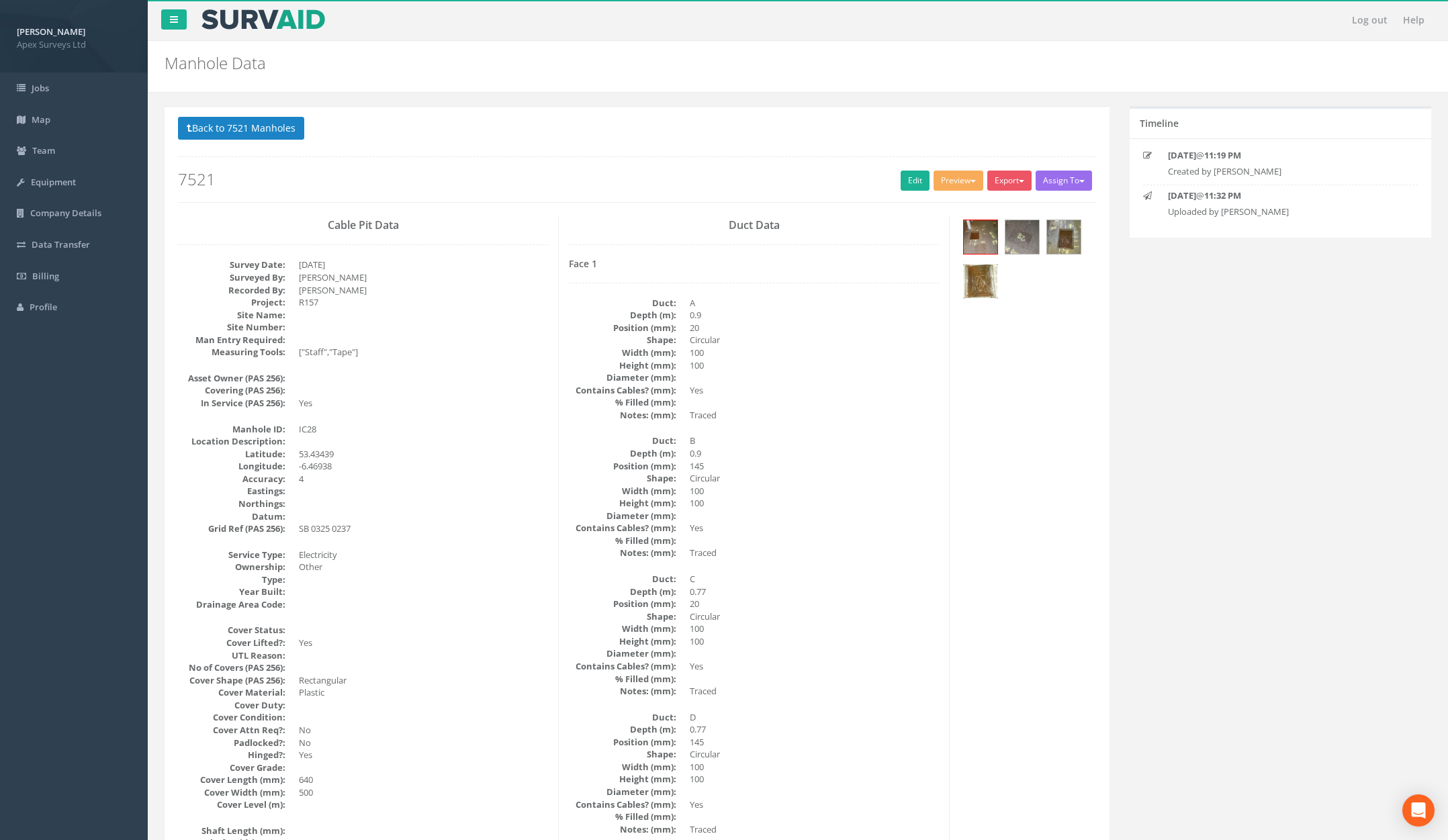
click at [993, 291] on img at bounding box center [980, 281] width 34 height 34
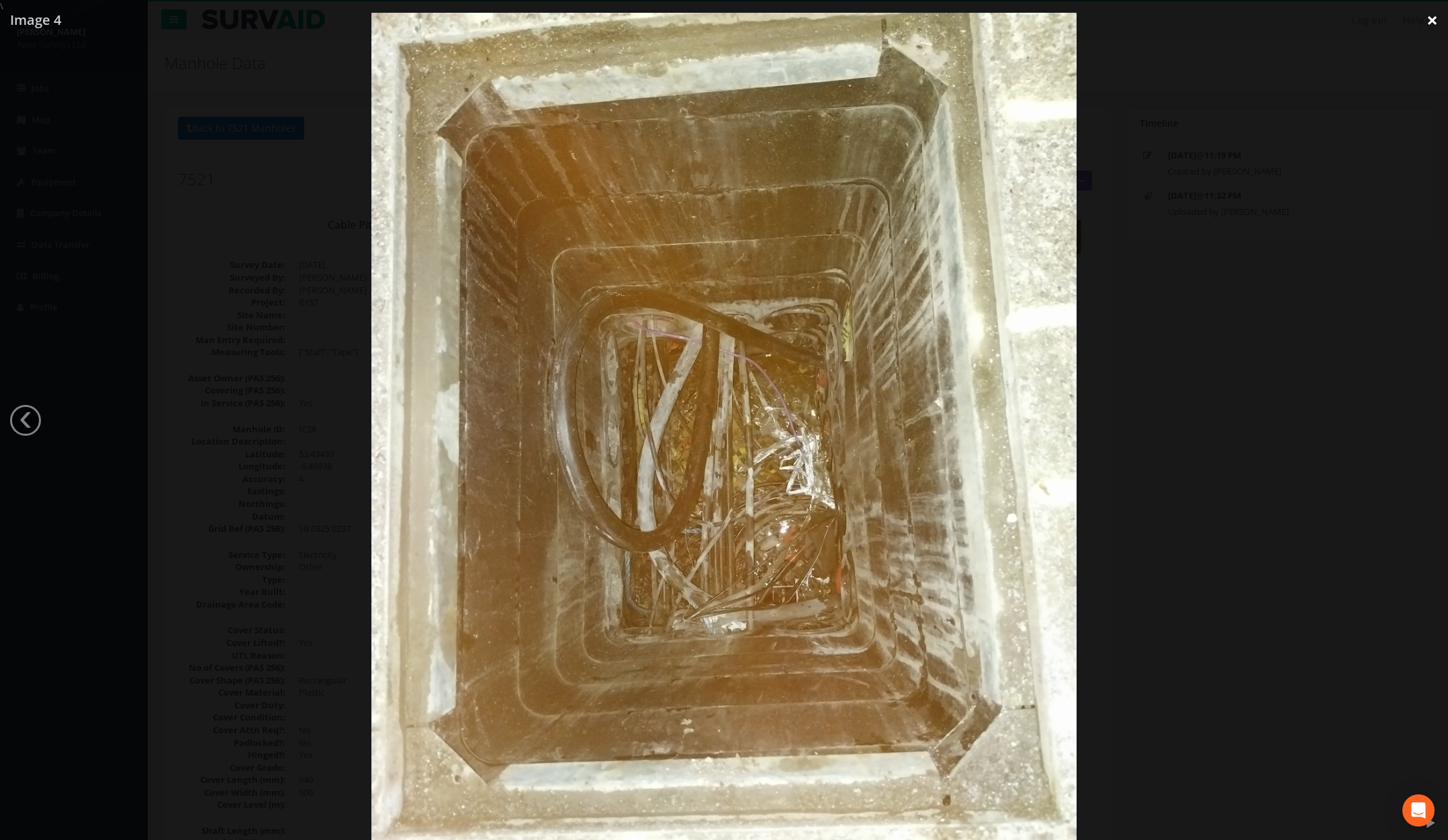
click at [1063, 23] on link "×" at bounding box center [1432, 20] width 31 height 40
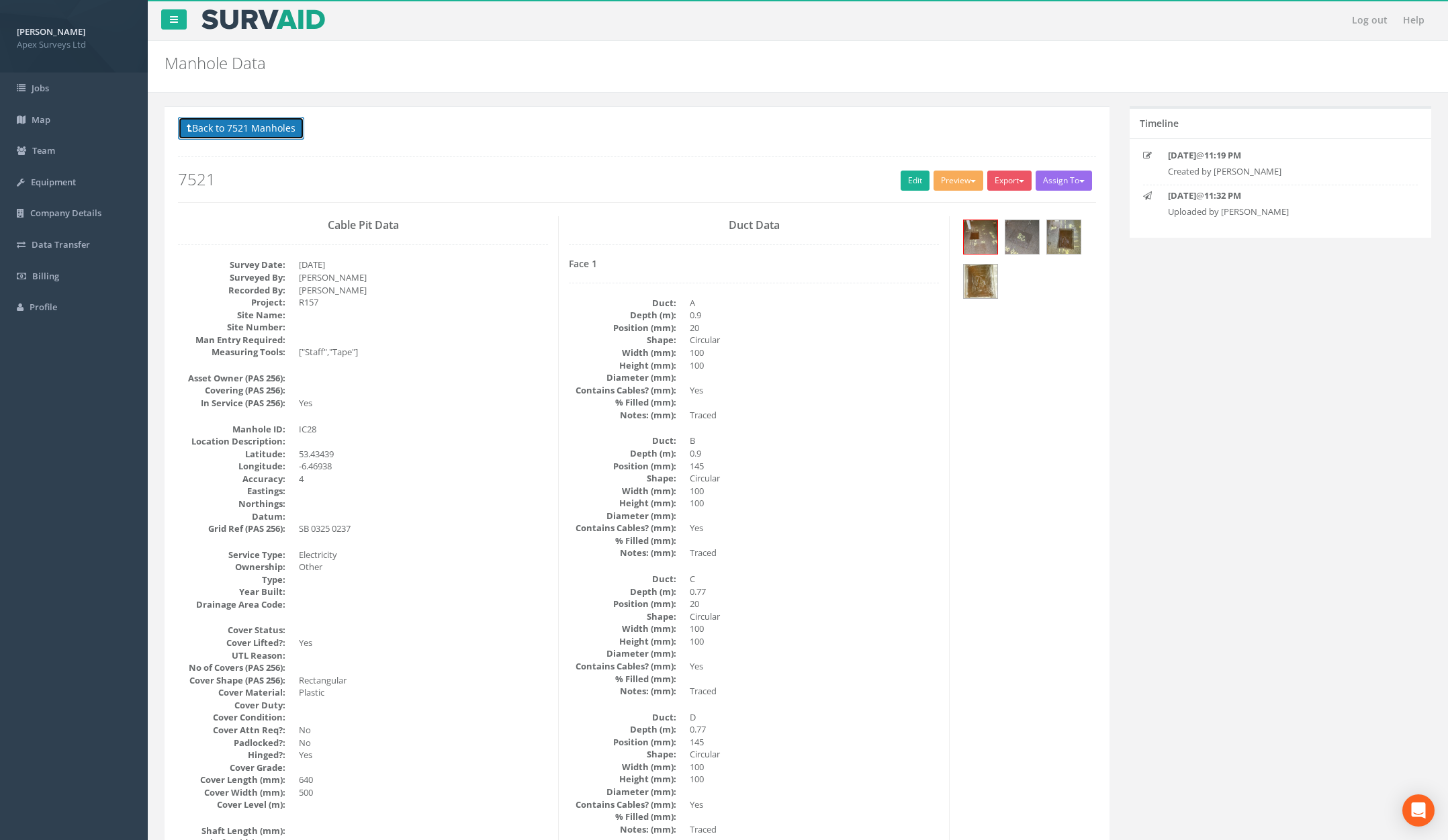
click at [260, 130] on button "Back to 7521 Manholes" at bounding box center [241, 128] width 127 height 23
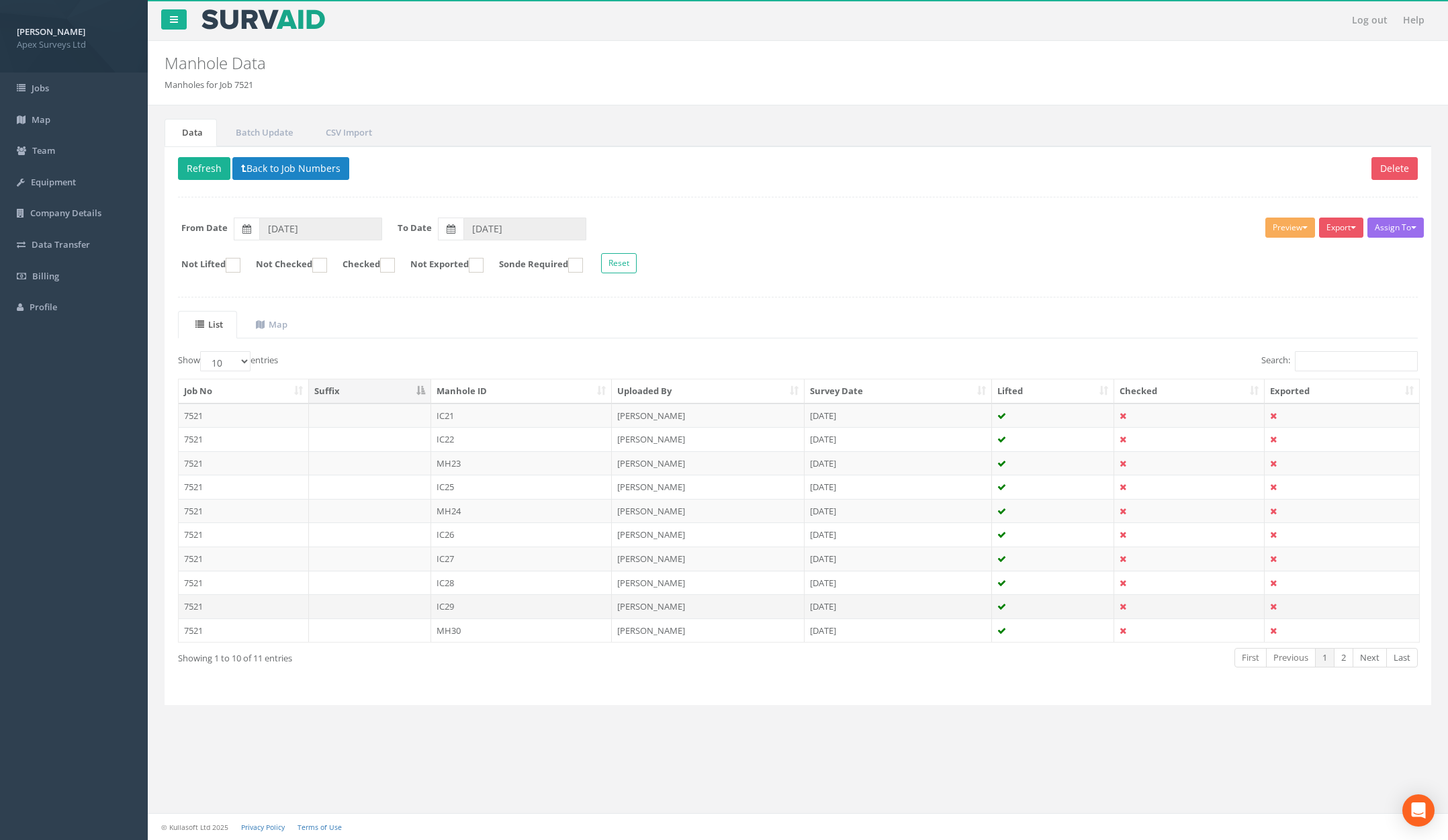
click at [463, 604] on td "IC29" at bounding box center [522, 606] width 182 height 24
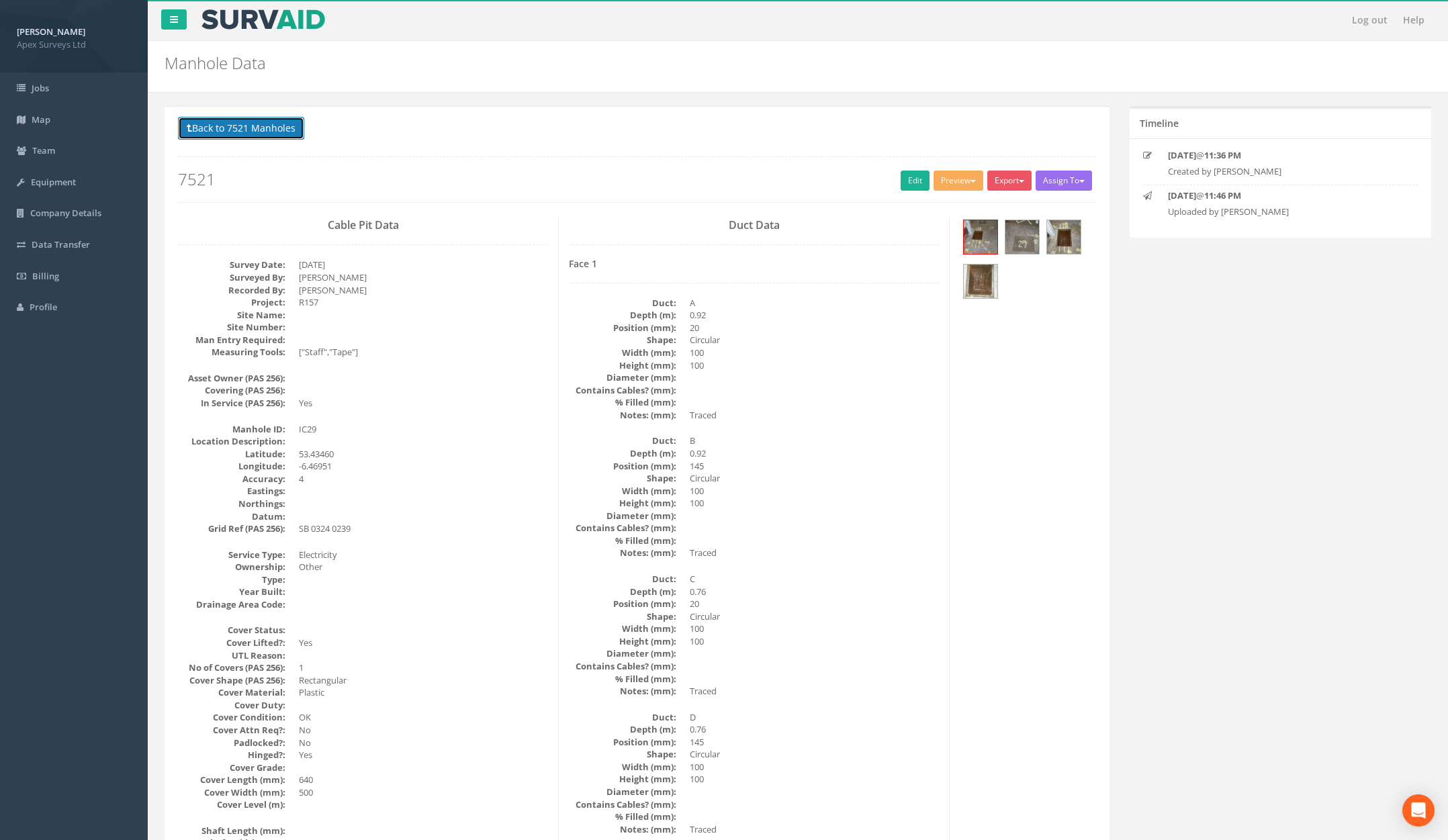
click at [205, 134] on button "Back to 7521 Manholes" at bounding box center [241, 128] width 127 height 23
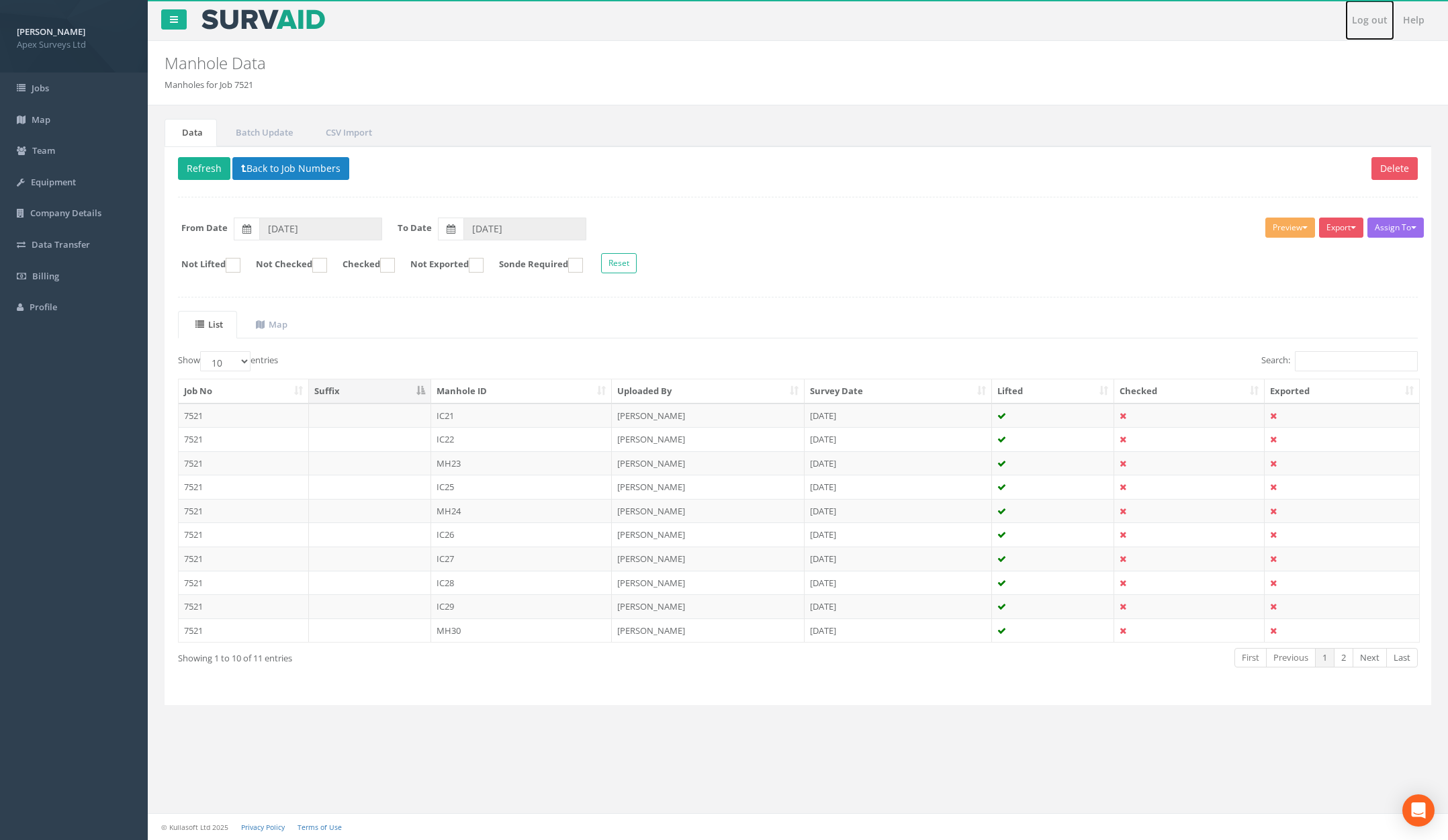
click at [1063, 24] on link "Log out" at bounding box center [1369, 20] width 49 height 40
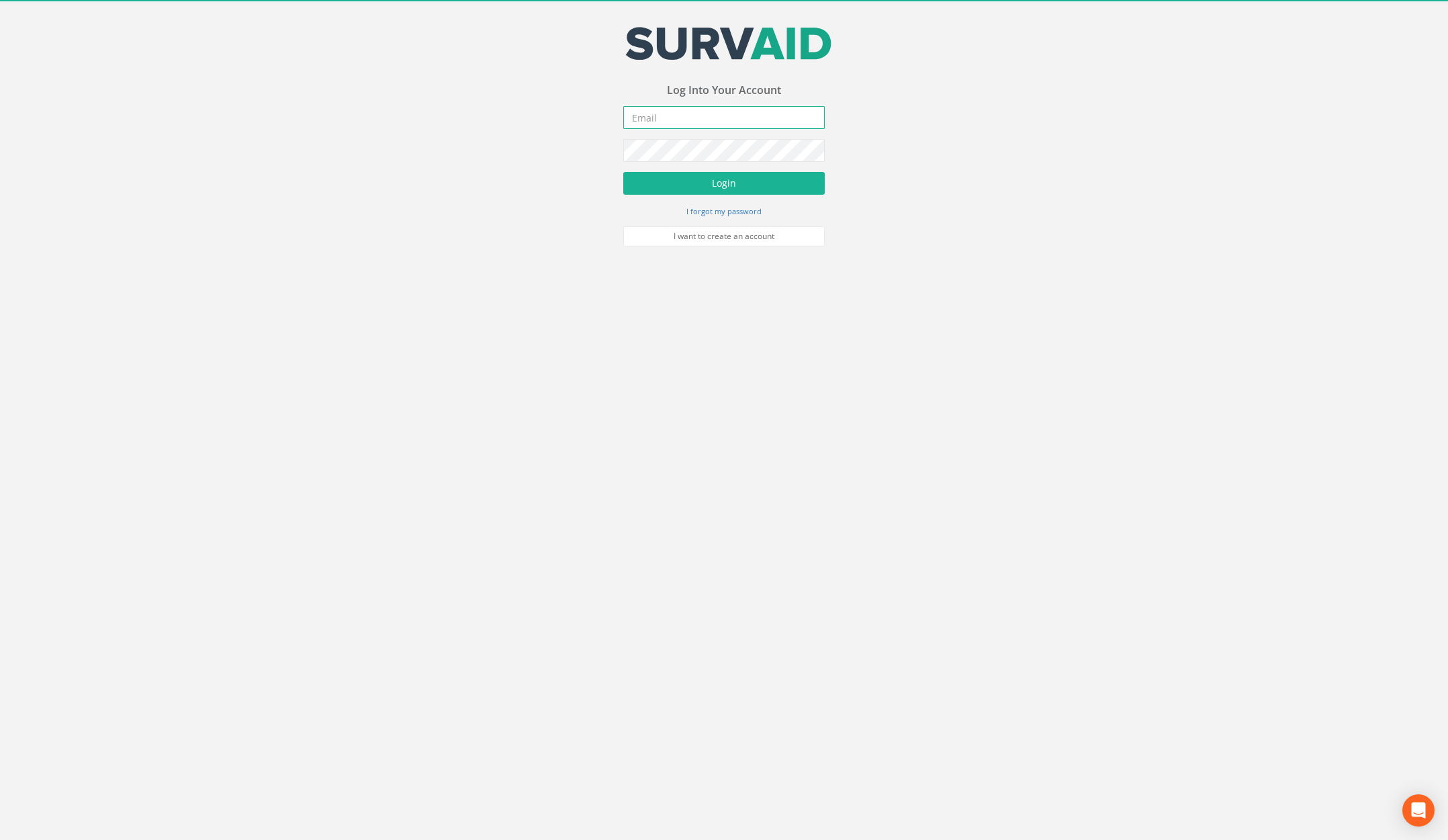
click at [711, 119] on input "email" at bounding box center [724, 117] width 202 height 23
type input "a@a.com"
click at [624, 172] on button "Login" at bounding box center [724, 183] width 202 height 23
